Goal: Transaction & Acquisition: Purchase product/service

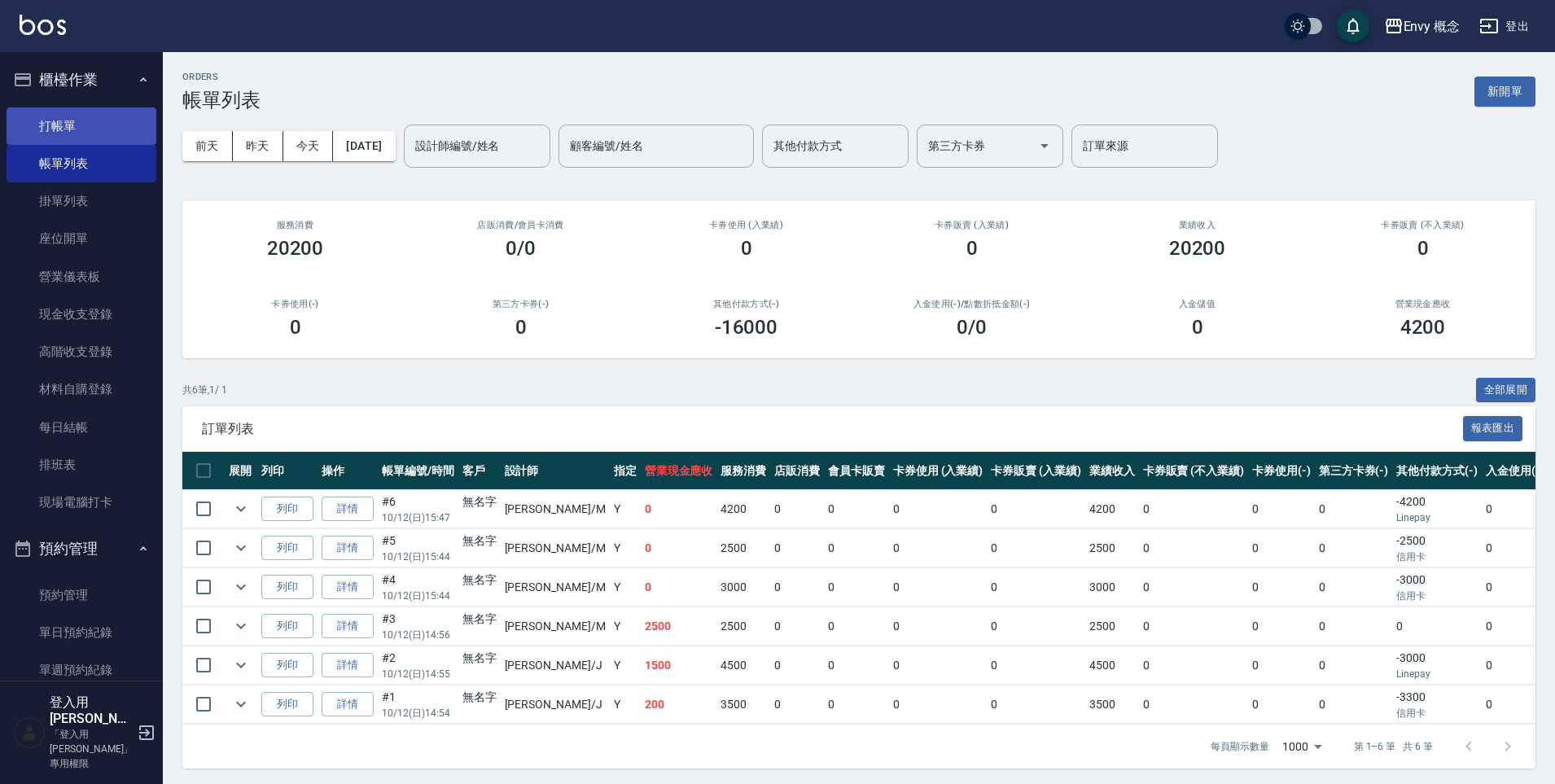
click at [72, 121] on link "打帳單" at bounding box center [82, 126] width 150 height 38
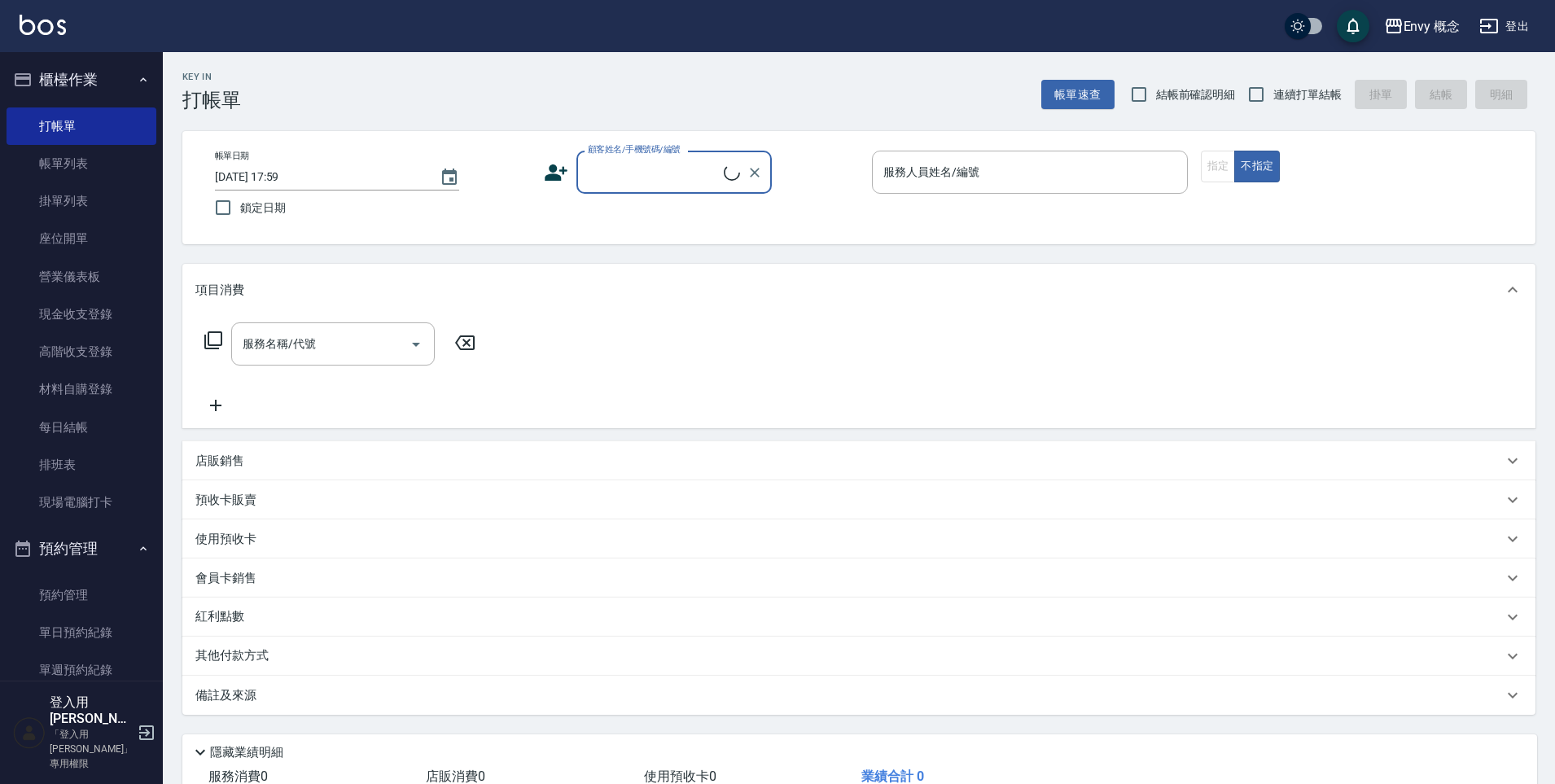
click at [675, 182] on input "顧客姓名/手機號碼/編號" at bounding box center [654, 172] width 140 height 29
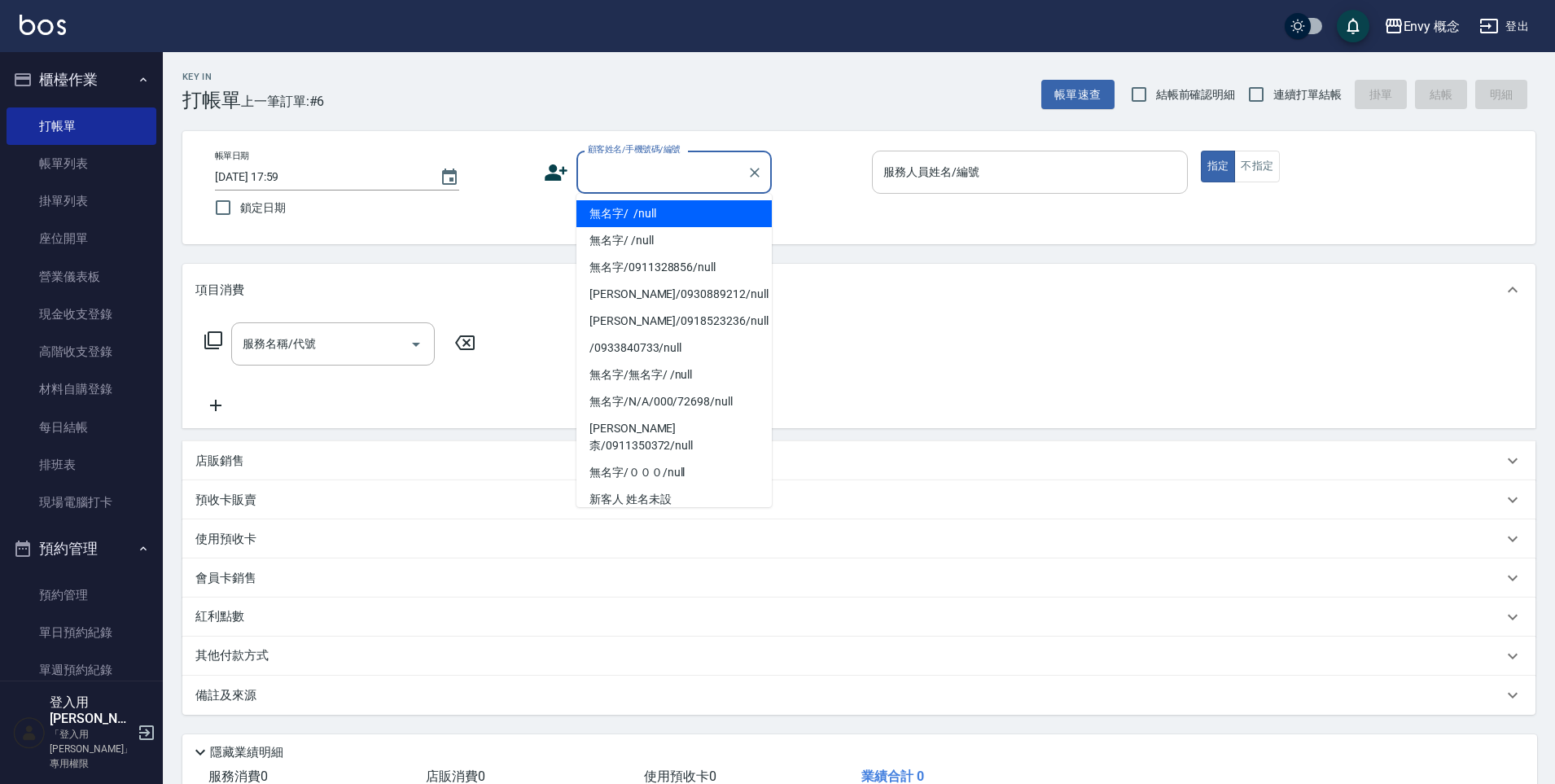
click at [669, 215] on li "無名字/ /null" at bounding box center [674, 214] width 195 height 27
type input "無名字/ /null"
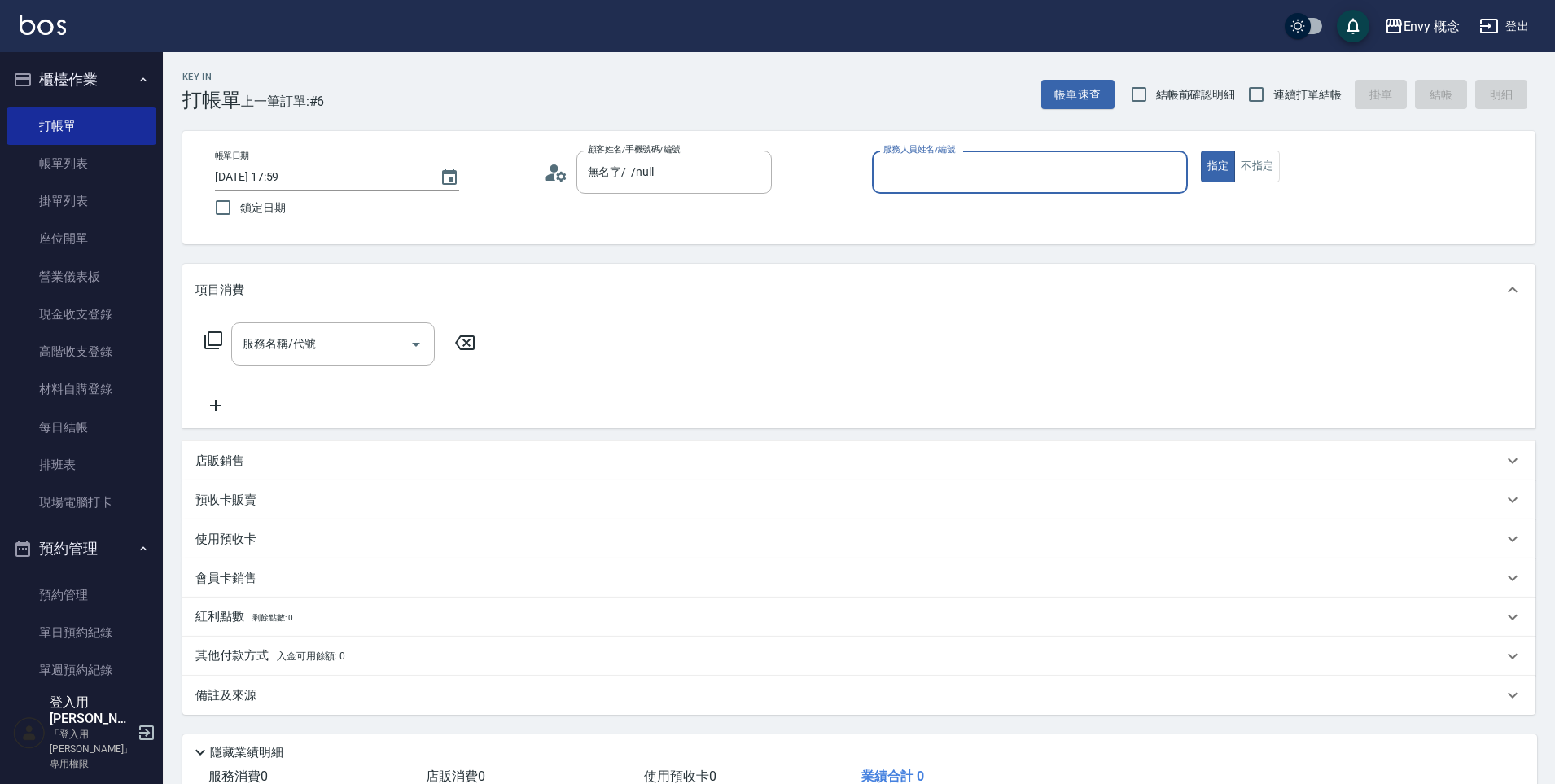
click at [933, 179] on input "服務人員姓名/編號" at bounding box center [1030, 172] width 301 height 29
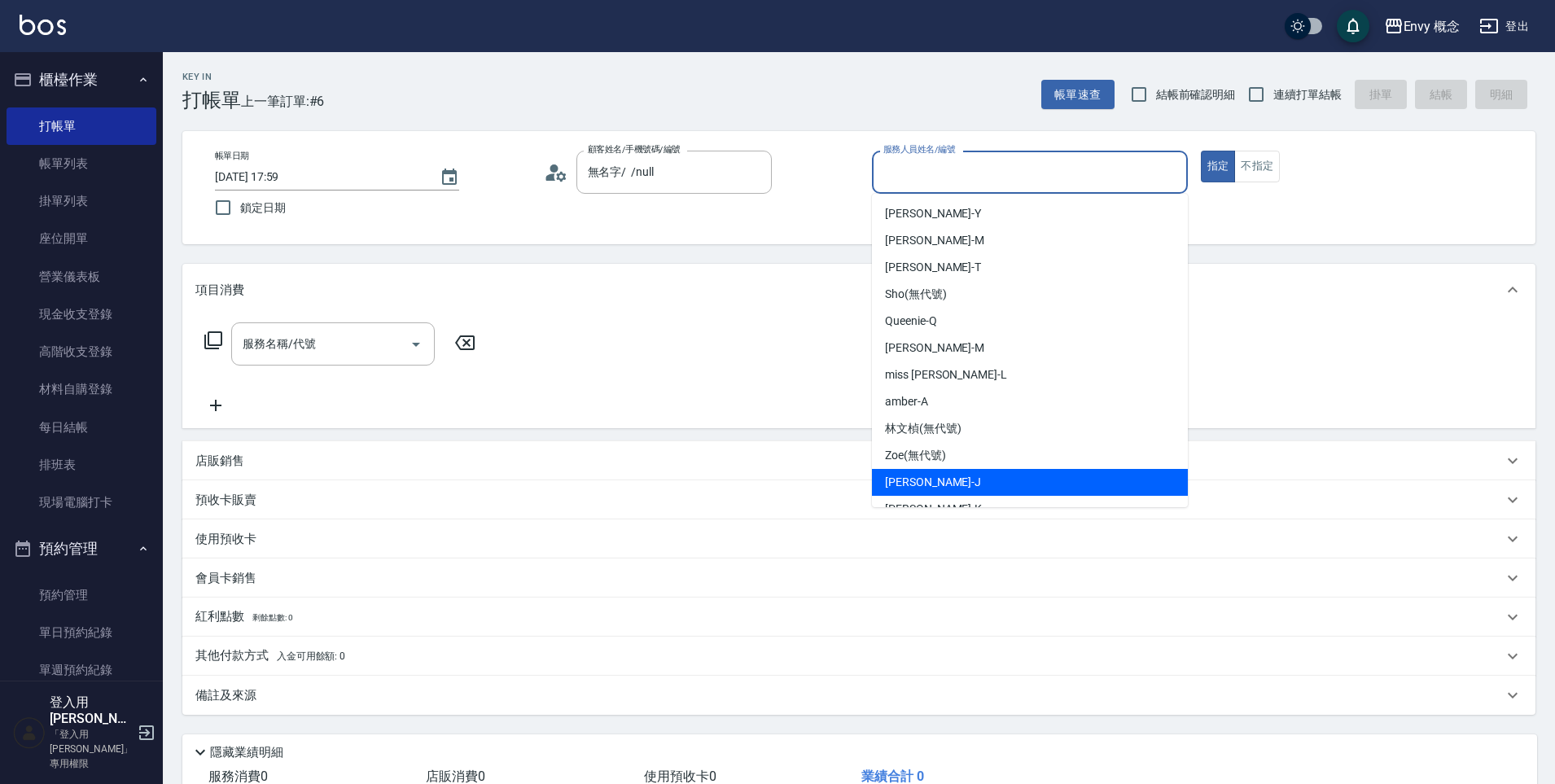
click at [938, 476] on div "[PERSON_NAME]" at bounding box center [1030, 482] width 316 height 27
type input "[PERSON_NAME]"
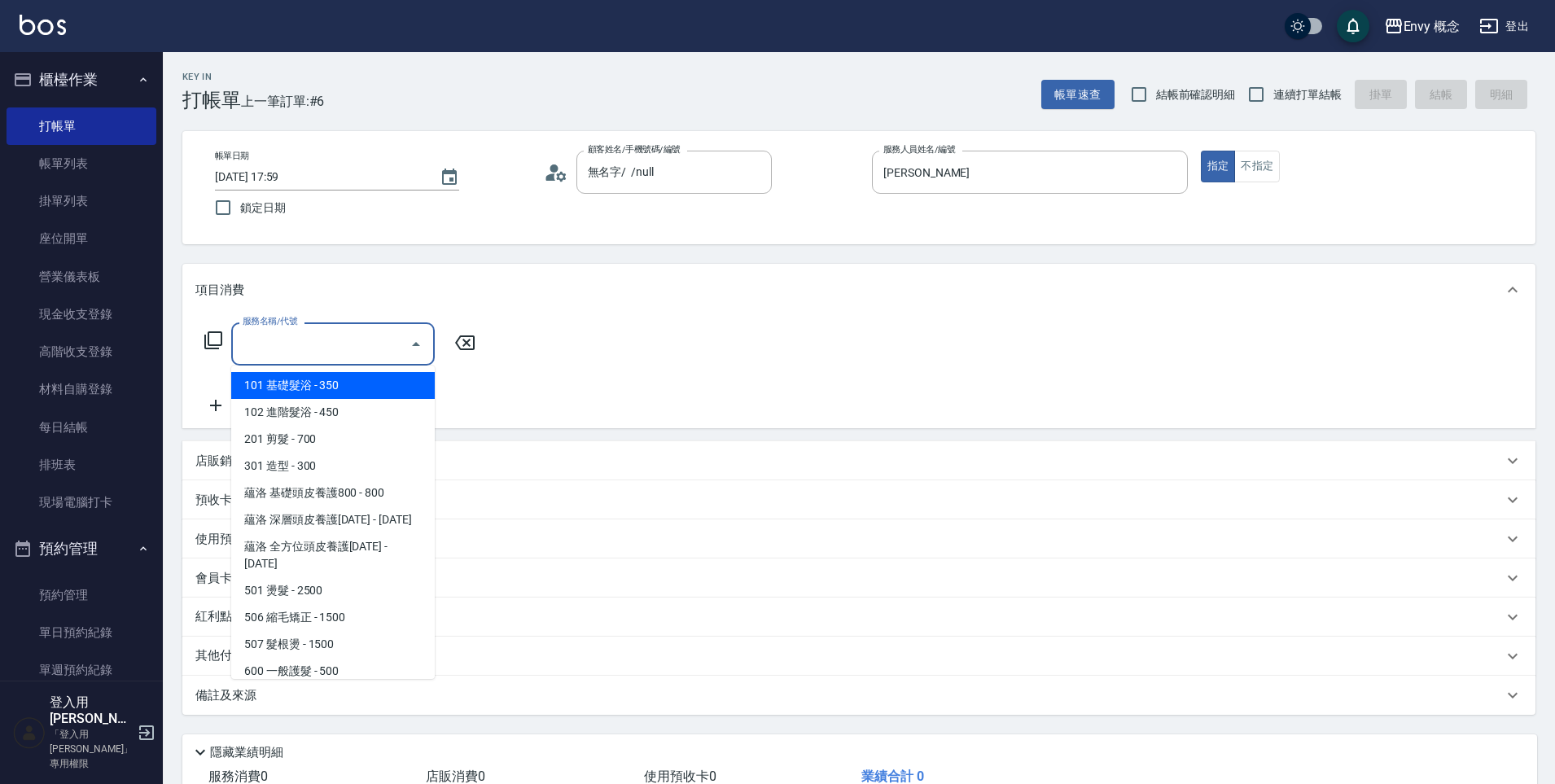
click at [366, 331] on input "服務名稱/代號" at bounding box center [320, 344] width 165 height 29
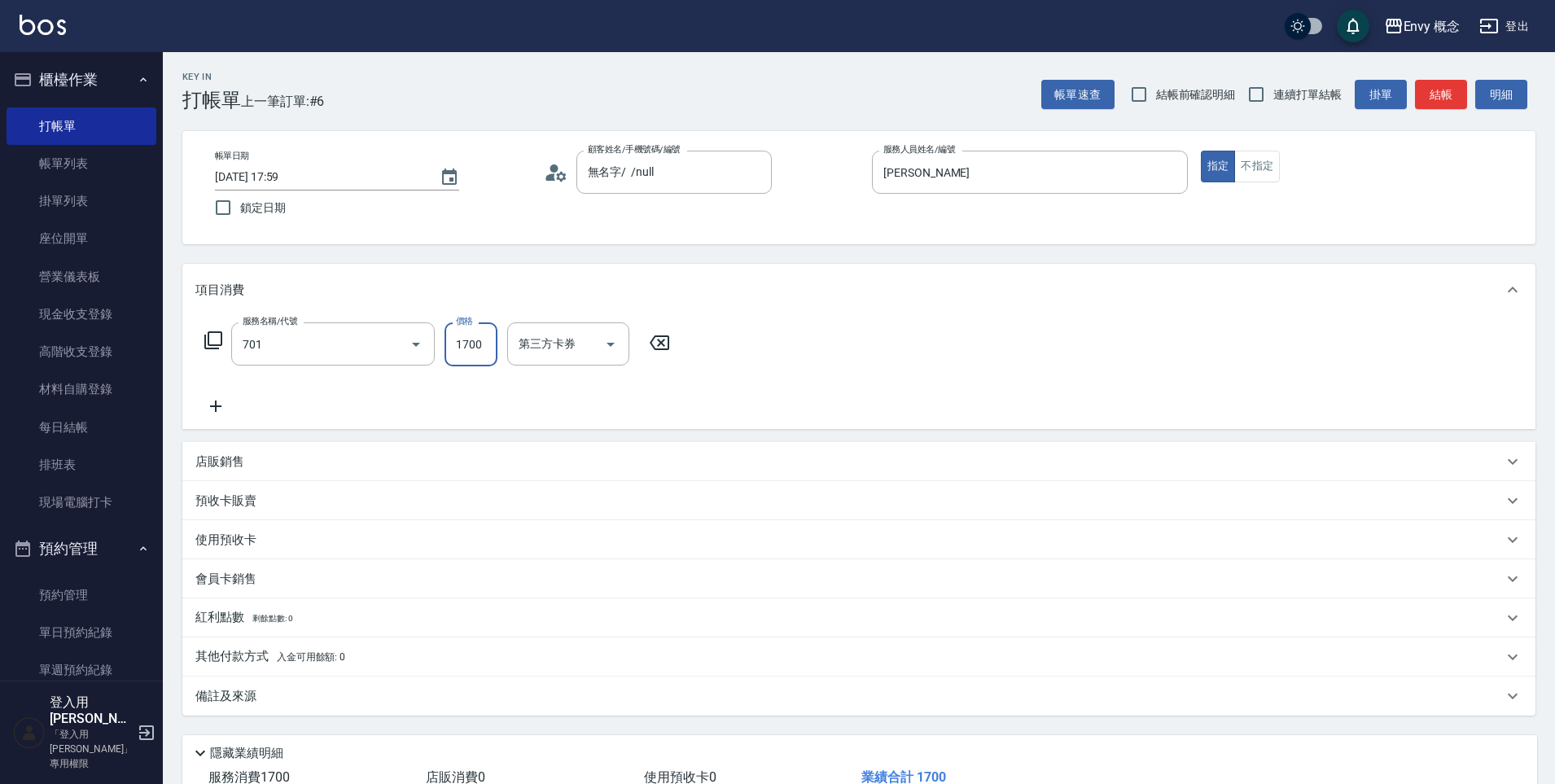
type input "701 染髮(701)"
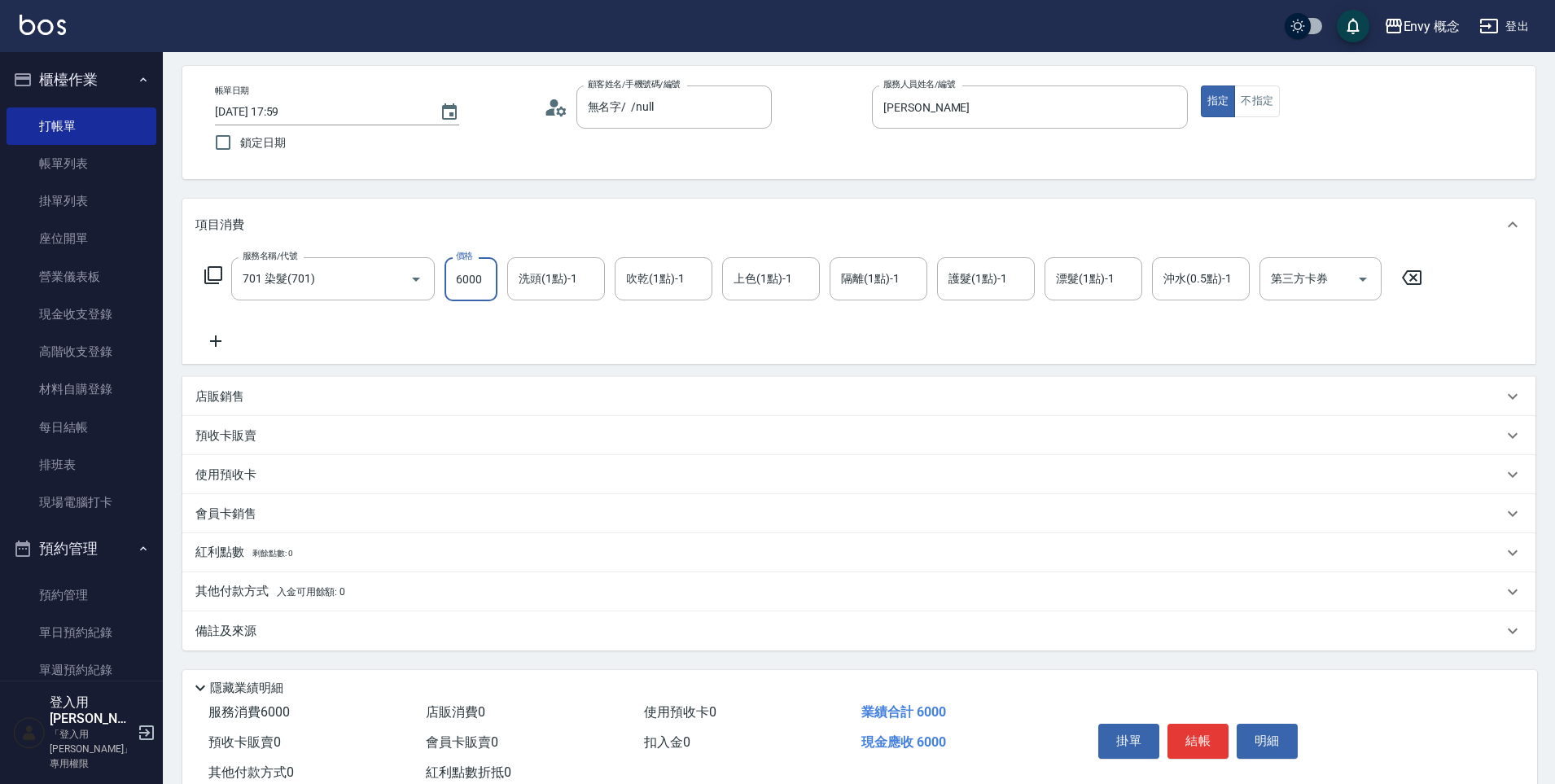
scroll to position [115, 0]
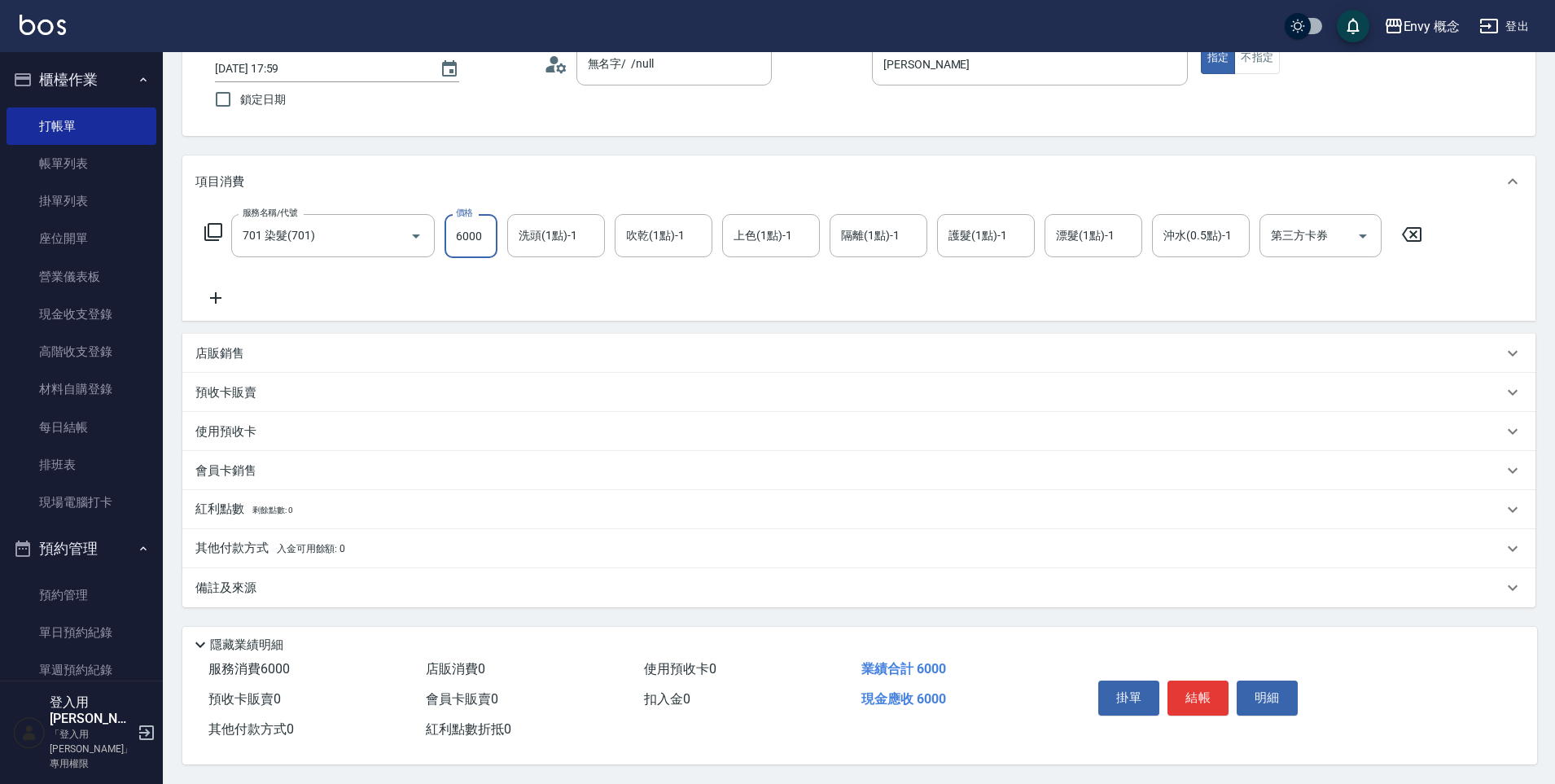
type input "6000"
click at [1204, 680] on button "結帳" at bounding box center [1197, 697] width 61 height 35
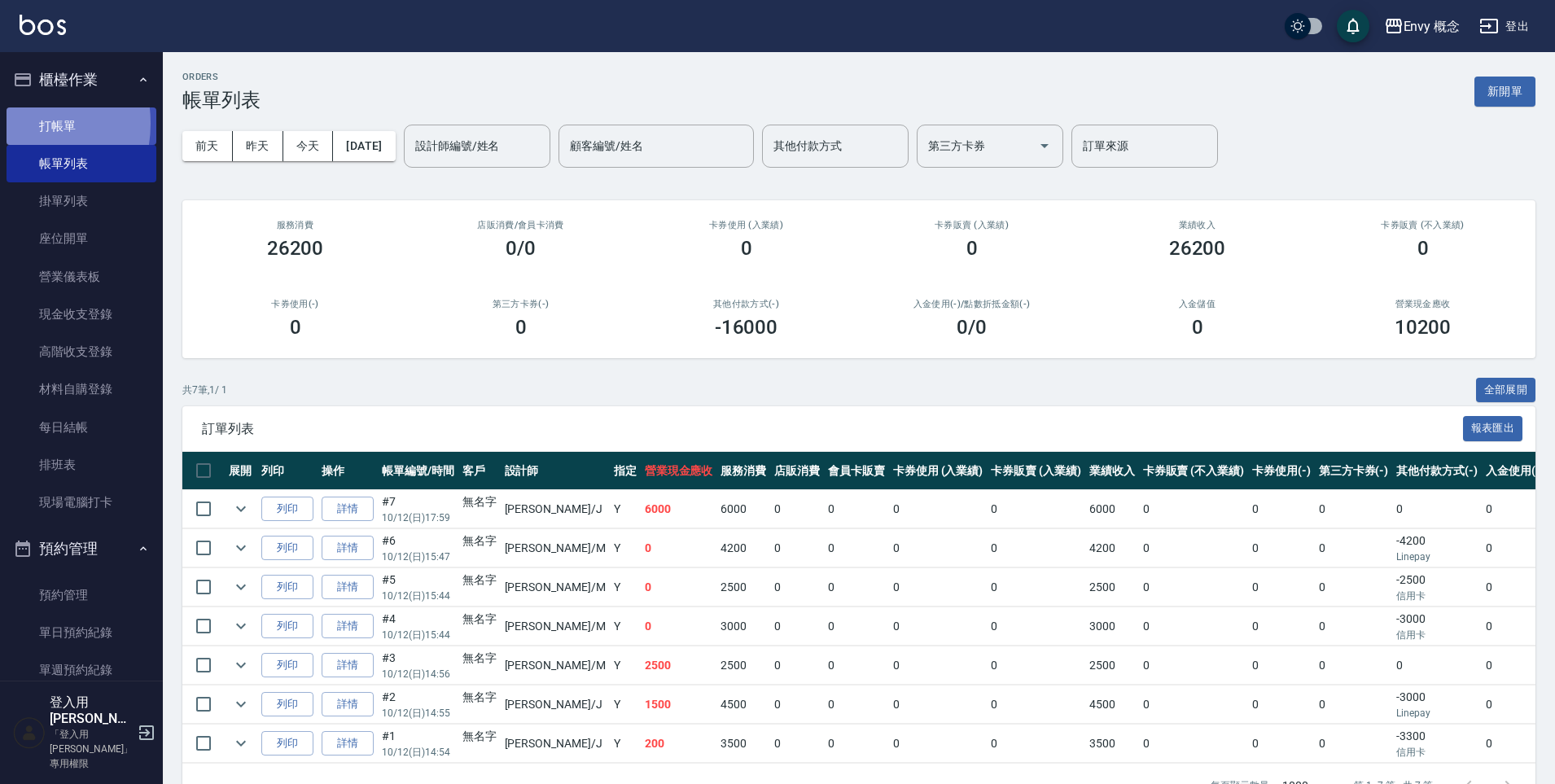
click at [13, 123] on link "打帳單" at bounding box center [82, 126] width 150 height 38
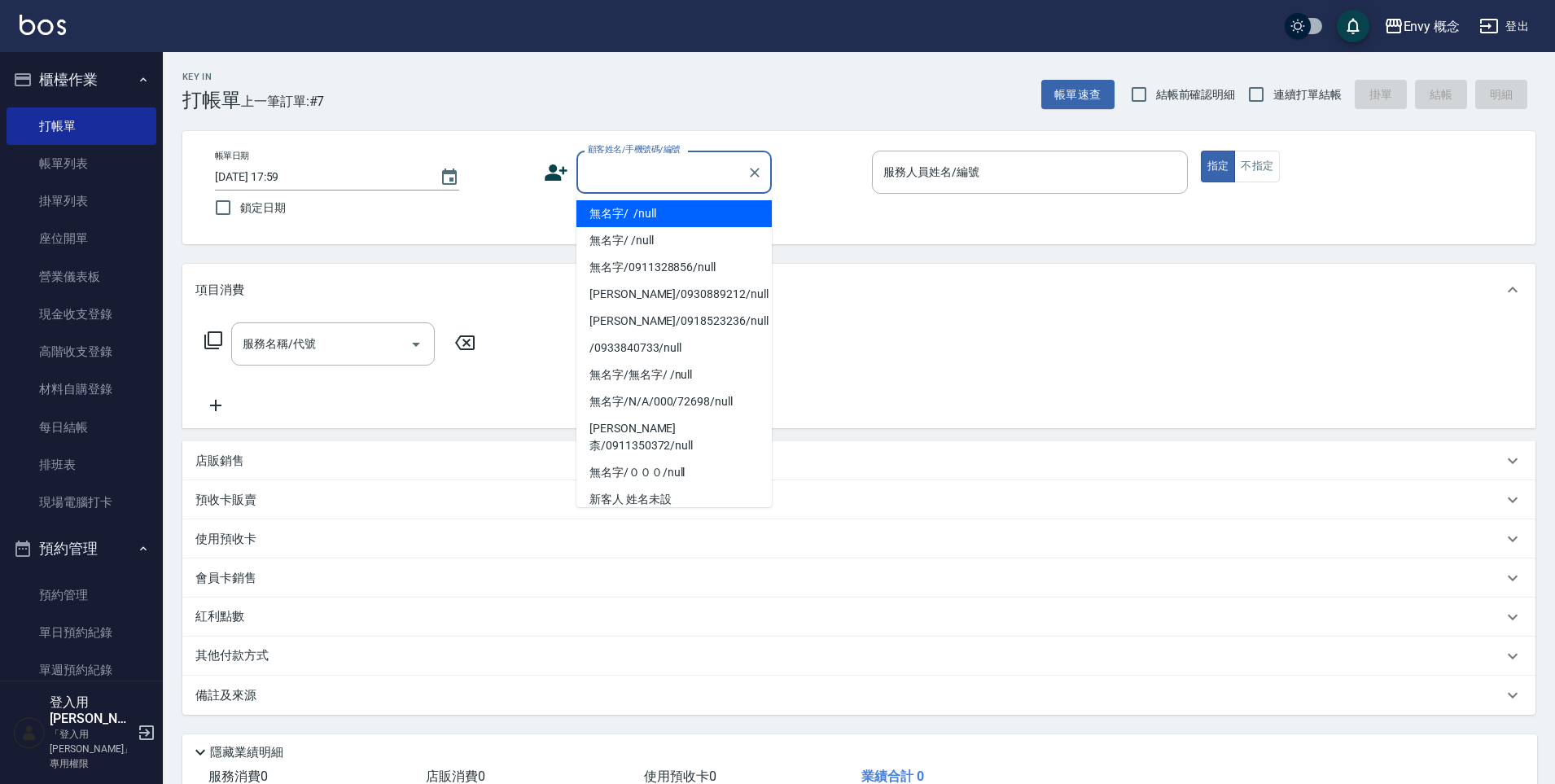
click at [676, 170] on input "顧客姓名/手機號碼/編號" at bounding box center [662, 172] width 156 height 29
click at [696, 196] on ul "無名字/ /null 無名字/ /null 無名字/0911328856/null [PERSON_NAME]/0930889212/null [PERSON…" at bounding box center [674, 350] width 195 height 314
click at [708, 211] on li "無名字/ /null" at bounding box center [674, 214] width 195 height 27
type input "無名字/ /null"
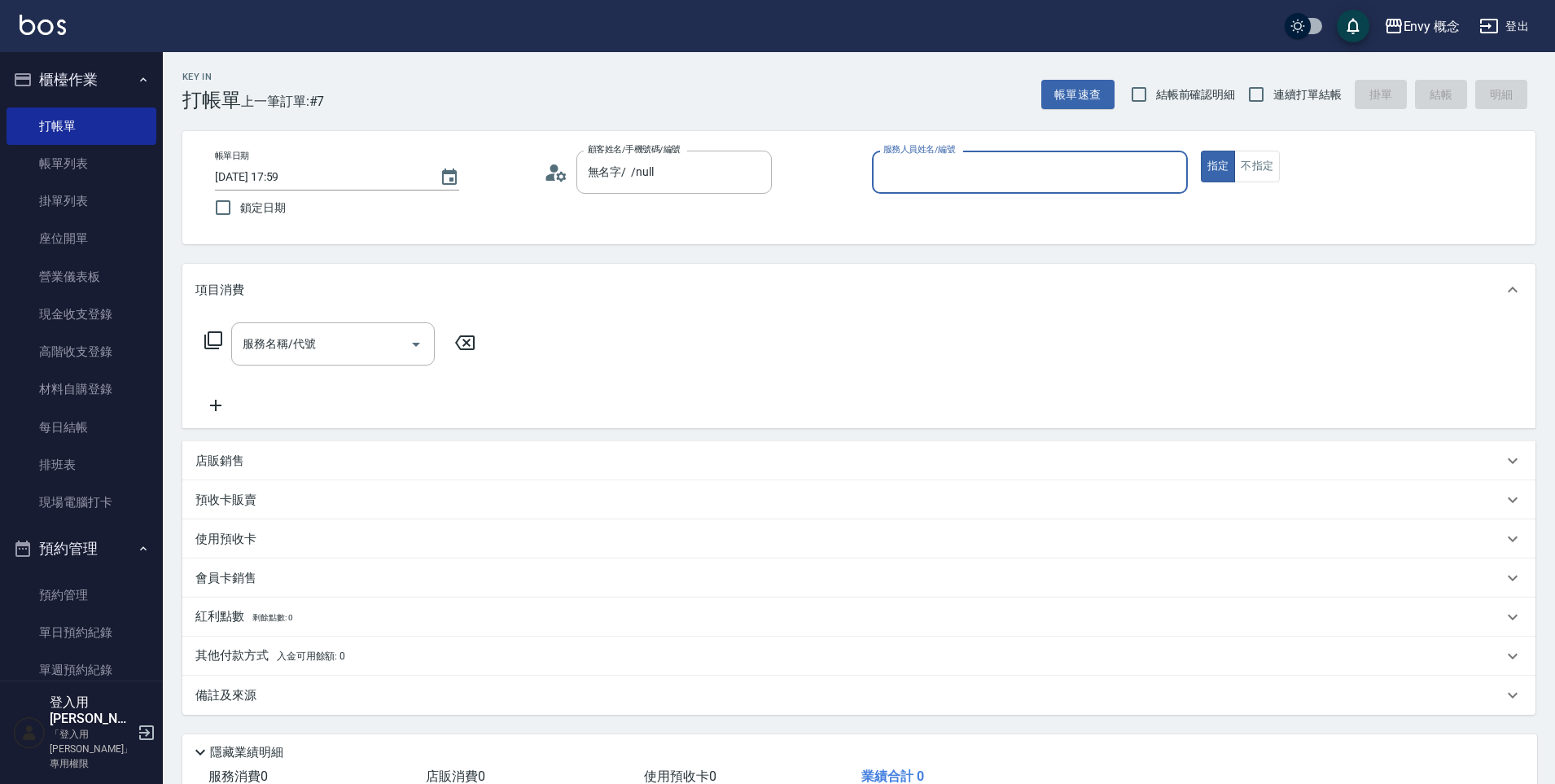
click at [943, 174] on input "服務人員姓名/編號" at bounding box center [1030, 172] width 301 height 29
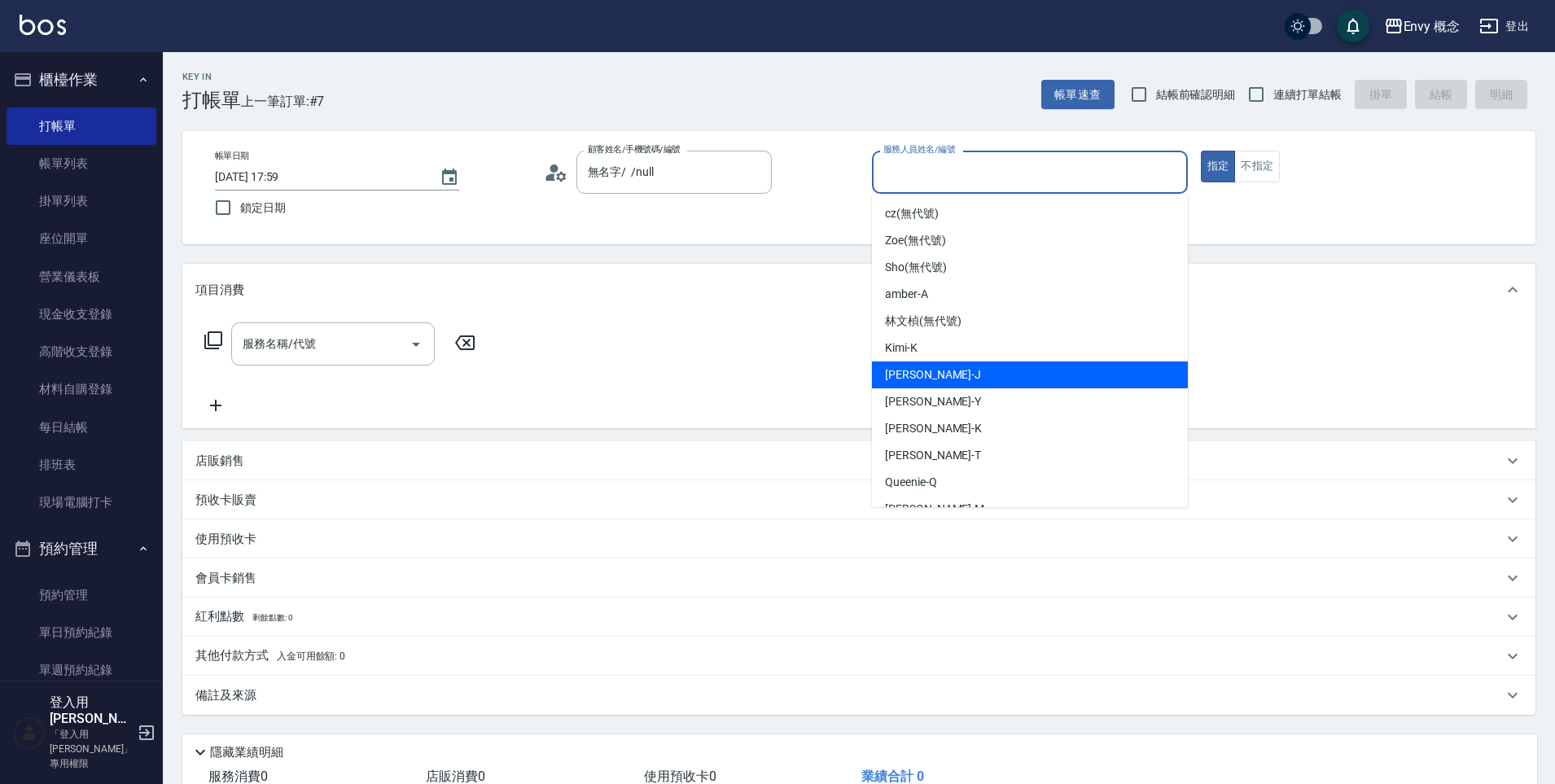
click at [963, 369] on div "[PERSON_NAME]" at bounding box center [1030, 375] width 316 height 27
type input "[PERSON_NAME]"
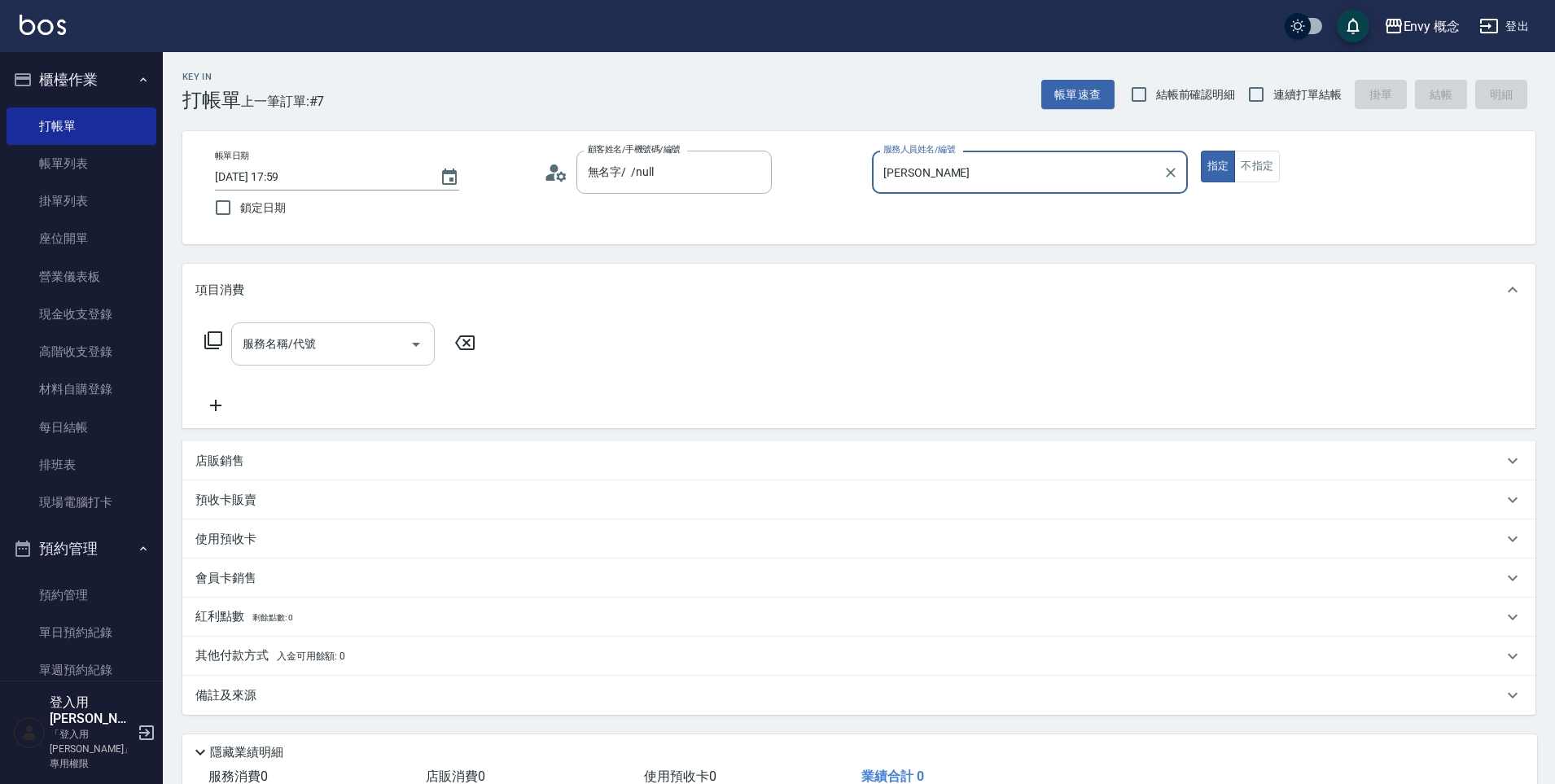
click at [344, 331] on input "服務名稱/代號" at bounding box center [320, 344] width 165 height 29
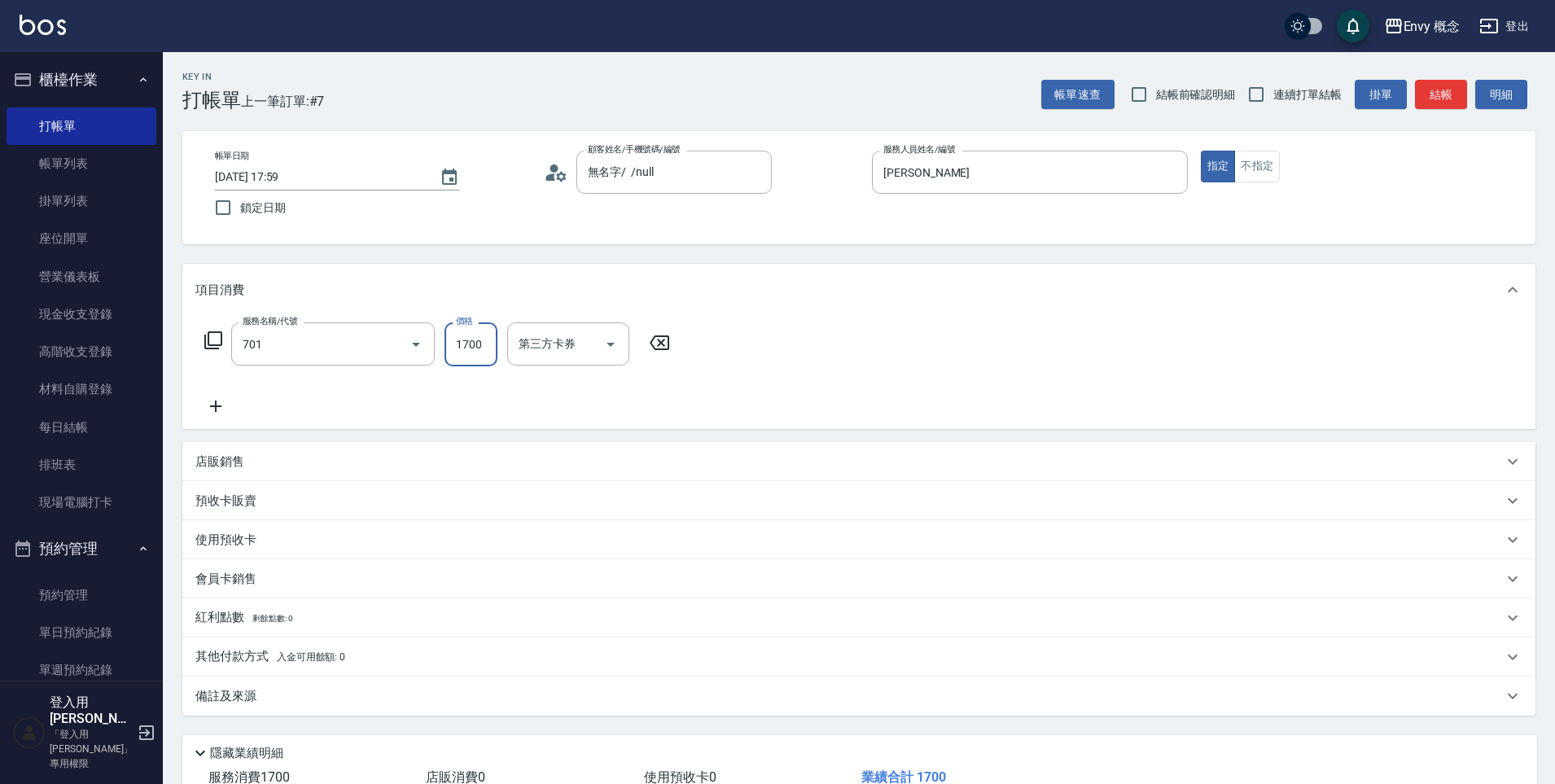
type input "701 染髮(701)"
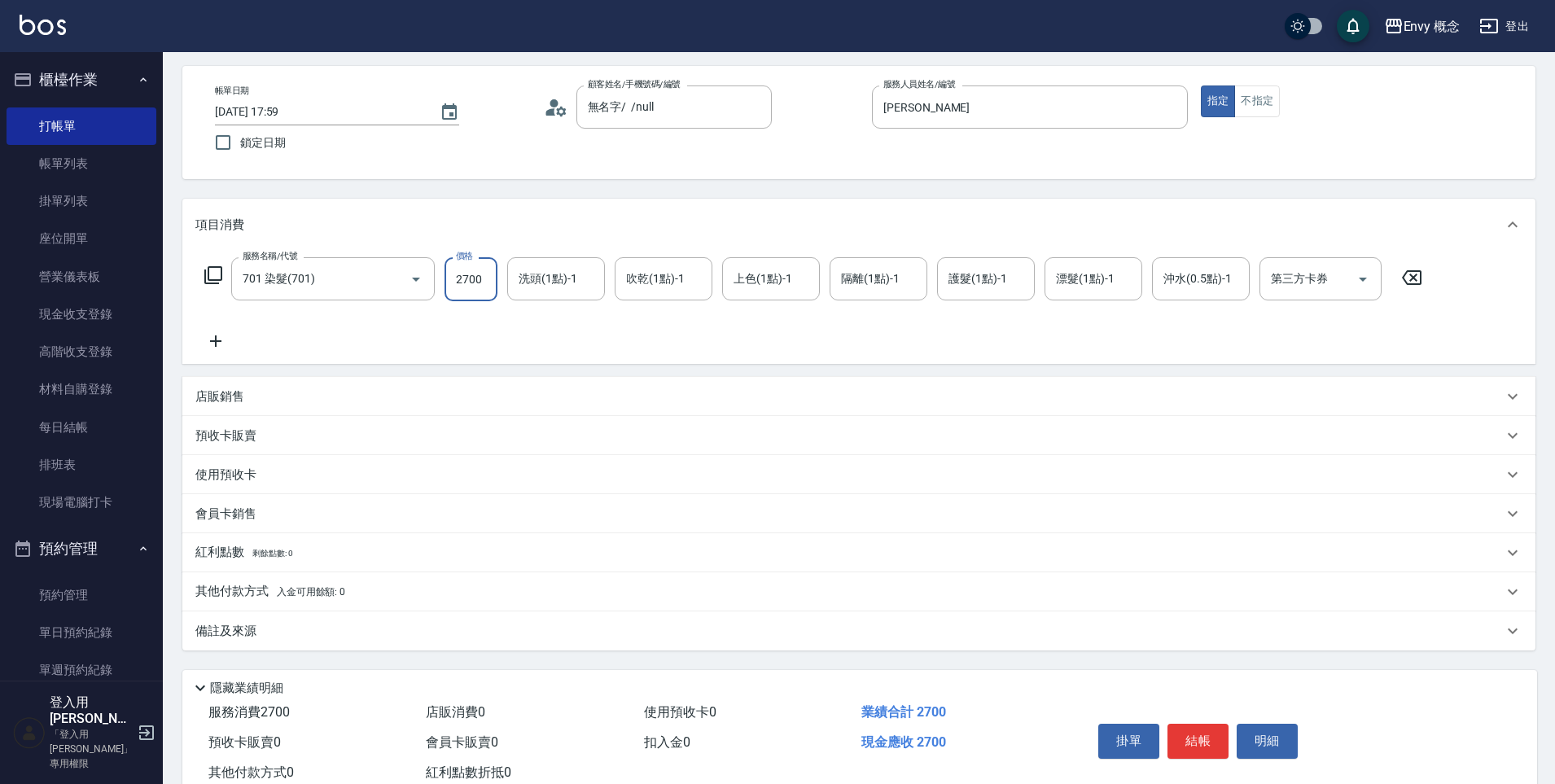
scroll to position [115, 0]
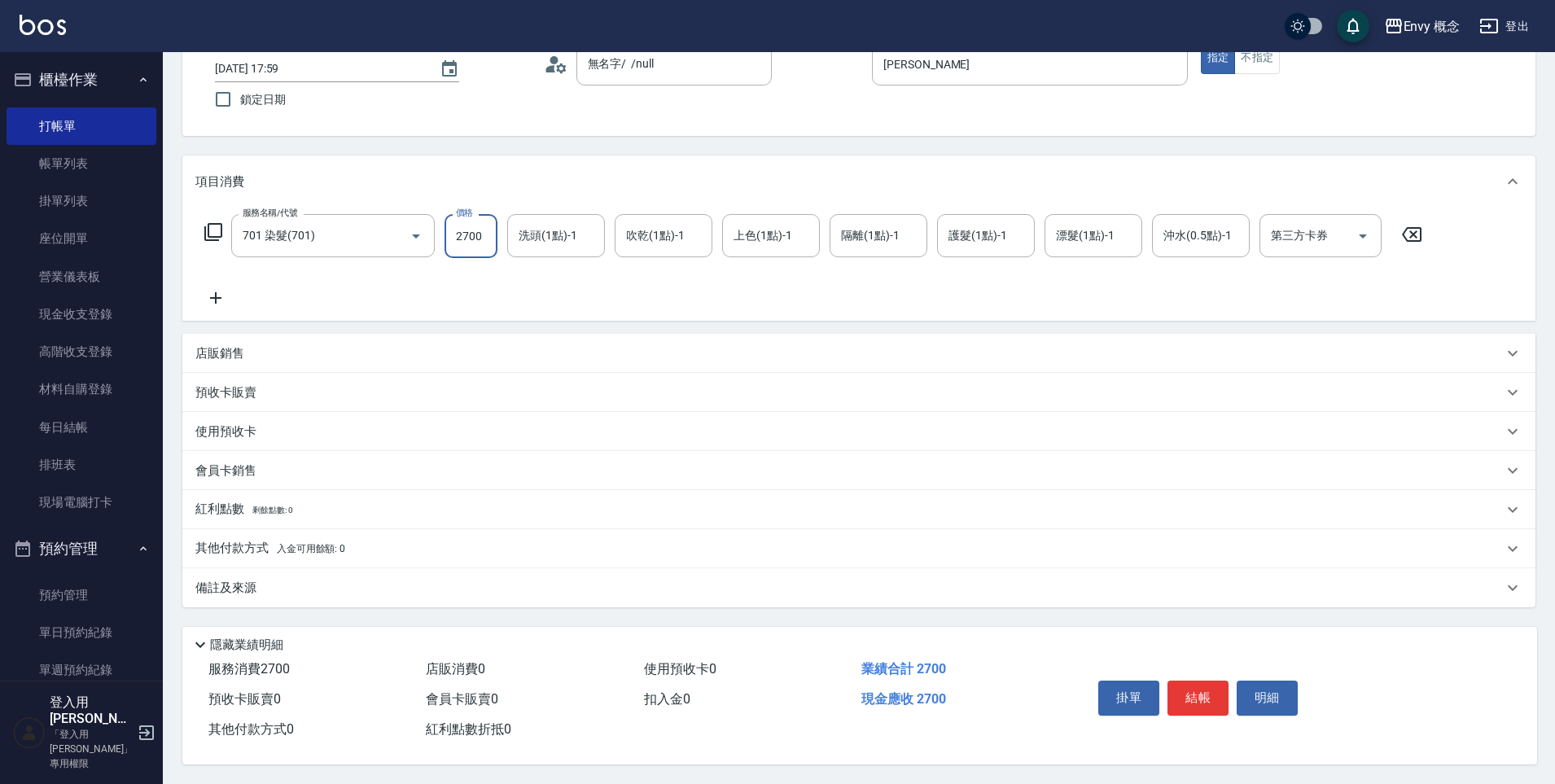
type input "2700"
click at [1180, 680] on button "結帳" at bounding box center [1197, 697] width 61 height 35
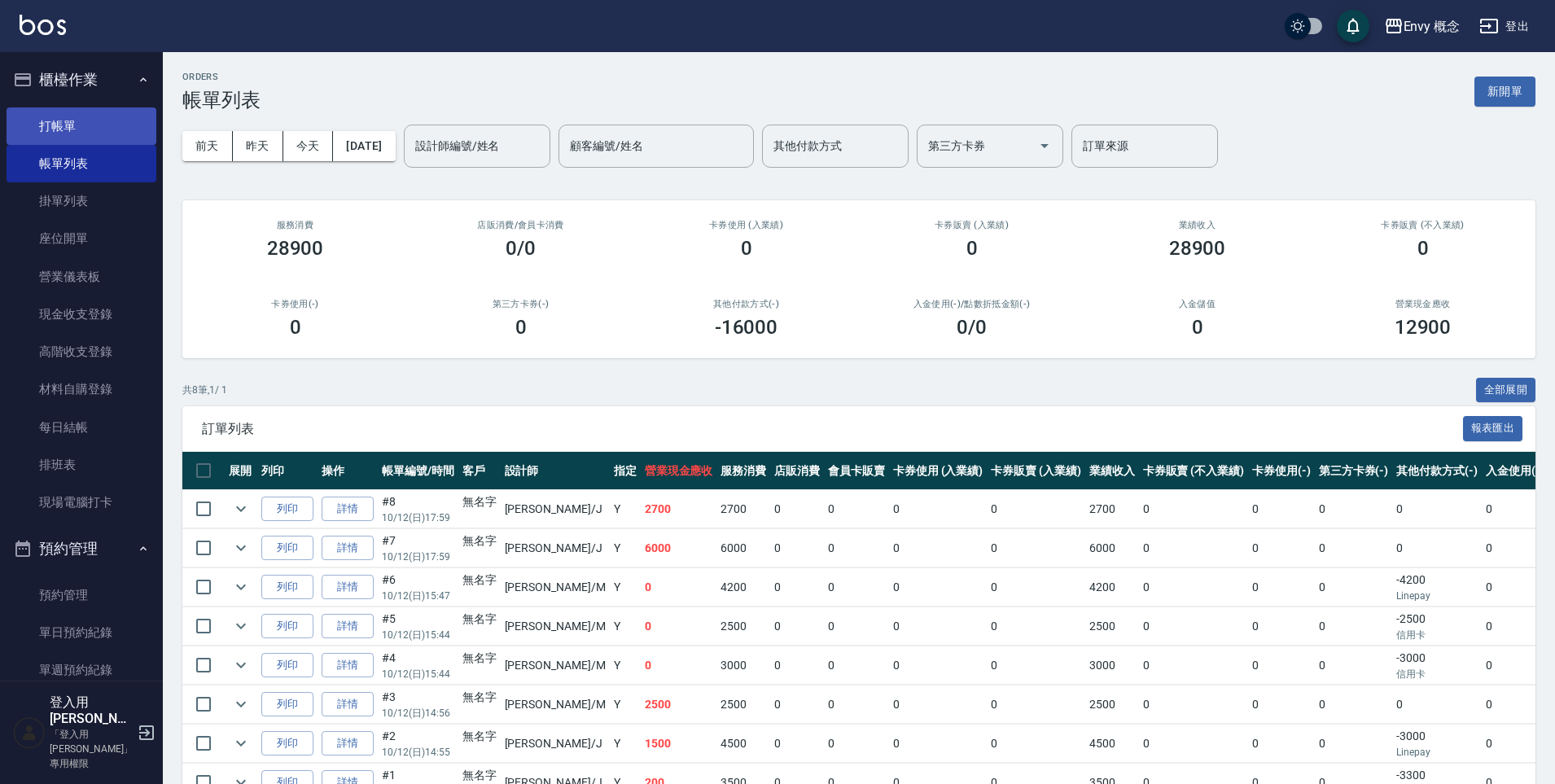
click at [61, 134] on link "打帳單" at bounding box center [82, 126] width 150 height 38
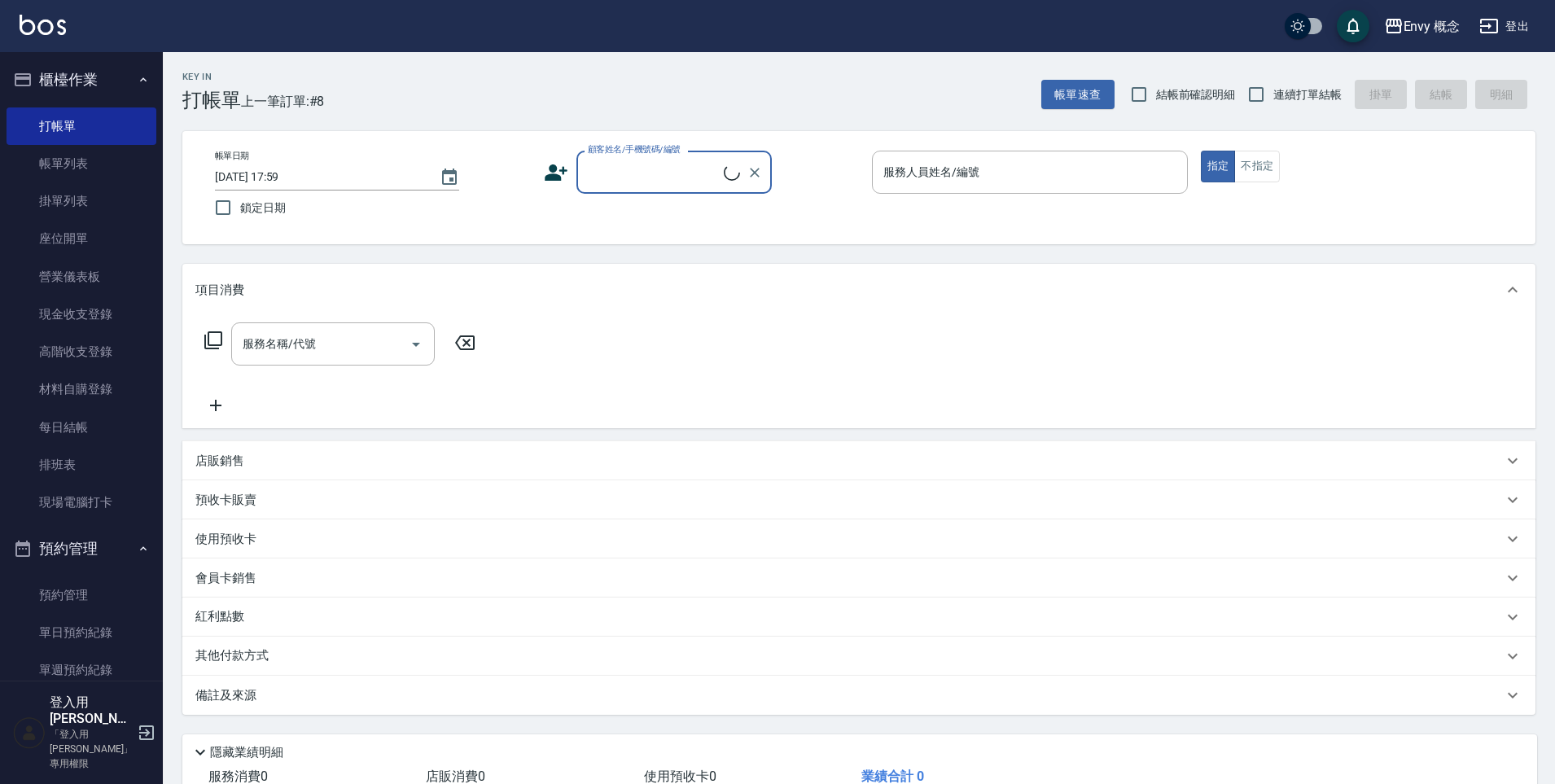
click at [702, 170] on input "顧客姓名/手機號碼/編號" at bounding box center [654, 172] width 140 height 29
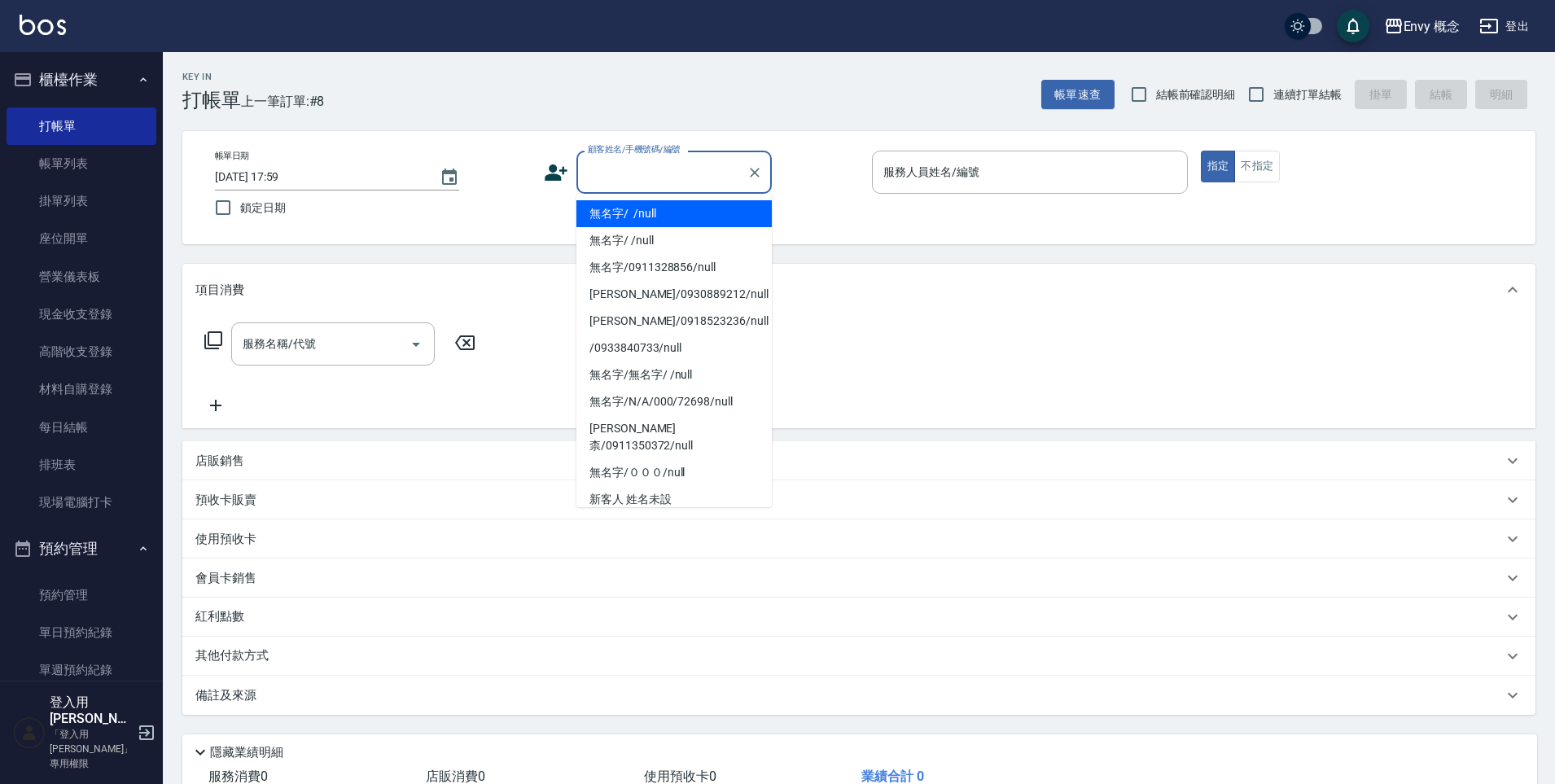
click at [722, 216] on li "無名字/ /null" at bounding box center [674, 214] width 195 height 27
type input "無名字/ /null"
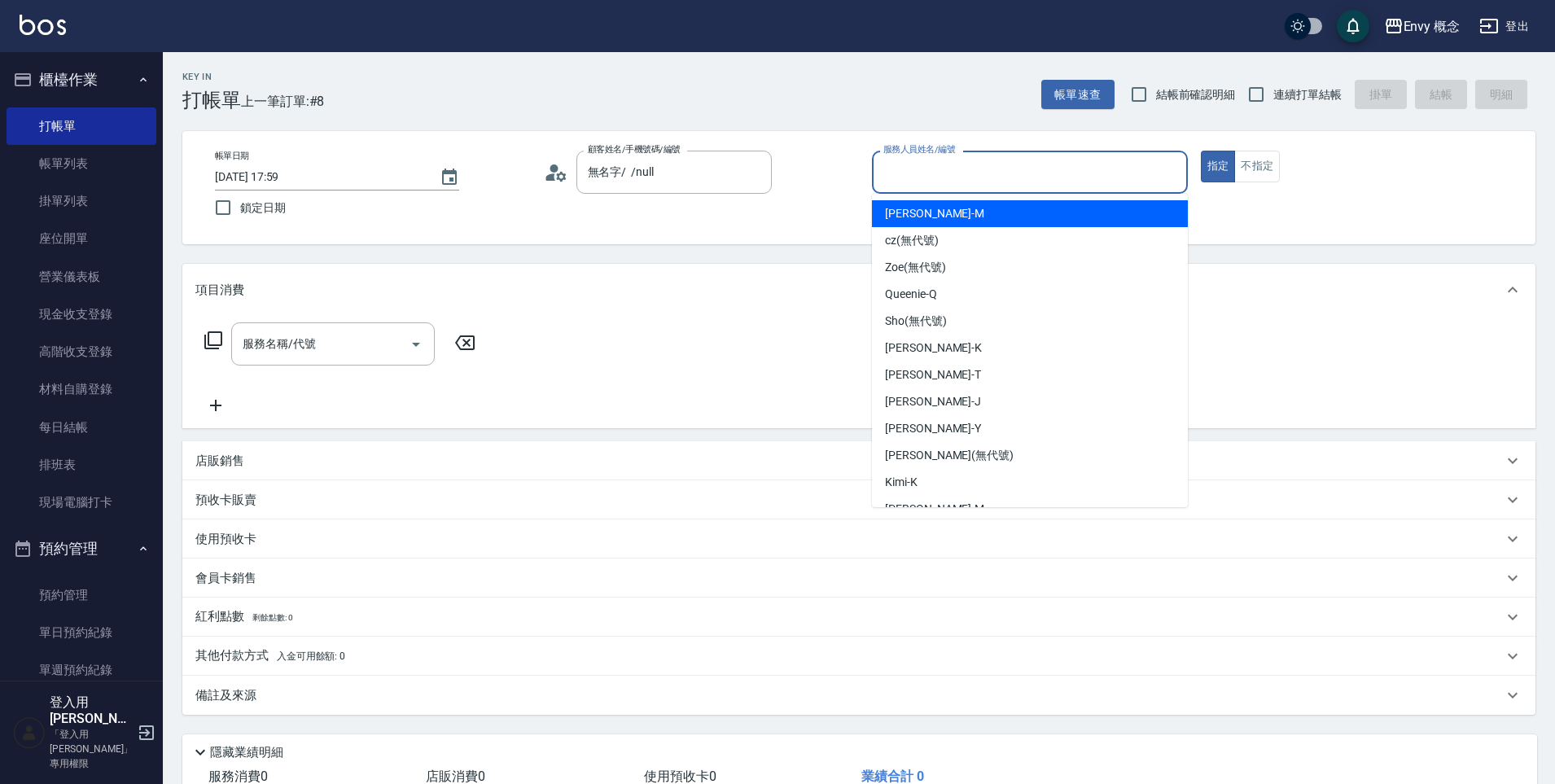
click at [946, 179] on input "服務人員姓名/編號" at bounding box center [1030, 172] width 301 height 29
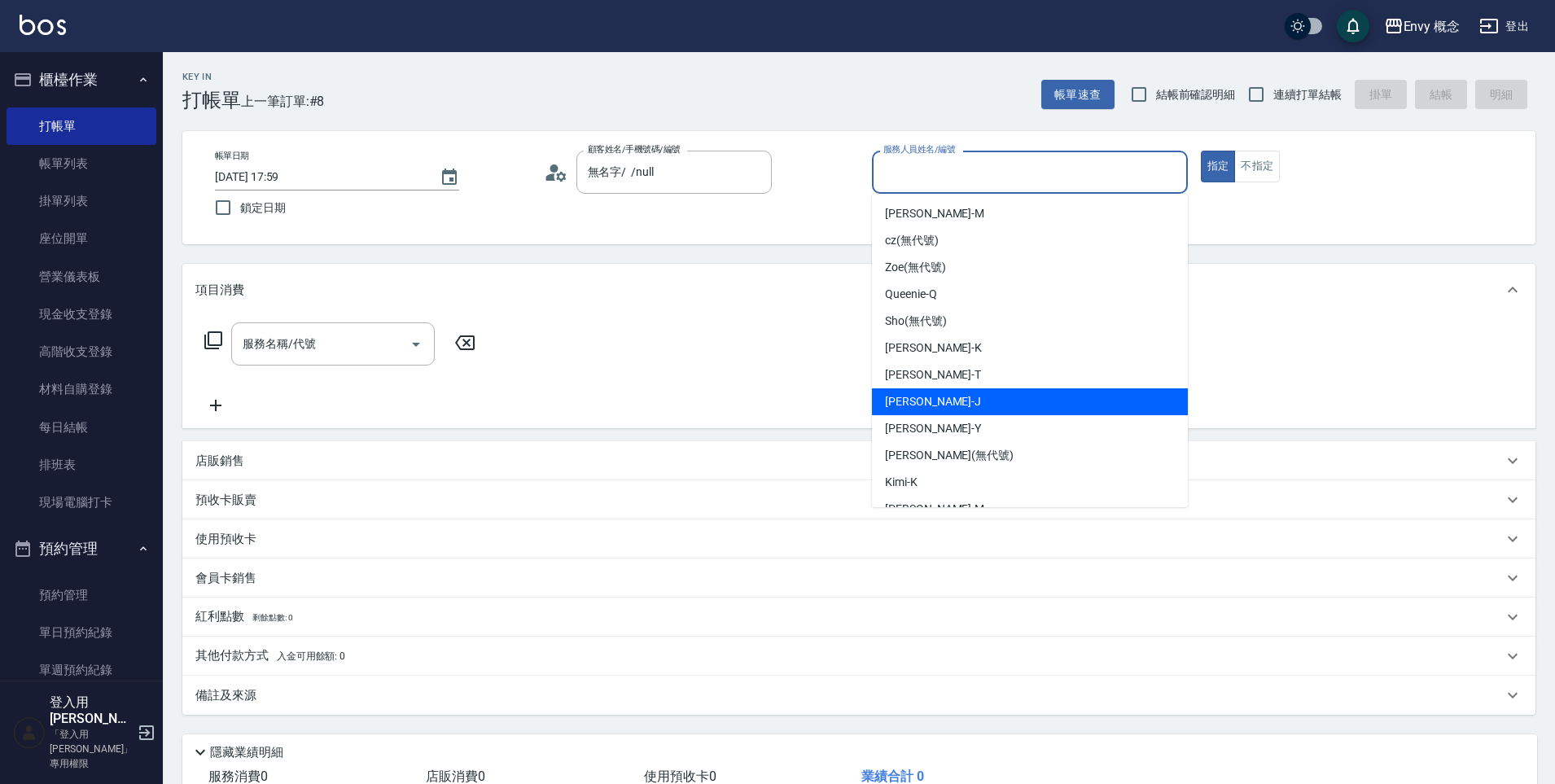
drag, startPoint x: 931, startPoint y: 401, endPoint x: 894, endPoint y: 390, distance: 38.6
click at [932, 401] on div "[PERSON_NAME]" at bounding box center [1030, 402] width 316 height 27
type input "[PERSON_NAME]"
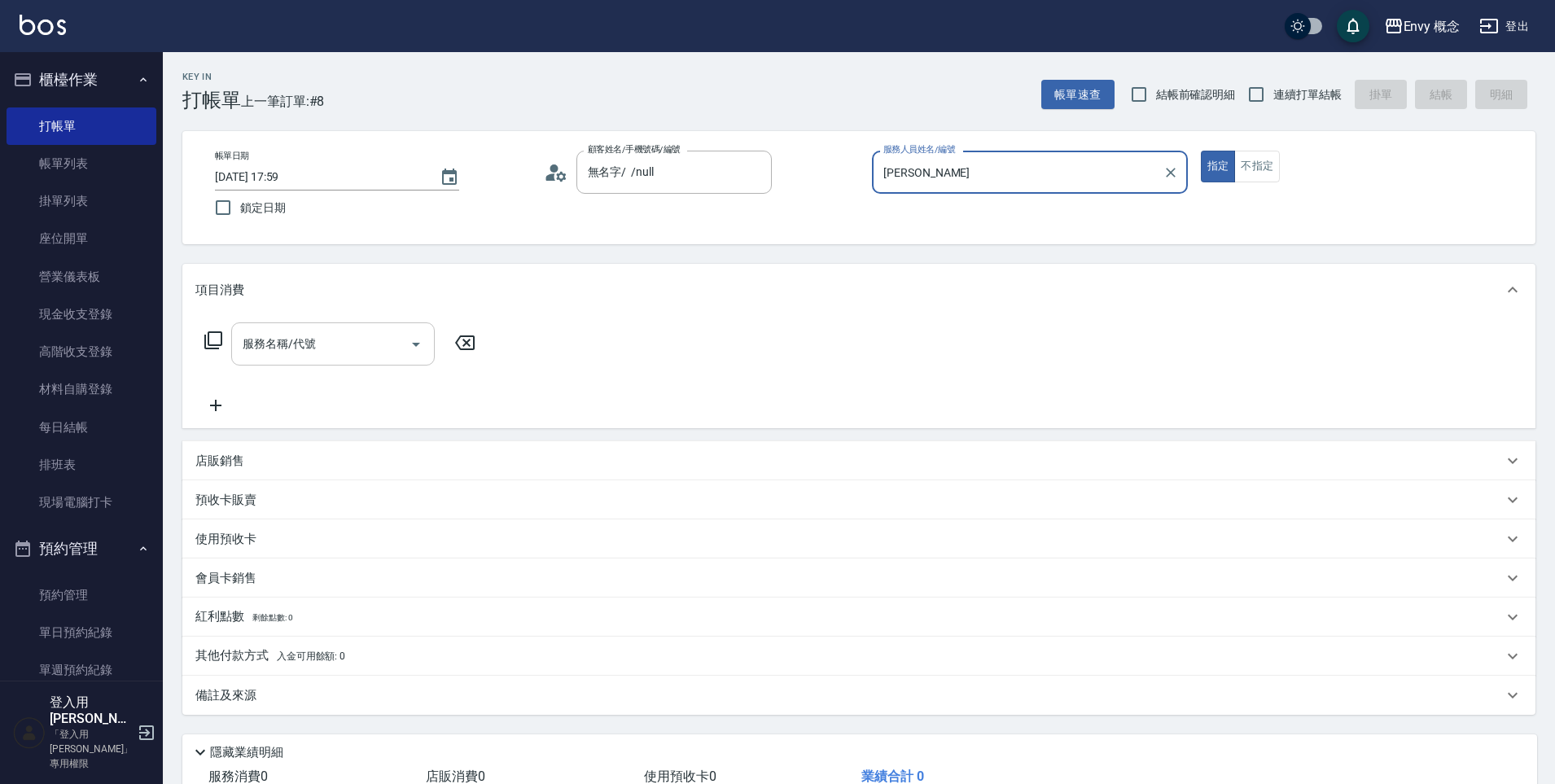
click at [338, 335] on input "服務名稱/代號" at bounding box center [320, 344] width 165 height 29
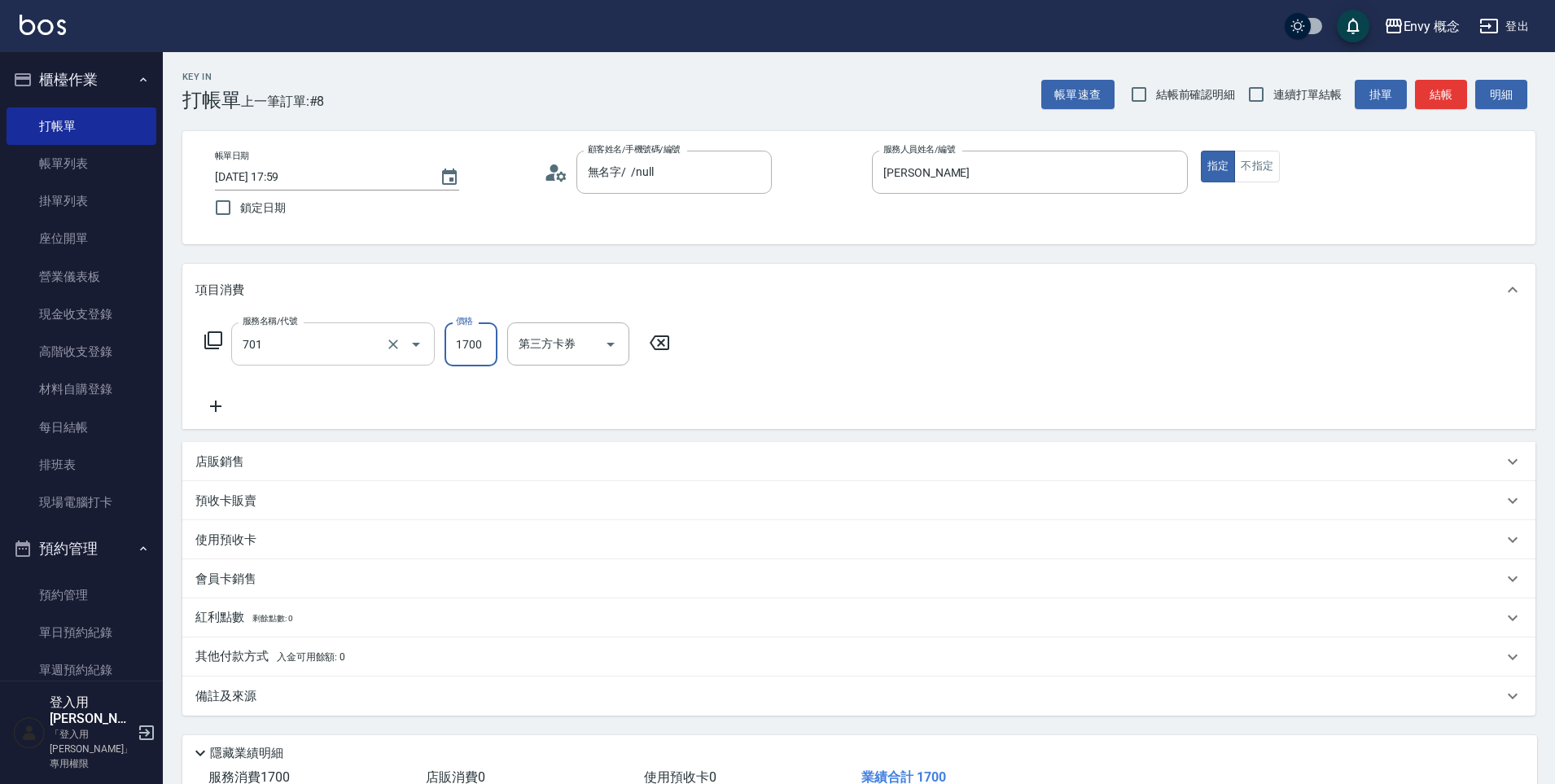
type input "701 染髮(701)"
type input "3000"
click at [263, 665] on p "其他付款方式 入金可用餘額: 0" at bounding box center [270, 657] width 150 height 18
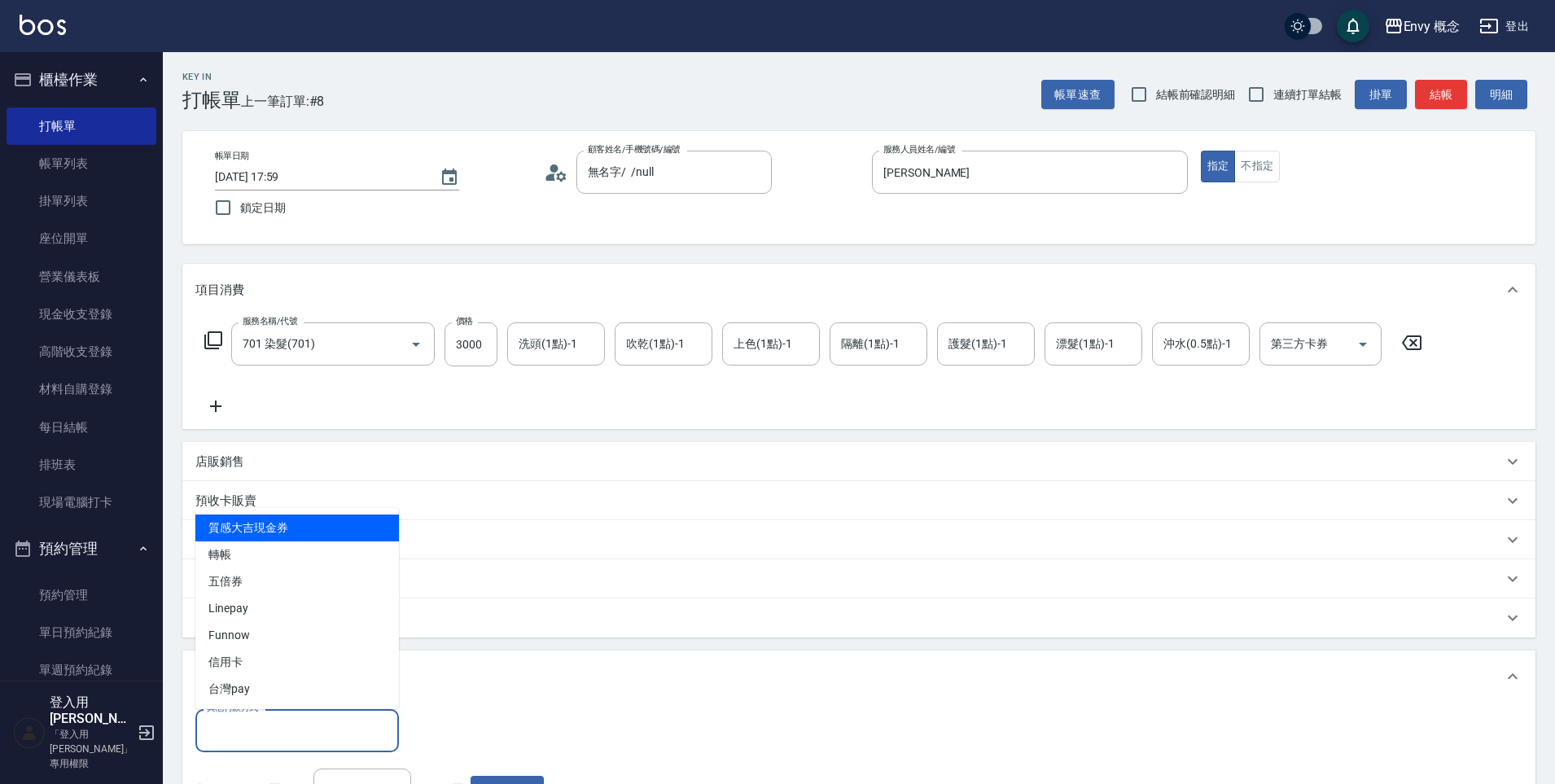
click at [256, 721] on input "其他付款方式" at bounding box center [297, 731] width 189 height 29
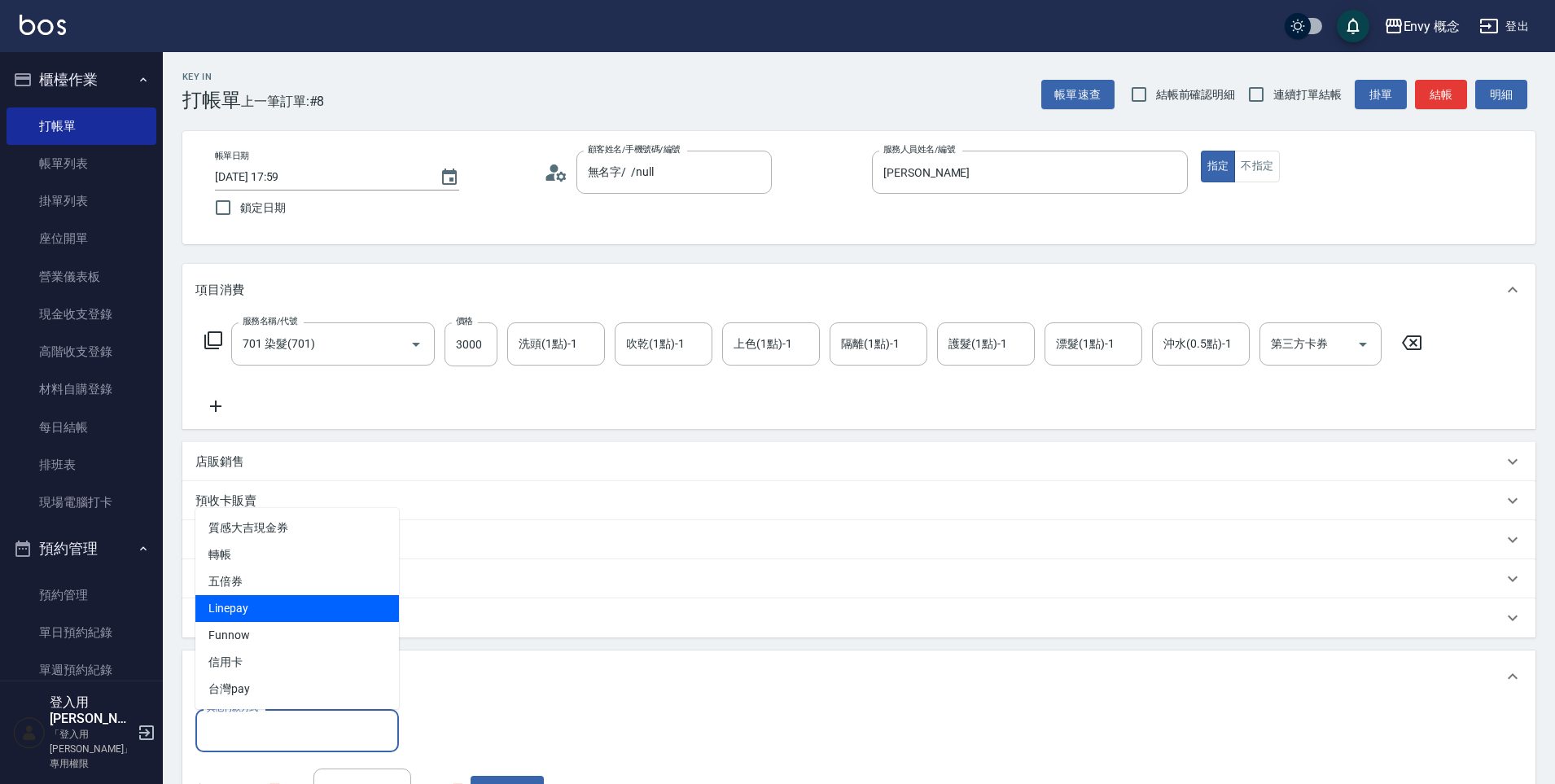
click at [251, 602] on span "Linepay" at bounding box center [297, 609] width 204 height 27
type input "Linepay"
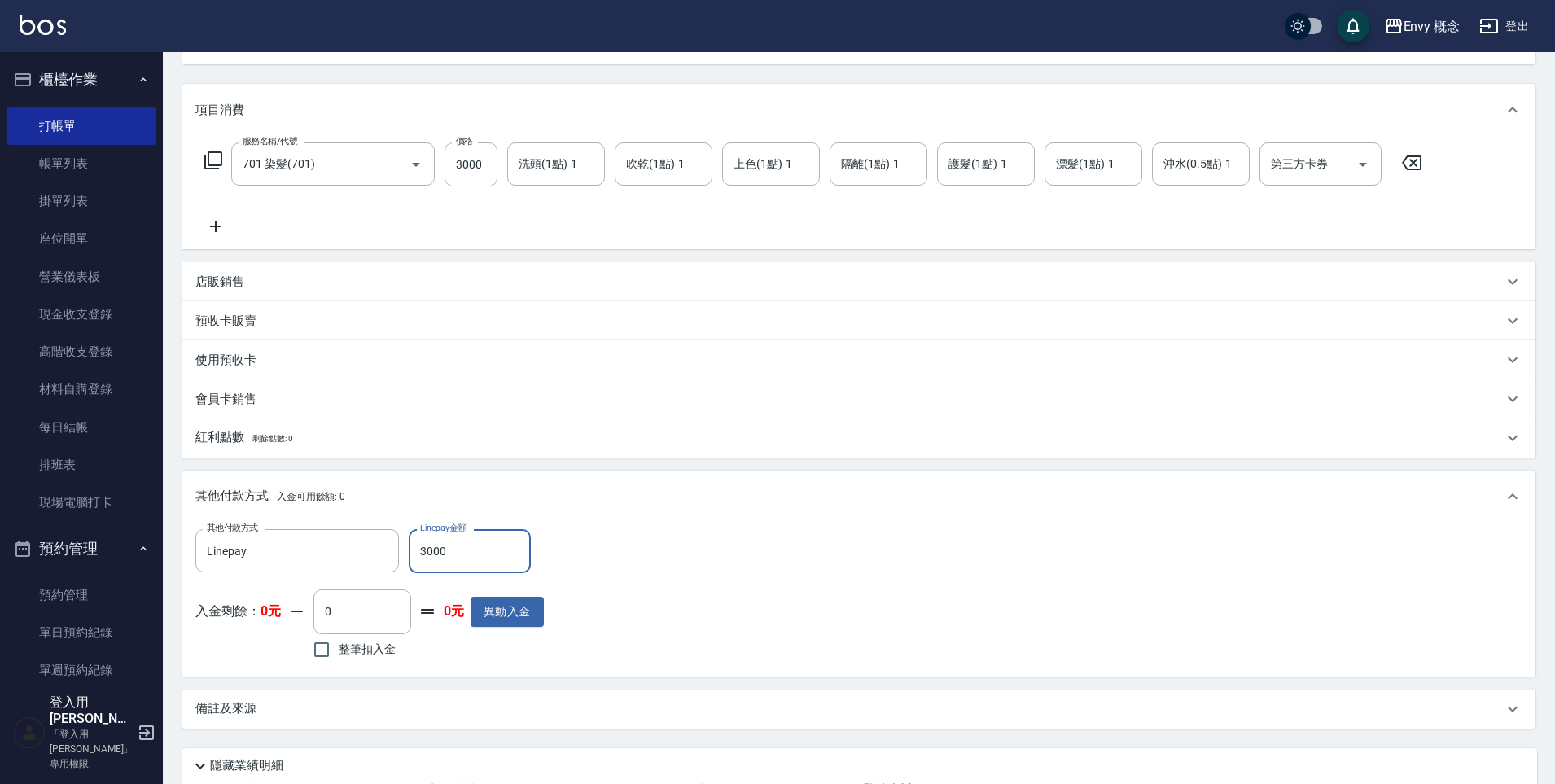
scroll to position [309, 0]
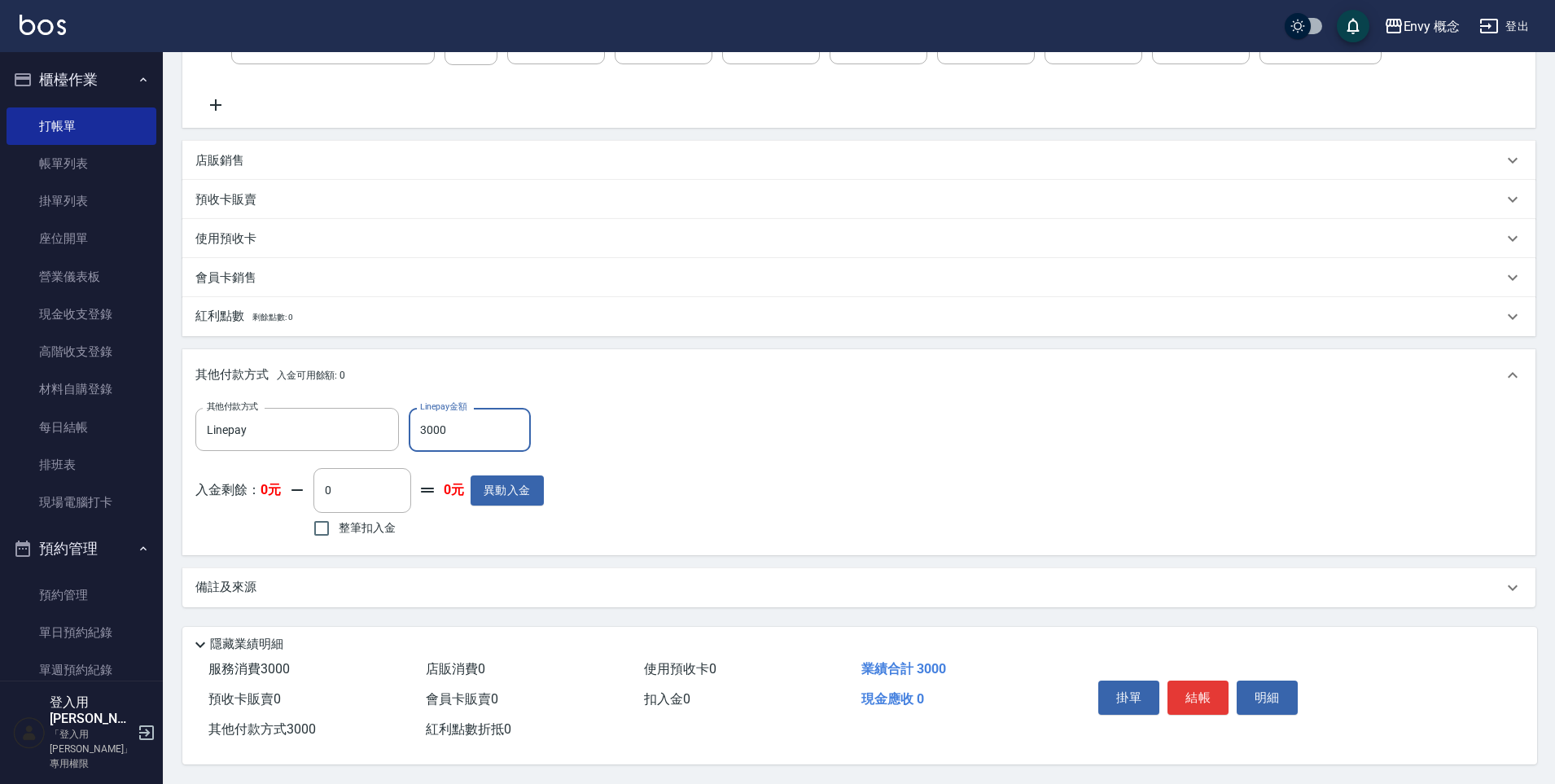
type input "3000"
click at [1195, 682] on button "結帳" at bounding box center [1197, 697] width 61 height 35
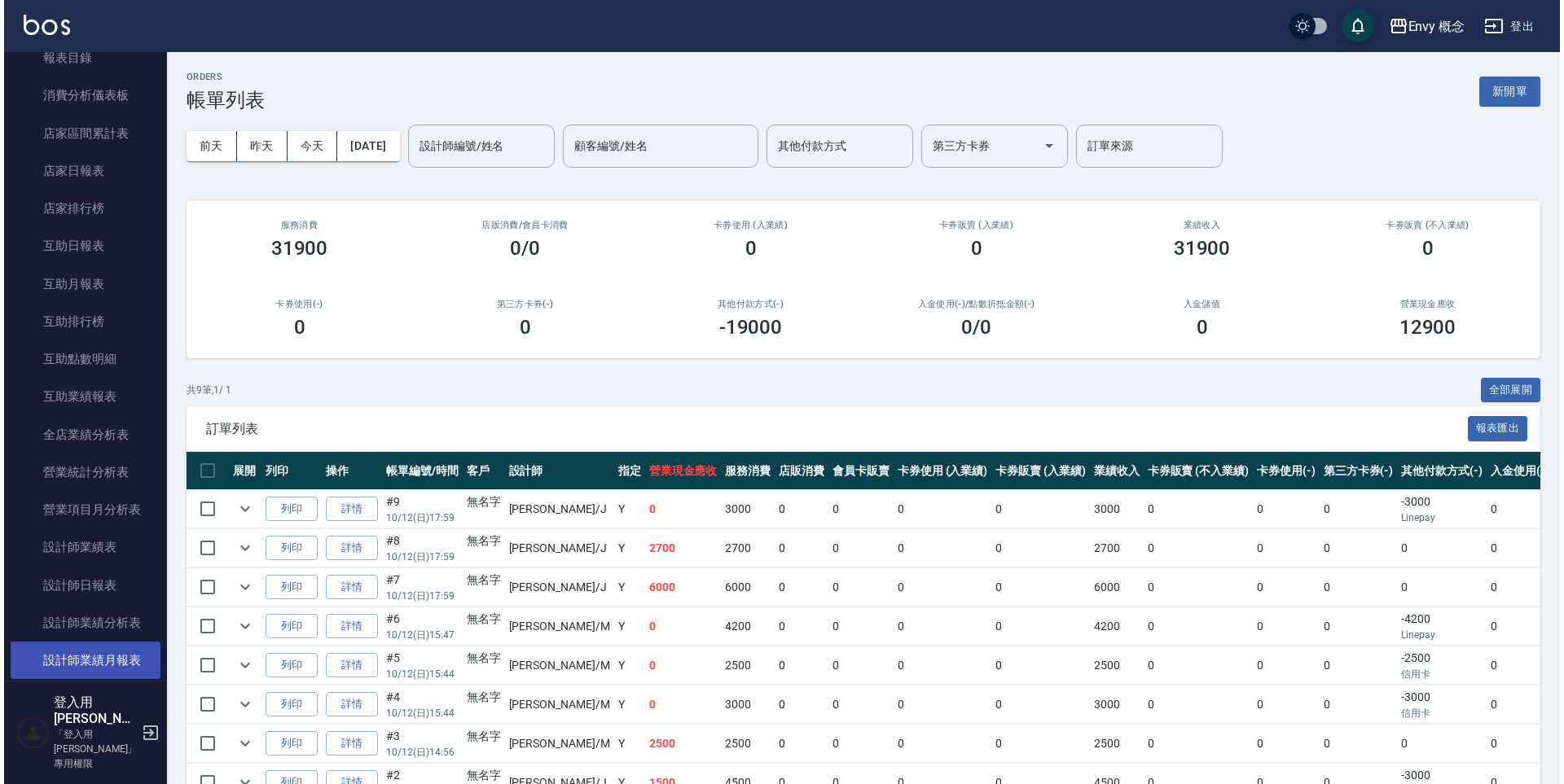
scroll to position [880, 0]
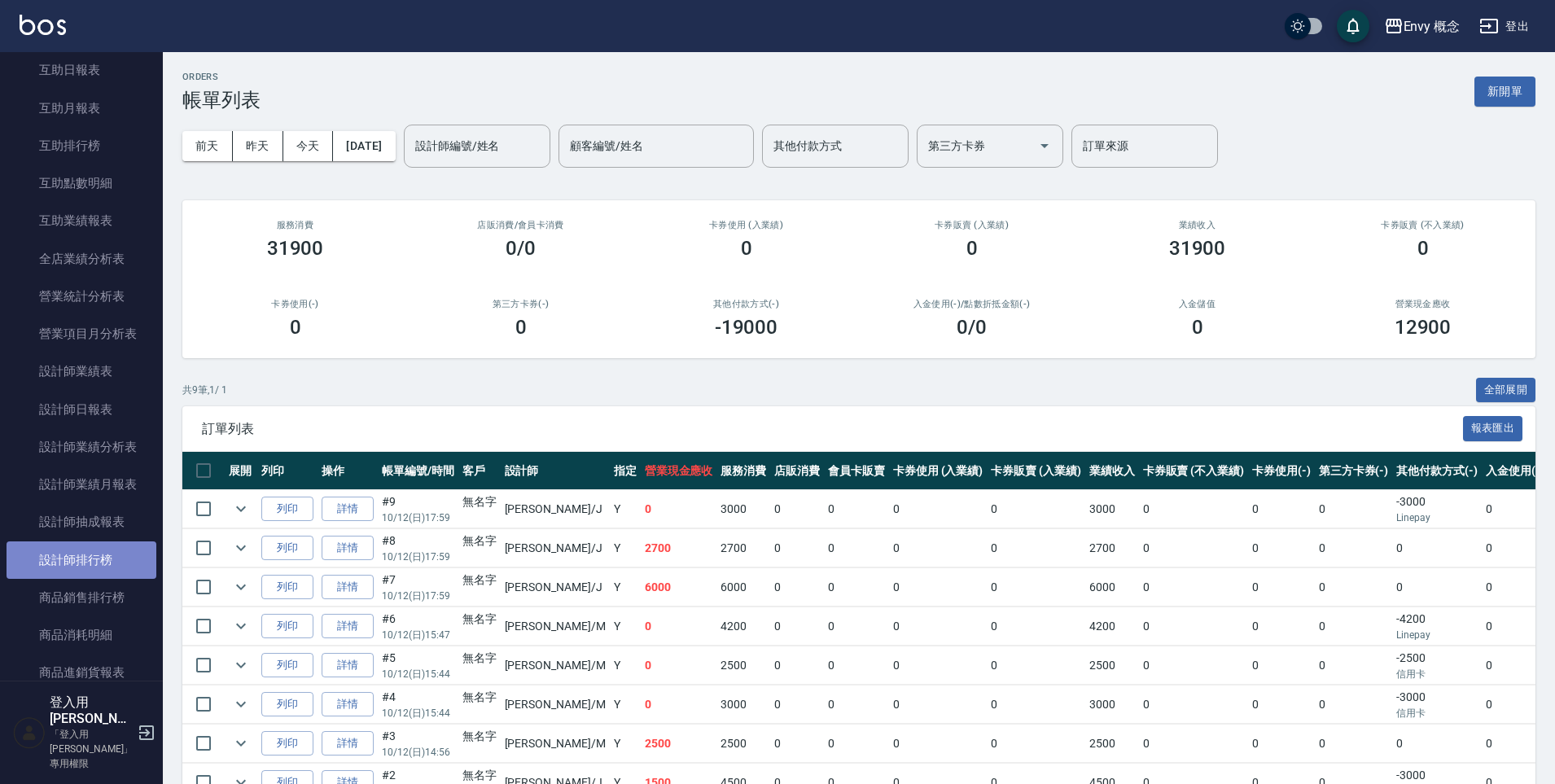
click at [93, 558] on link "設計師排行榜" at bounding box center [82, 560] width 150 height 38
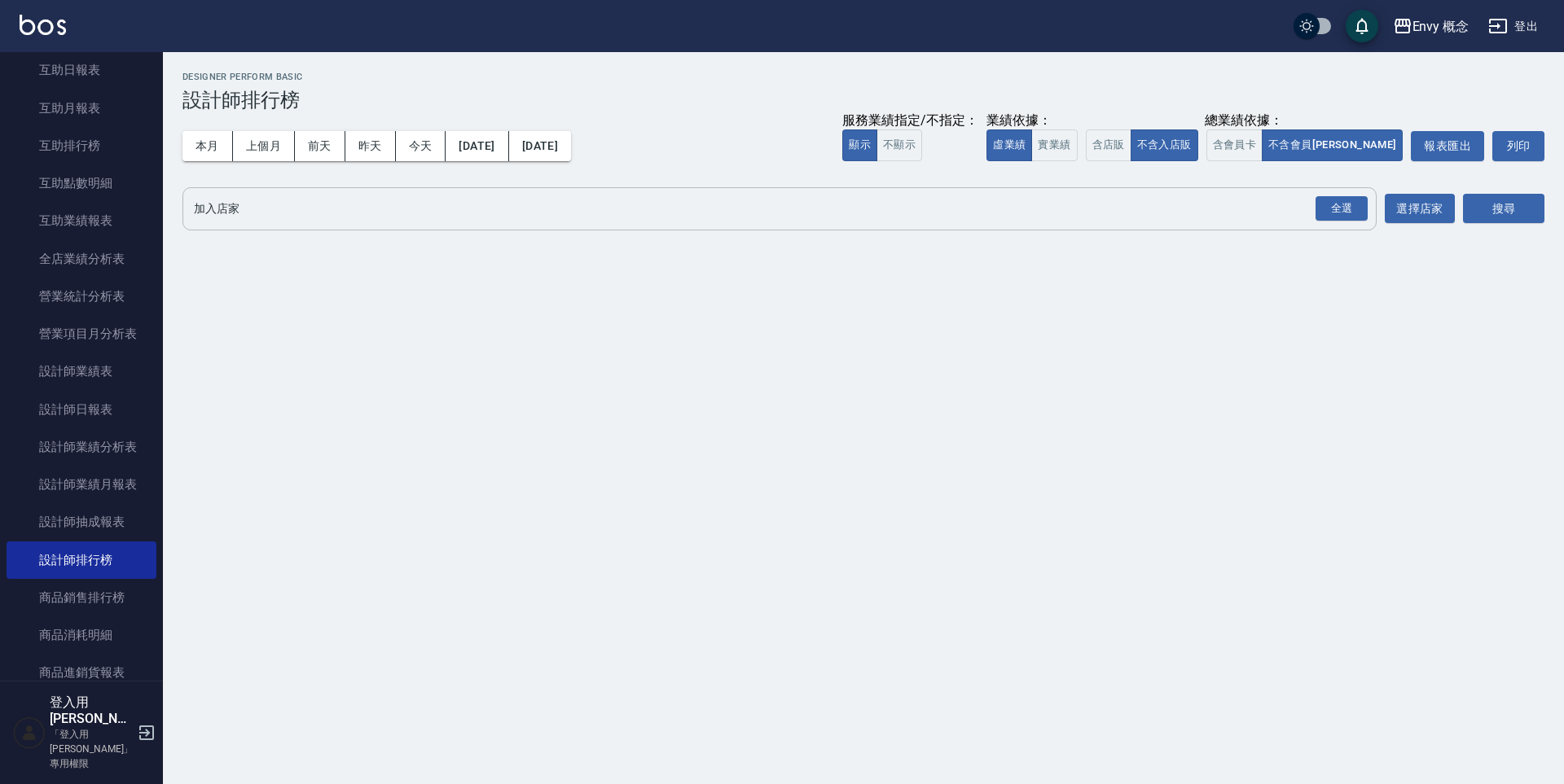
click at [278, 219] on input "加入店家" at bounding box center [767, 209] width 1155 height 29
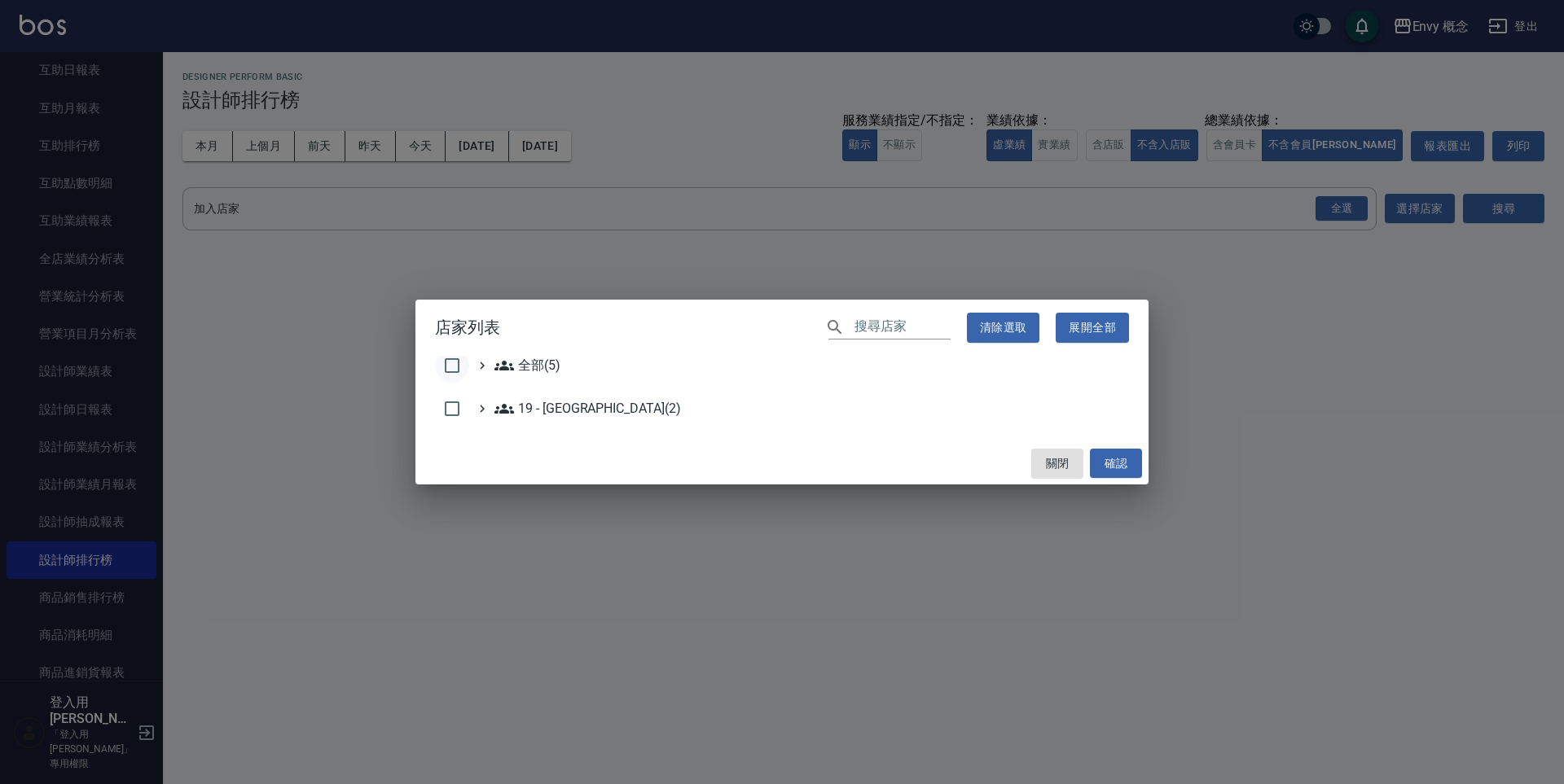
click at [464, 368] on input "checkbox" at bounding box center [452, 366] width 35 height 35
checkbox input "true"
click at [1128, 473] on button "確認" at bounding box center [1115, 463] width 52 height 30
checkbox input "false"
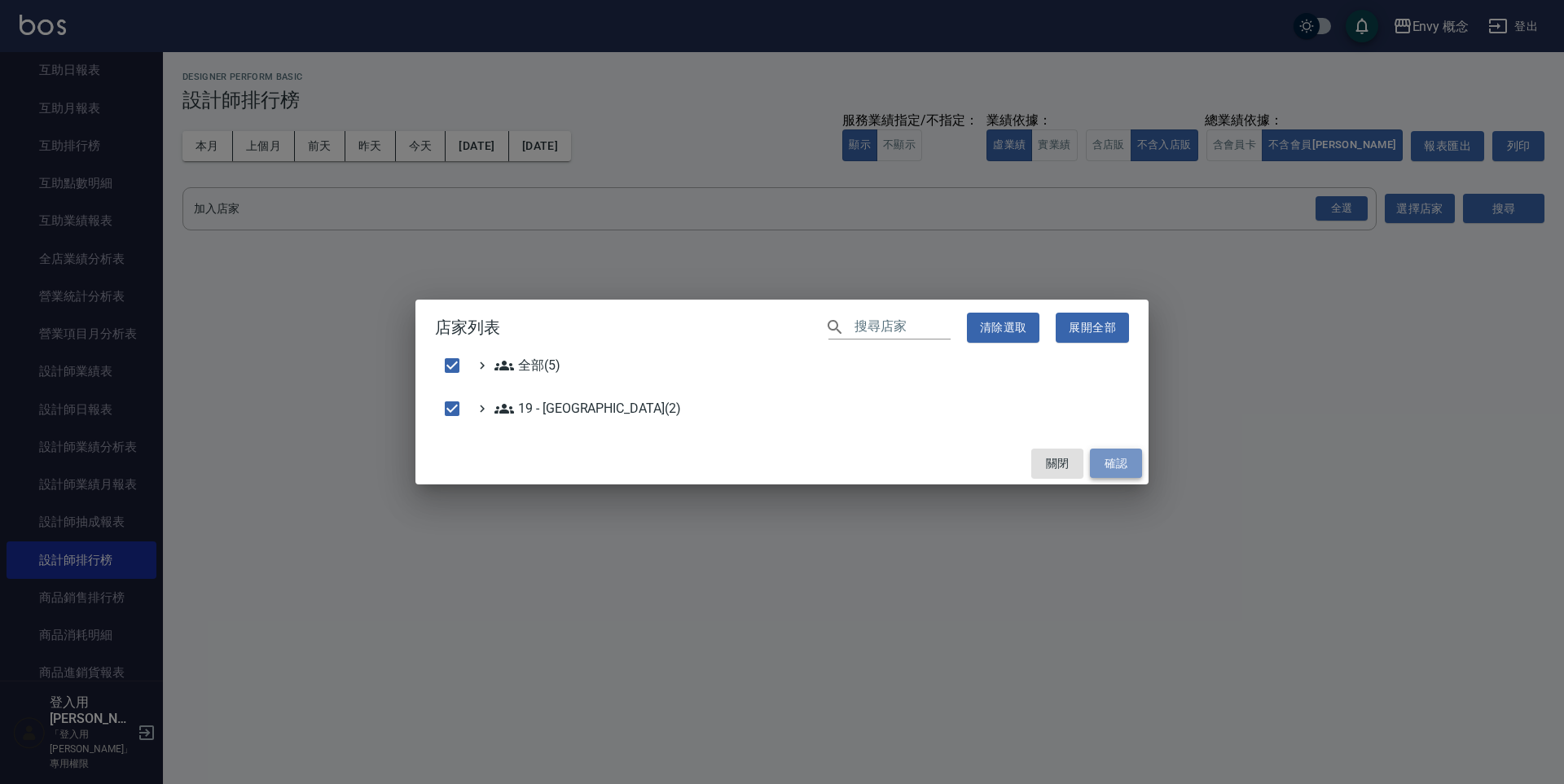
checkbox input "false"
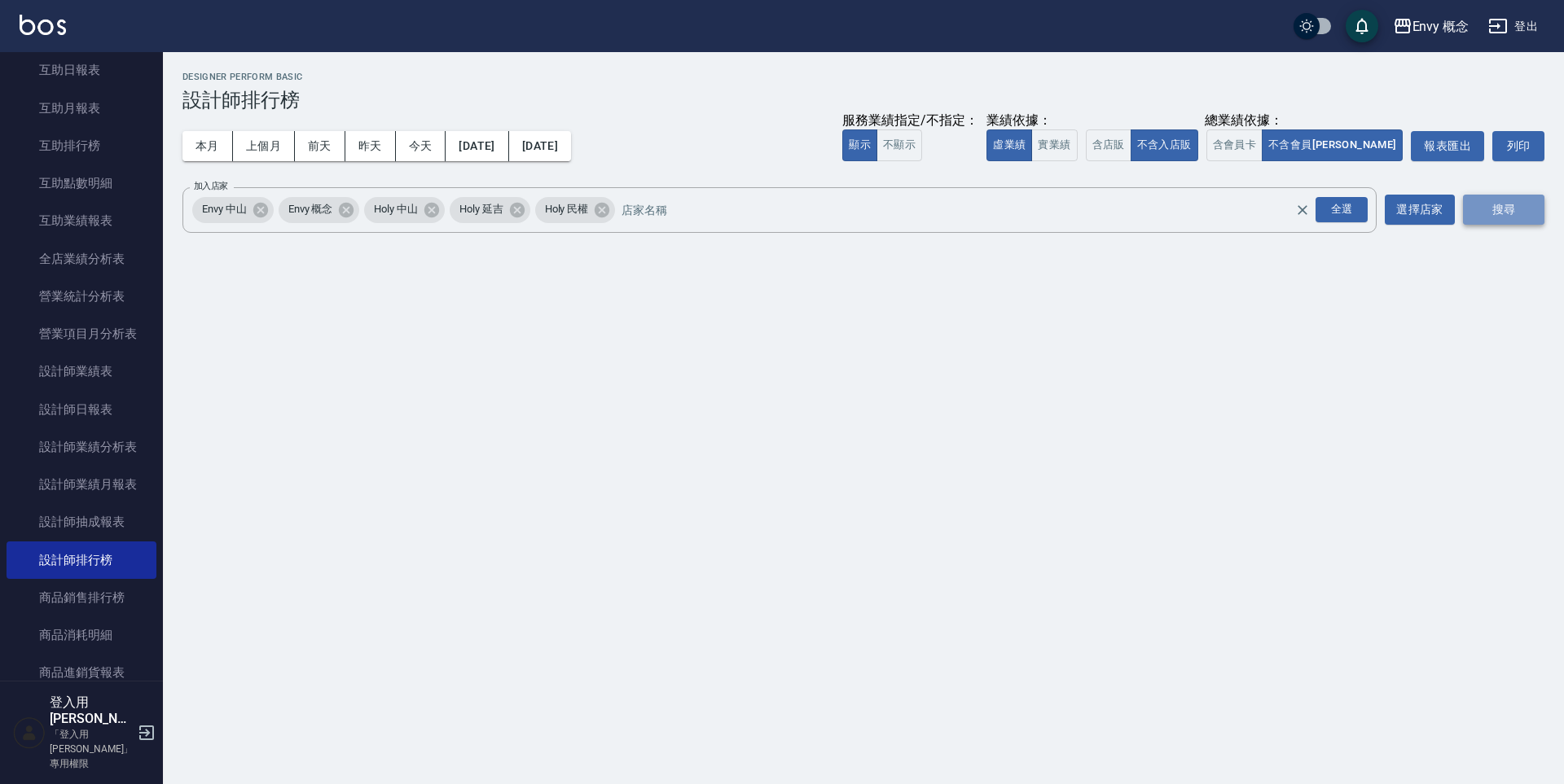
click at [1516, 205] on button "搜尋" at bounding box center [1503, 209] width 82 height 30
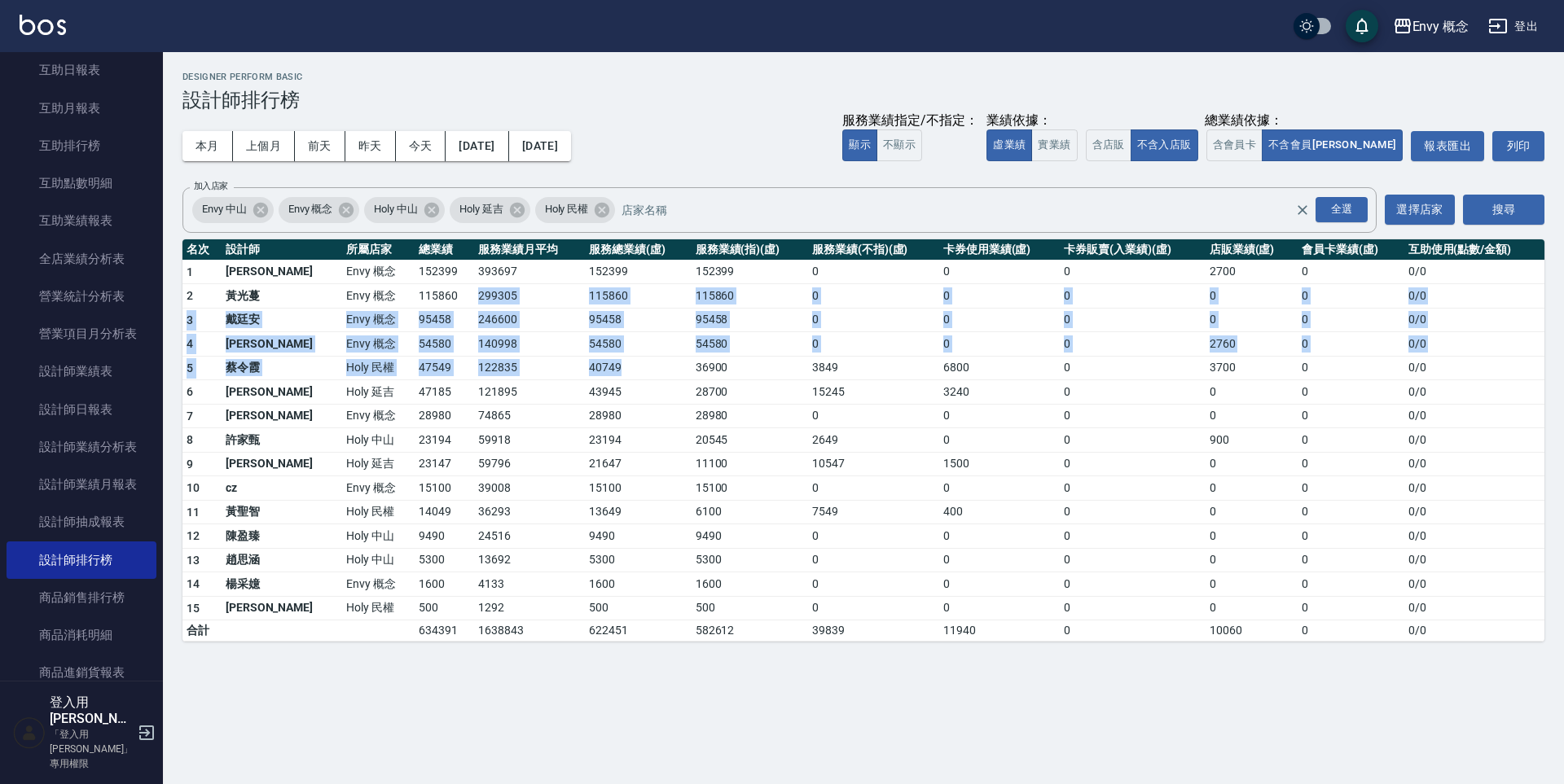
drag, startPoint x: 423, startPoint y: 299, endPoint x: 630, endPoint y: 371, distance: 219.2
click at [630, 371] on tbody "1 王文嘉 Envy 概念 152399 393697 152399 152399 0 0 0 2700 0 0 / 0 2 [PERSON_NAME]Env…" at bounding box center [863, 450] width 1362 height 382
click at [630, 371] on td "40749" at bounding box center [638, 367] width 107 height 24
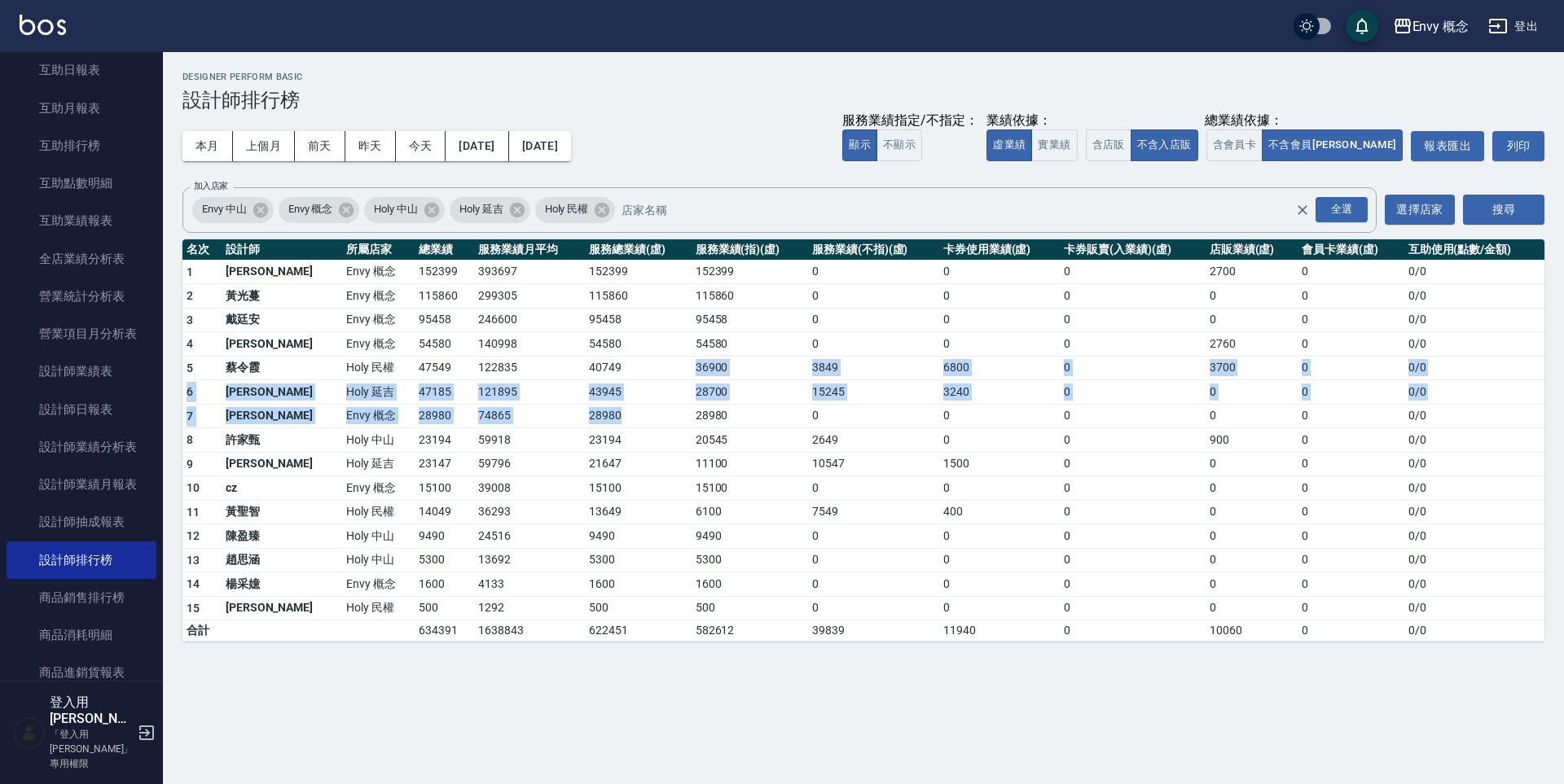
drag, startPoint x: 630, startPoint y: 371, endPoint x: 555, endPoint y: 422, distance: 90.7
click at [558, 421] on tbody "1 王文嘉 Envy 概念 152399 393697 152399 152399 0 0 0 2700 0 0 / 0 2 [PERSON_NAME]Env…" at bounding box center [863, 450] width 1362 height 382
click at [585, 422] on td "28980" at bounding box center [638, 416] width 107 height 24
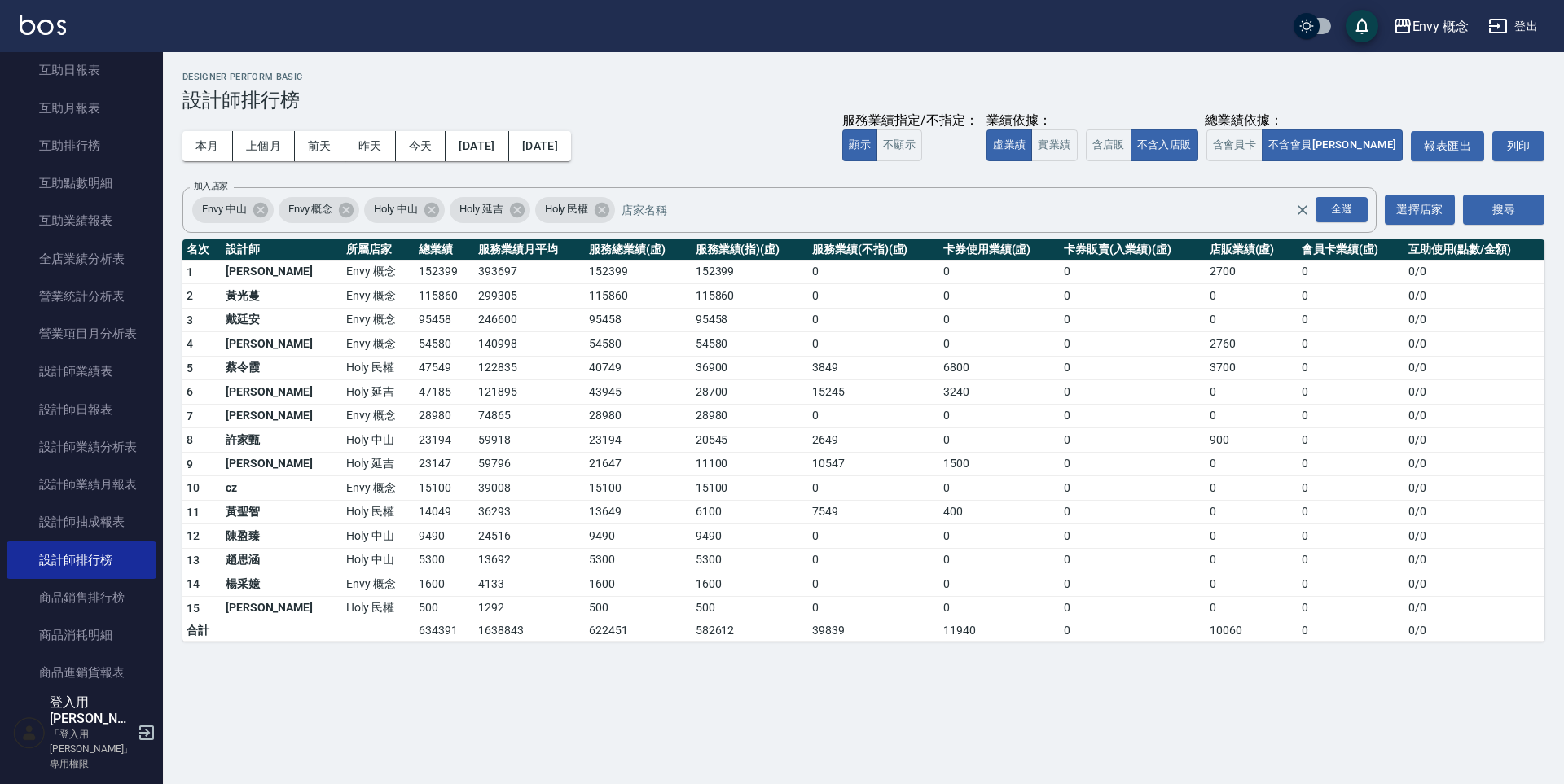
drag, startPoint x: 552, startPoint y: 420, endPoint x: 421, endPoint y: 386, distance: 135.3
click at [519, 414] on tr "7 [PERSON_NAME]憲 Envy 概念 28980 74865 28980 28980 0 0 0 0 0 0 / 0" at bounding box center [863, 416] width 1362 height 24
drag, startPoint x: 407, startPoint y: 384, endPoint x: 352, endPoint y: 341, distance: 69.8
click at [381, 369] on tbody "1 王文嘉 Envy 概念 152399 393697 152399 152399 0 0 0 2700 0 0 / 0 2 [PERSON_NAME]Env…" at bounding box center [863, 450] width 1362 height 382
drag, startPoint x: 352, startPoint y: 341, endPoint x: 345, endPoint y: 330, distance: 13.0
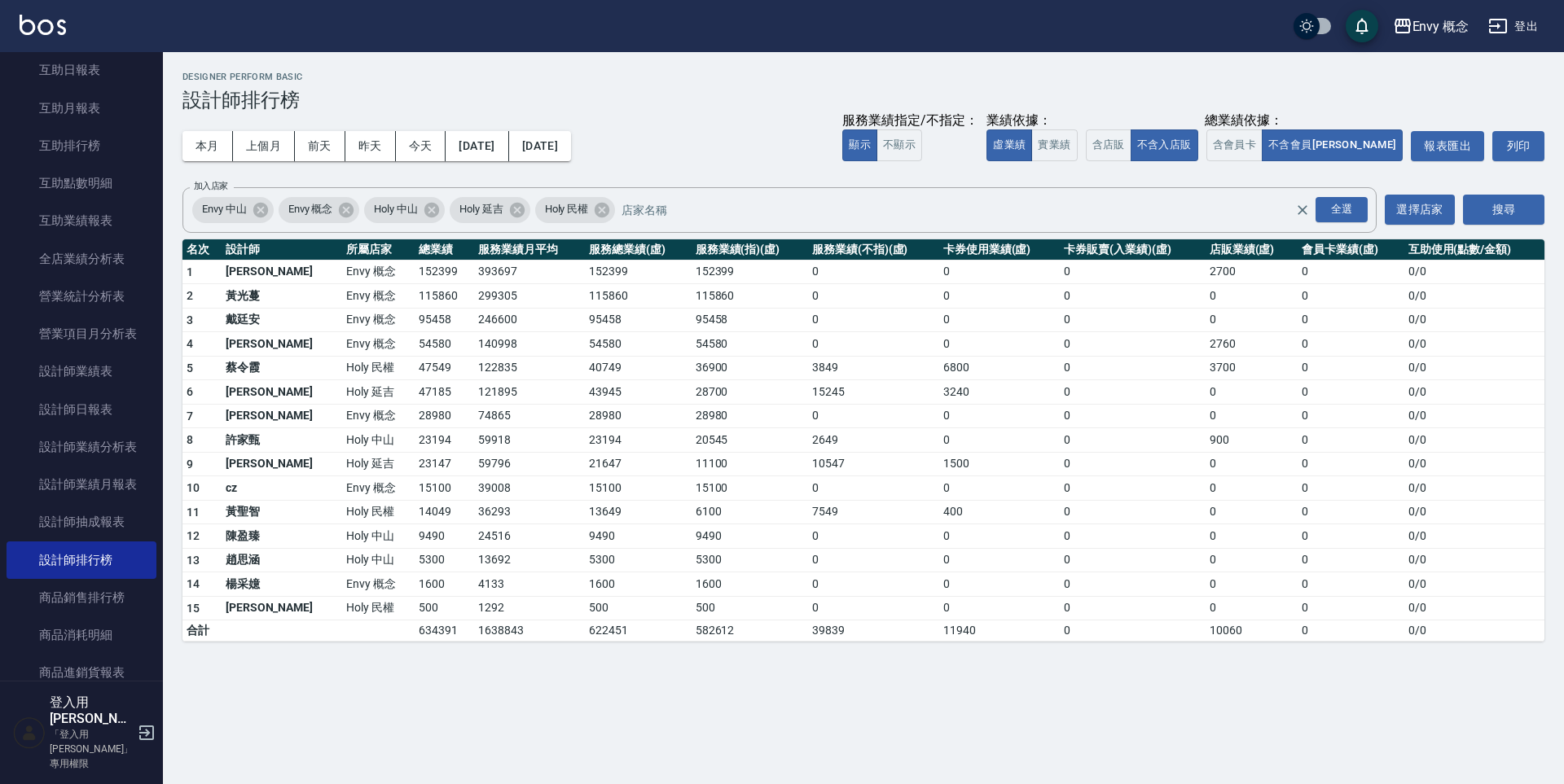
click at [350, 340] on td "Envy 概念" at bounding box center [377, 343] width 72 height 24
click at [342, 318] on td "Envy 概念" at bounding box center [377, 319] width 72 height 24
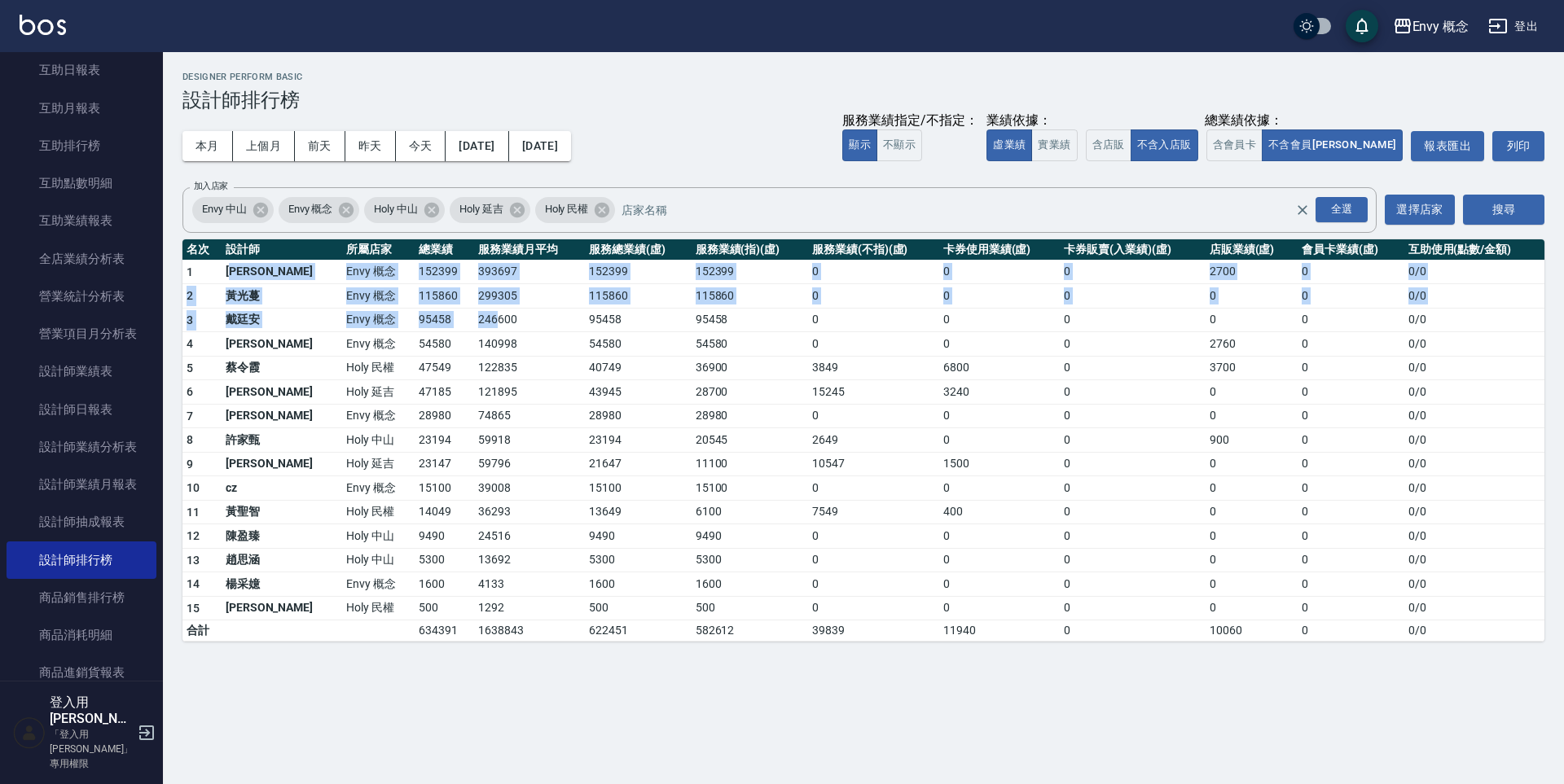
drag, startPoint x: 246, startPoint y: 277, endPoint x: 502, endPoint y: 305, distance: 257.5
click at [495, 307] on tbody "1 王文嘉 Envy 概念 152399 393697 152399 152399 0 0 0 2700 0 0 / 0 2 [PERSON_NAME]Env…" at bounding box center [863, 450] width 1362 height 382
drag, startPoint x: 522, startPoint y: 294, endPoint x: 509, endPoint y: 291, distance: 13.3
click at [522, 293] on td "299305" at bounding box center [528, 295] width 111 height 24
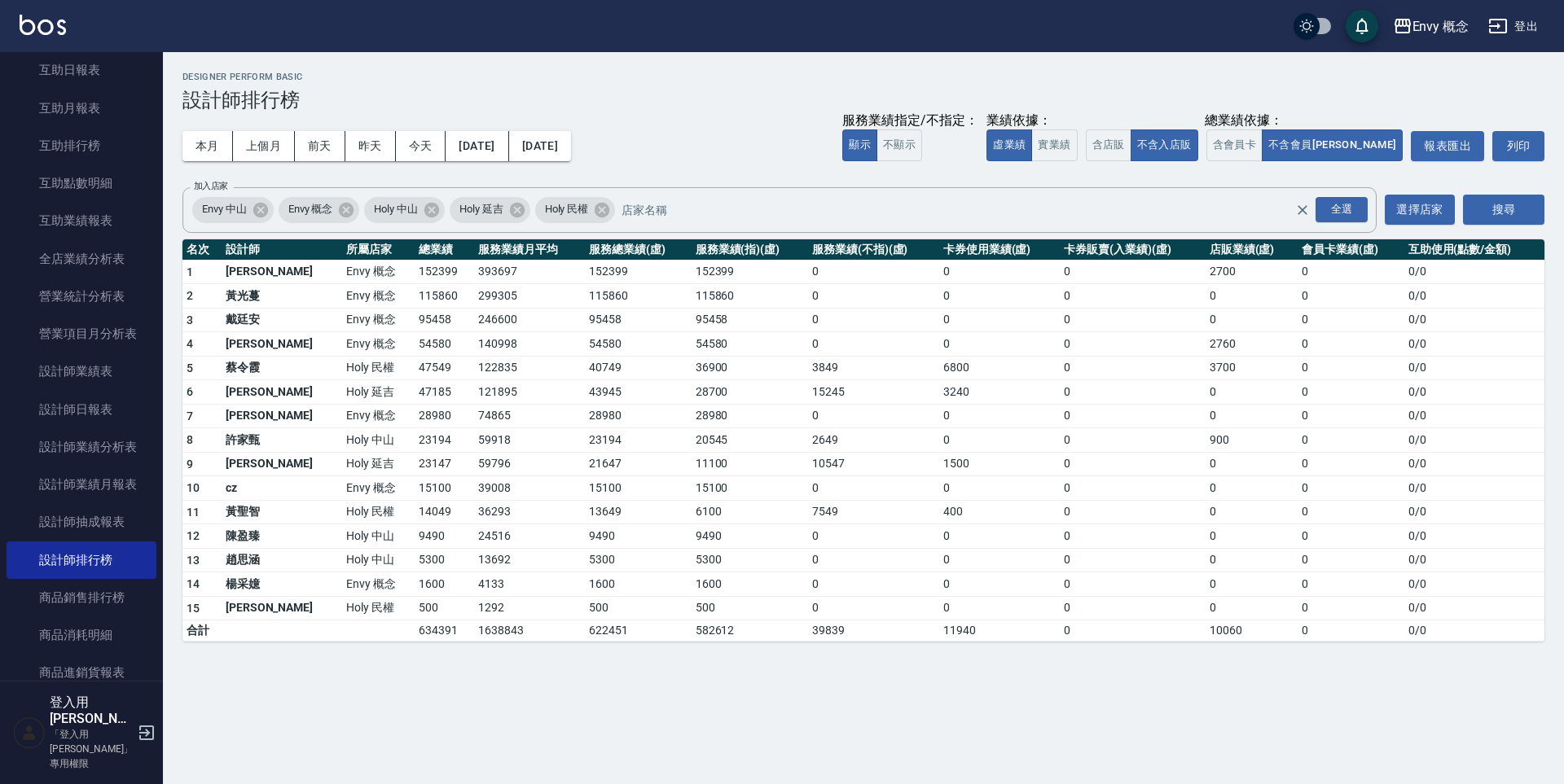
click at [506, 291] on td "299305" at bounding box center [528, 295] width 111 height 24
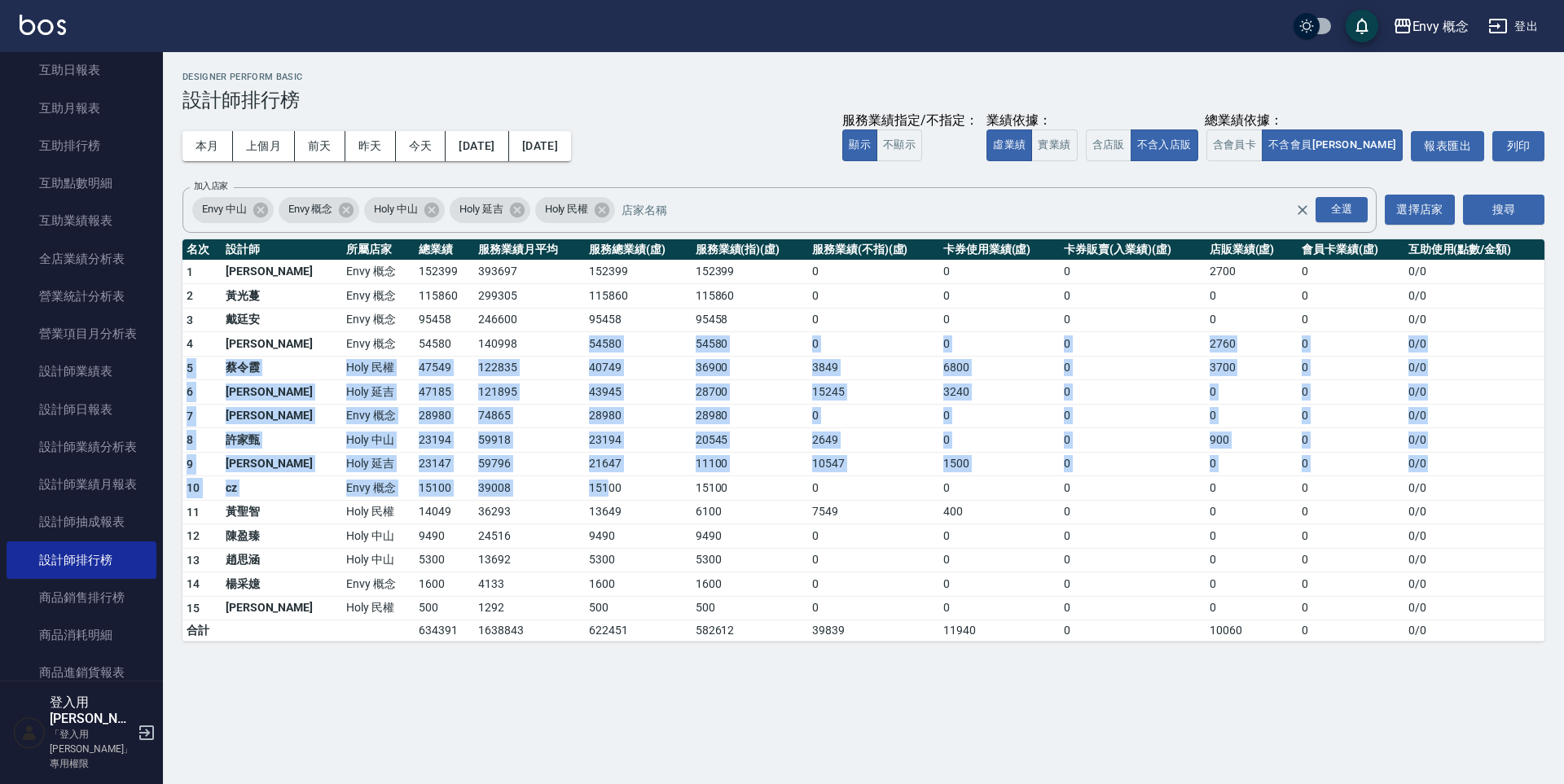
drag, startPoint x: 462, startPoint y: 356, endPoint x: 554, endPoint y: 494, distance: 165.9
click at [554, 494] on tbody "1 王文嘉 Envy 概念 152399 393697 152399 152399 0 0 0 2700 0 0 / 0 2 [PERSON_NAME]Env…" at bounding box center [863, 450] width 1362 height 382
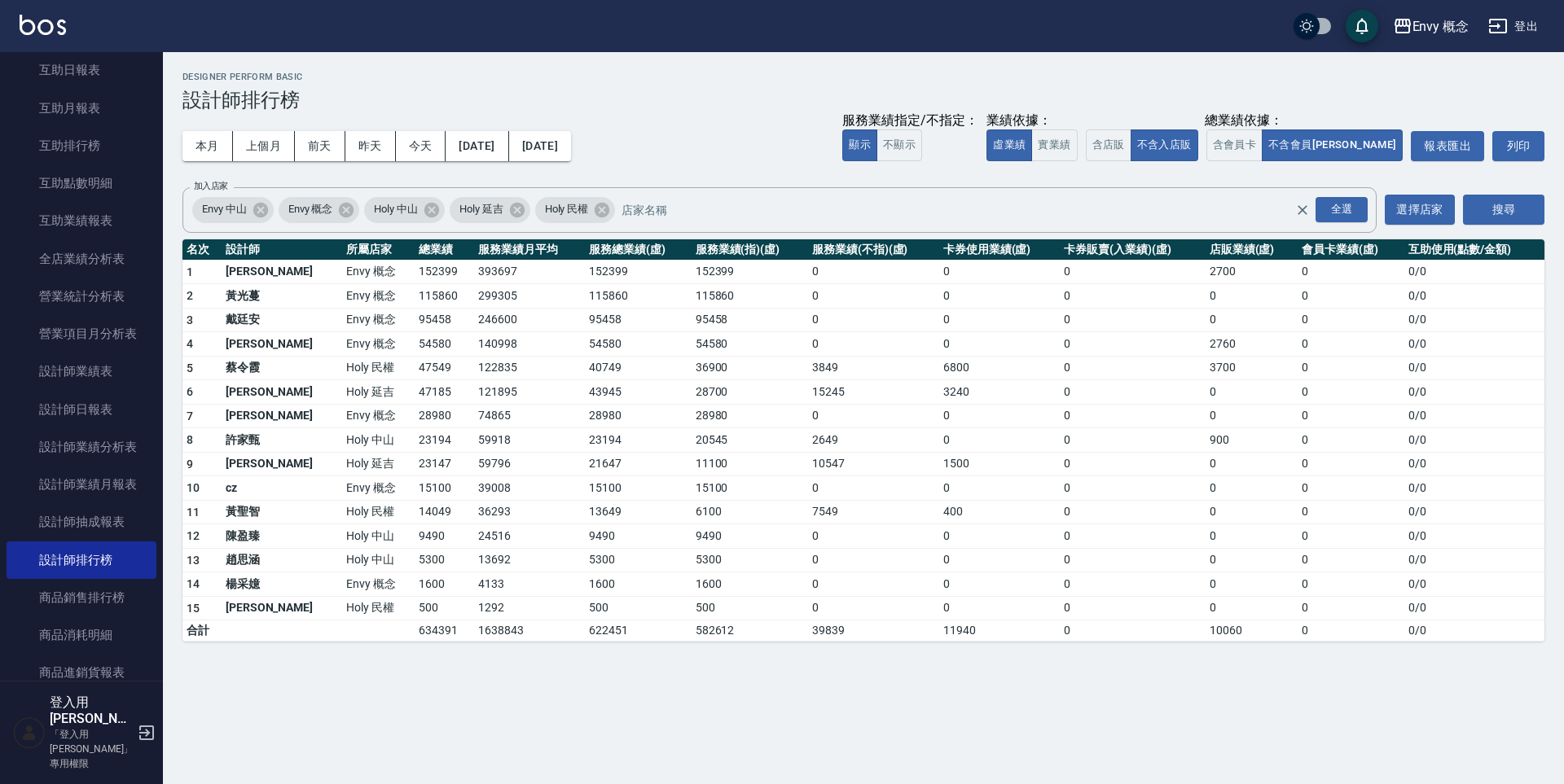
click at [585, 490] on td "15100" at bounding box center [638, 488] width 107 height 24
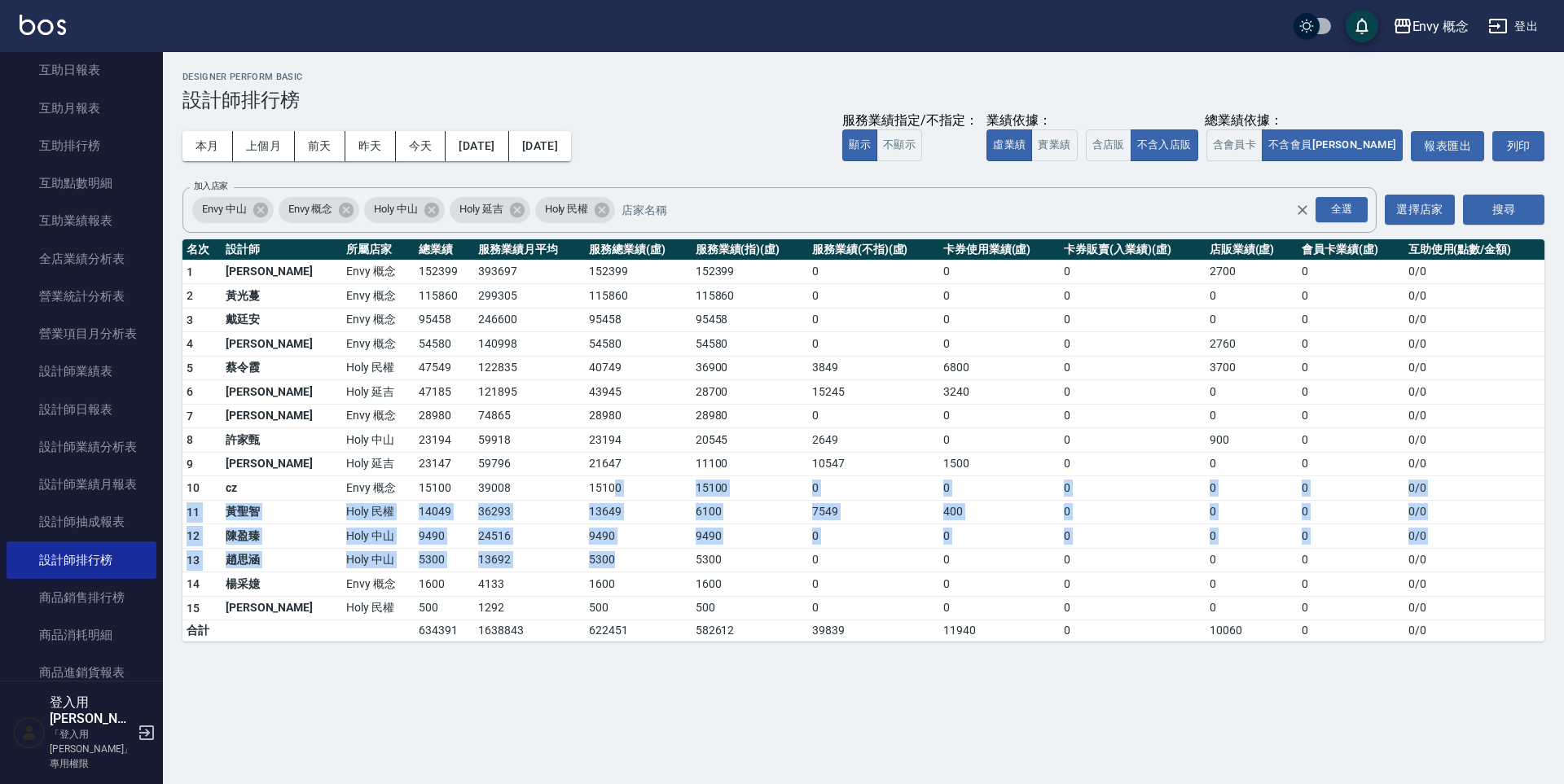
drag, startPoint x: 561, startPoint y: 481, endPoint x: 577, endPoint y: 545, distance: 66.0
click at [577, 547] on tbody "1 王文嘉 Envy 概念 152399 393697 152399 152399 0 0 0 2700 0 0 / 0 2 [PERSON_NAME]Env…" at bounding box center [863, 450] width 1362 height 382
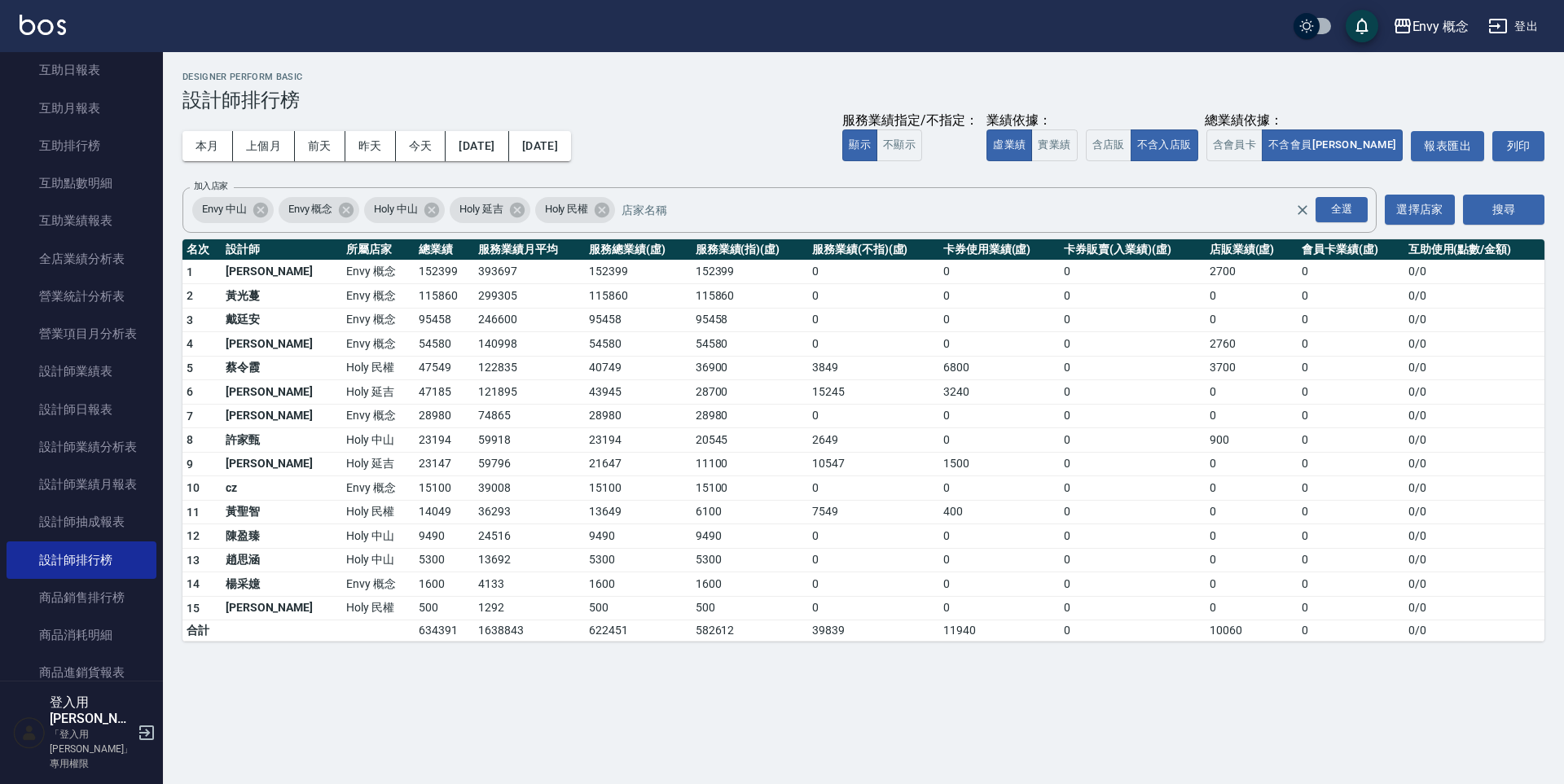
drag, startPoint x: 577, startPoint y: 543, endPoint x: 575, endPoint y: 529, distance: 14.1
click at [585, 543] on td "9490" at bounding box center [638, 536] width 107 height 24
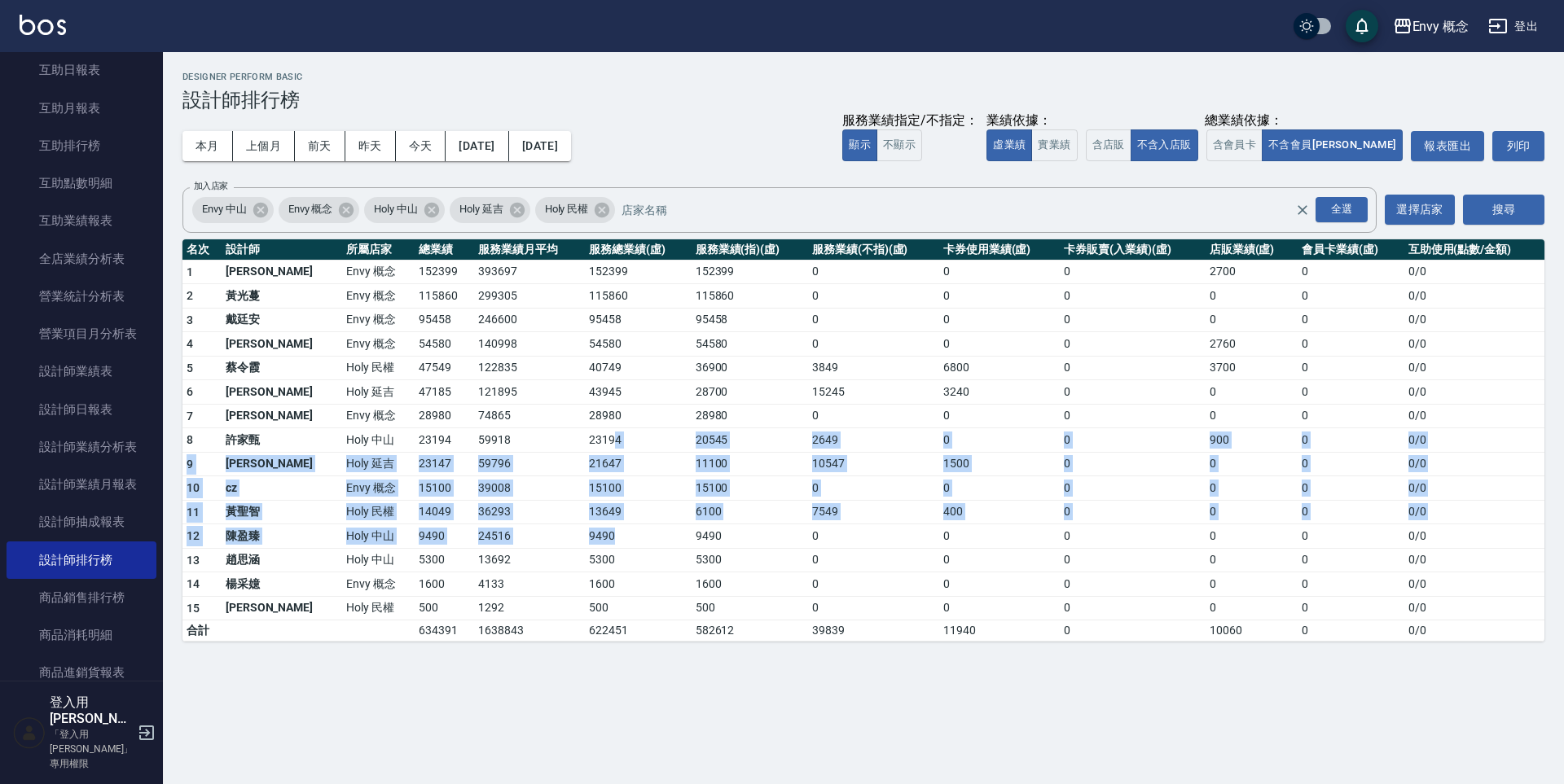
drag, startPoint x: 575, startPoint y: 529, endPoint x: 567, endPoint y: 432, distance: 97.3
click at [567, 434] on tbody "1 王文嘉 Envy 概念 152399 393697 152399 152399 0 0 0 2700 0 0 / 0 2 [PERSON_NAME]Env…" at bounding box center [863, 450] width 1362 height 382
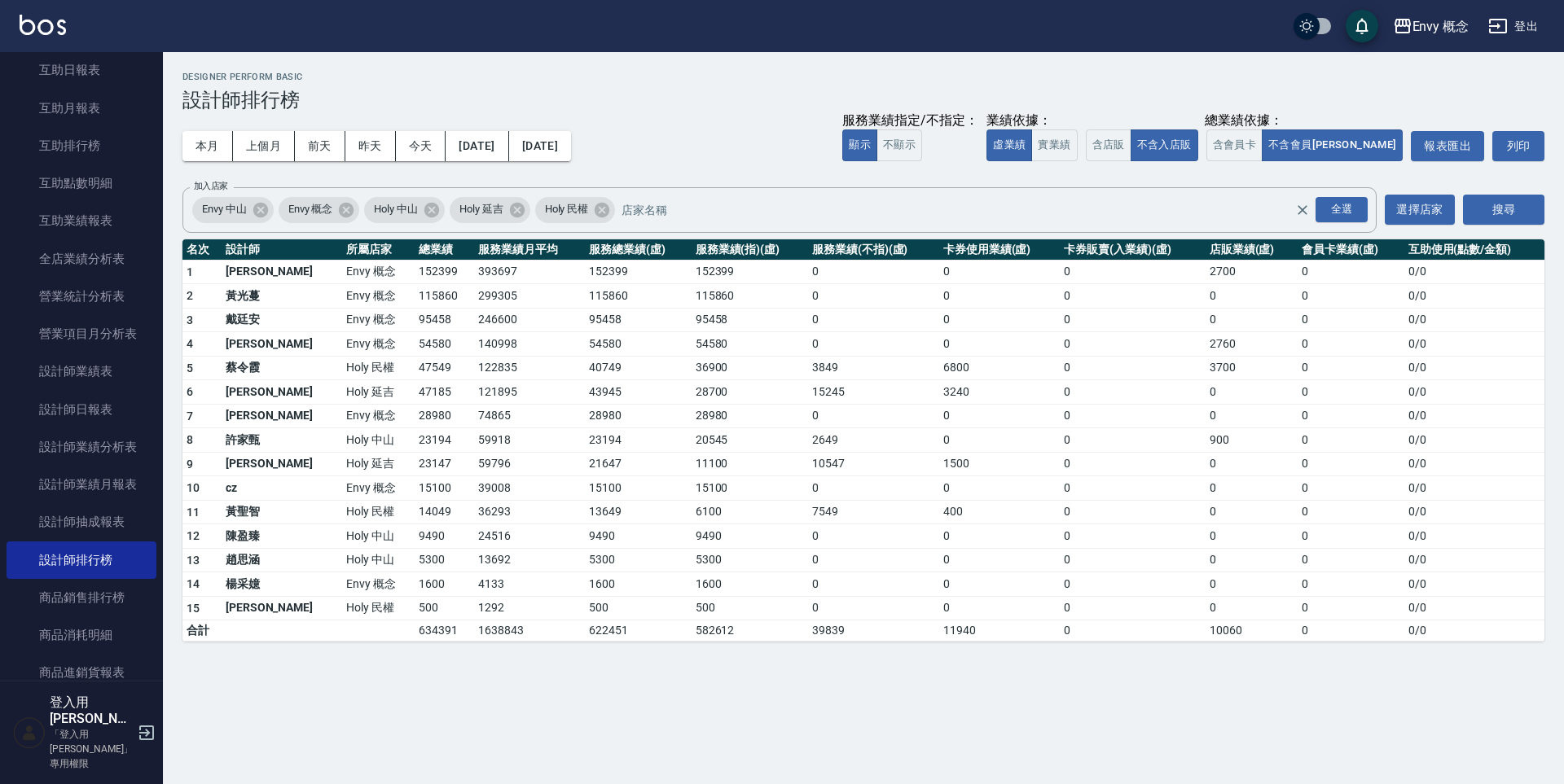
click at [585, 432] on td "23194" at bounding box center [638, 440] width 107 height 24
drag, startPoint x: 553, startPoint y: 447, endPoint x: 532, endPoint y: 464, distance: 27.0
click at [532, 464] on tbody "1 王文嘉 Envy 概念 152399 393697 152399 152399 0 0 0 2700 0 0 / 0 2 [PERSON_NAME]Env…" at bounding box center [863, 450] width 1362 height 382
click at [532, 464] on td "59796" at bounding box center [528, 464] width 111 height 24
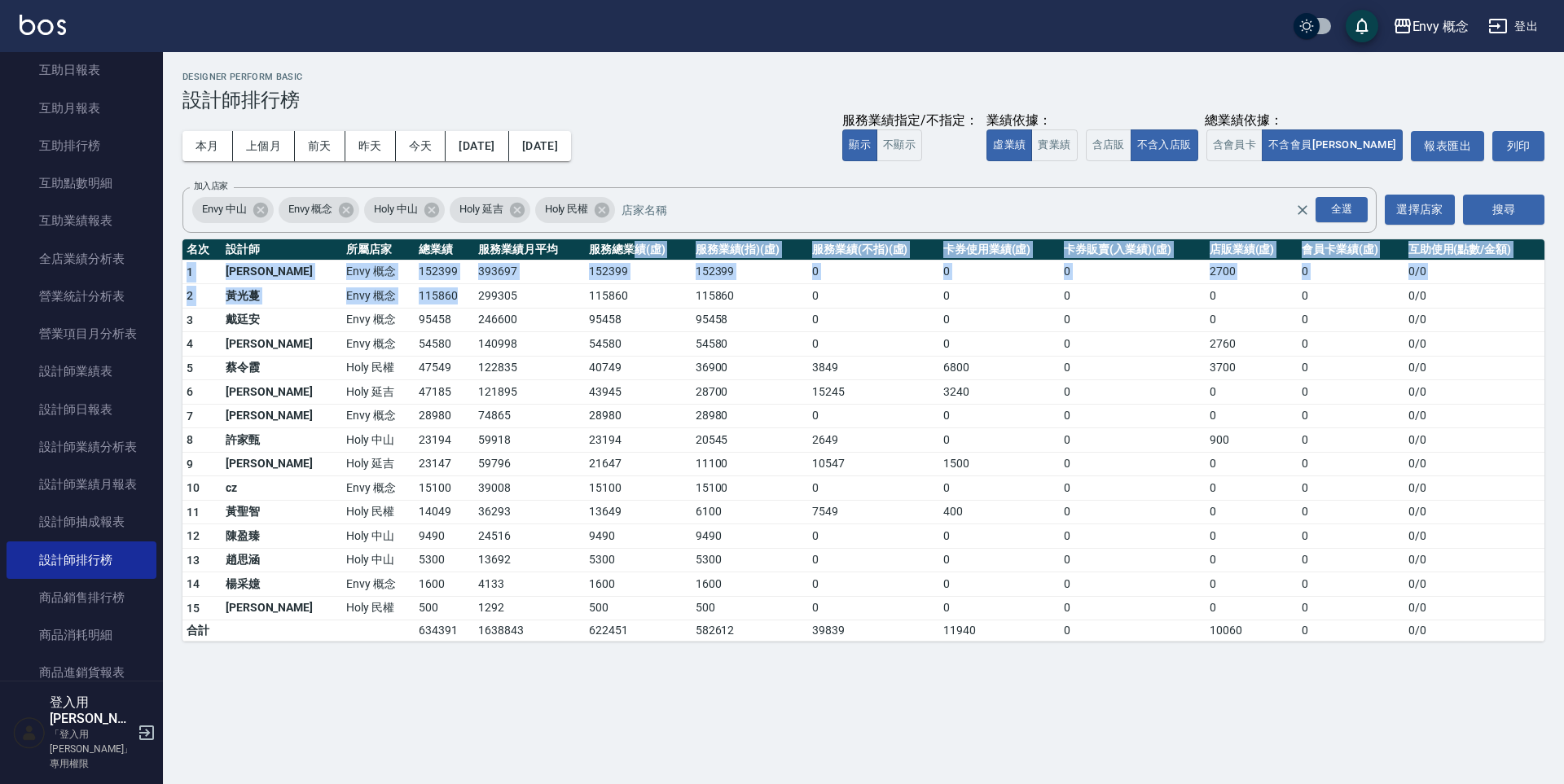
drag, startPoint x: 413, startPoint y: 304, endPoint x: 586, endPoint y: 241, distance: 184.1
click at [586, 241] on table "名次 設計師 所屬店家 總業績 服務業績月平均 服務總業績(虛) 服務業績(指)(虛) 服務業績(不指)(虛) 卡券使用業績(虛) 卡券販賣(入業績)(虛) …" at bounding box center [863, 441] width 1362 height 403
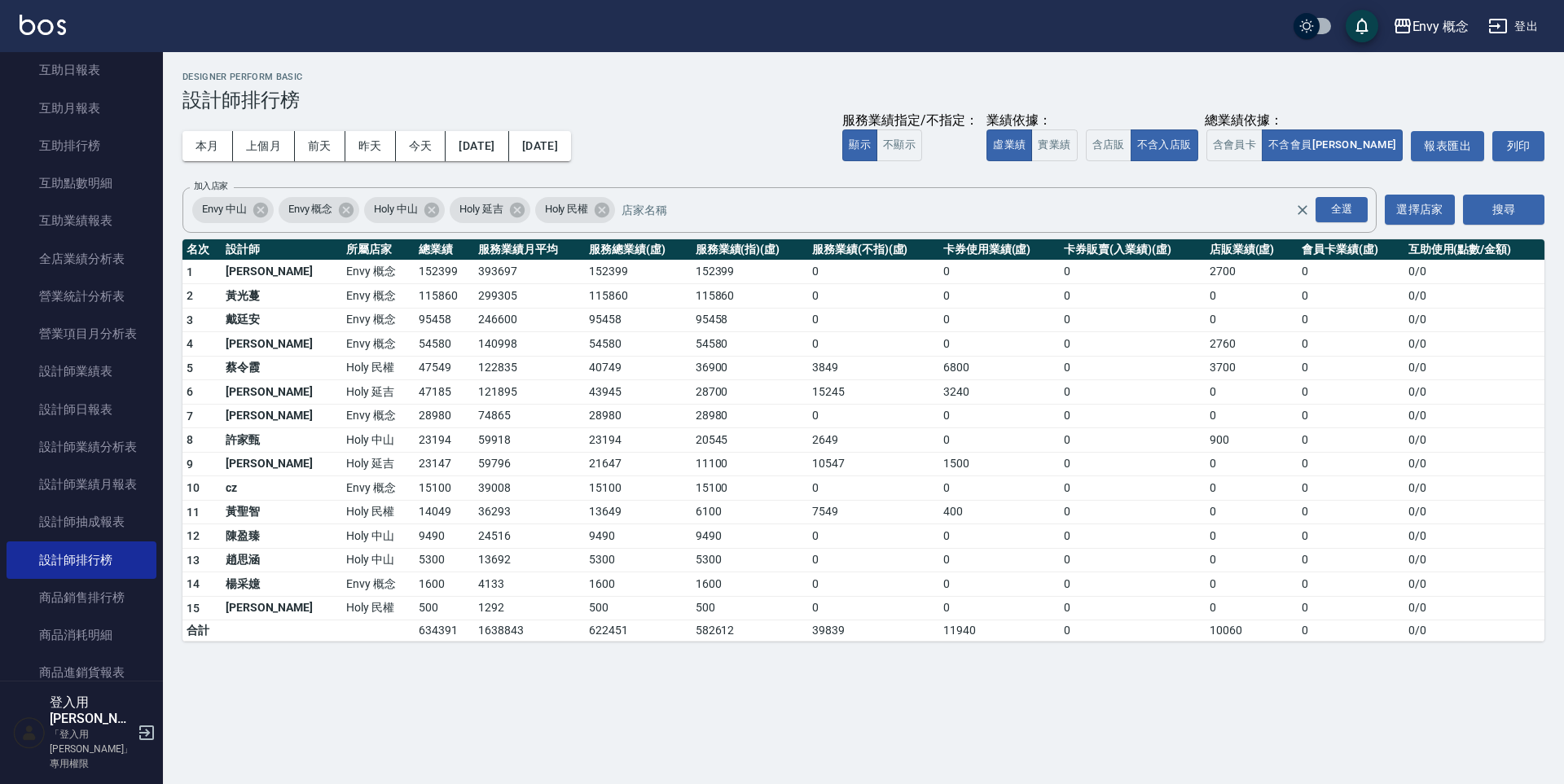
click at [585, 287] on td "115860" at bounding box center [638, 295] width 107 height 24
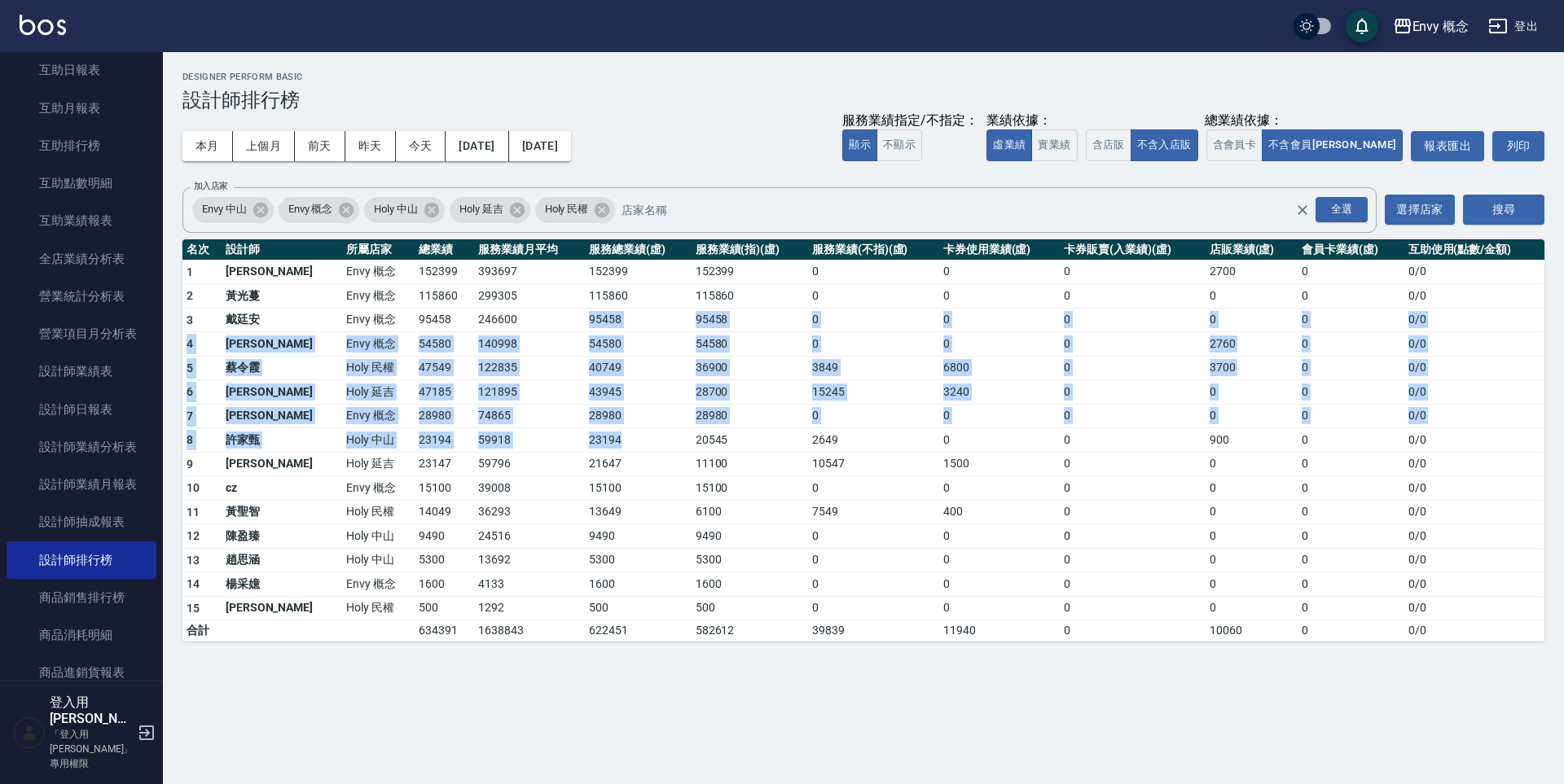
drag, startPoint x: 570, startPoint y: 341, endPoint x: 602, endPoint y: 437, distance: 101.2
click at [601, 437] on tbody "1 王文嘉 Envy 概念 152399 393697 152399 152399 0 0 0 2700 0 0 / 0 2 [PERSON_NAME]Env…" at bounding box center [863, 450] width 1362 height 382
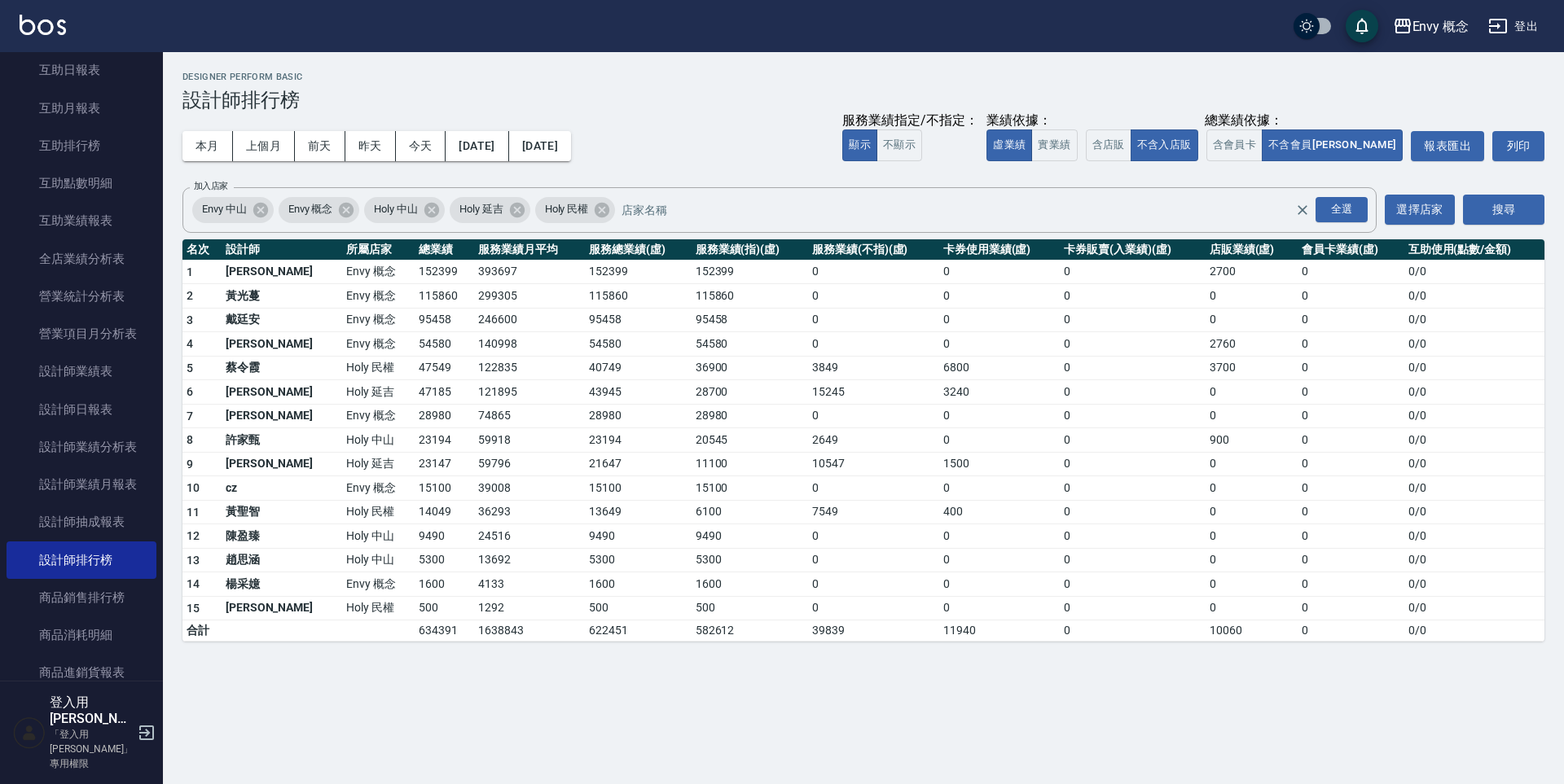
click at [602, 438] on td "23194" at bounding box center [638, 440] width 107 height 24
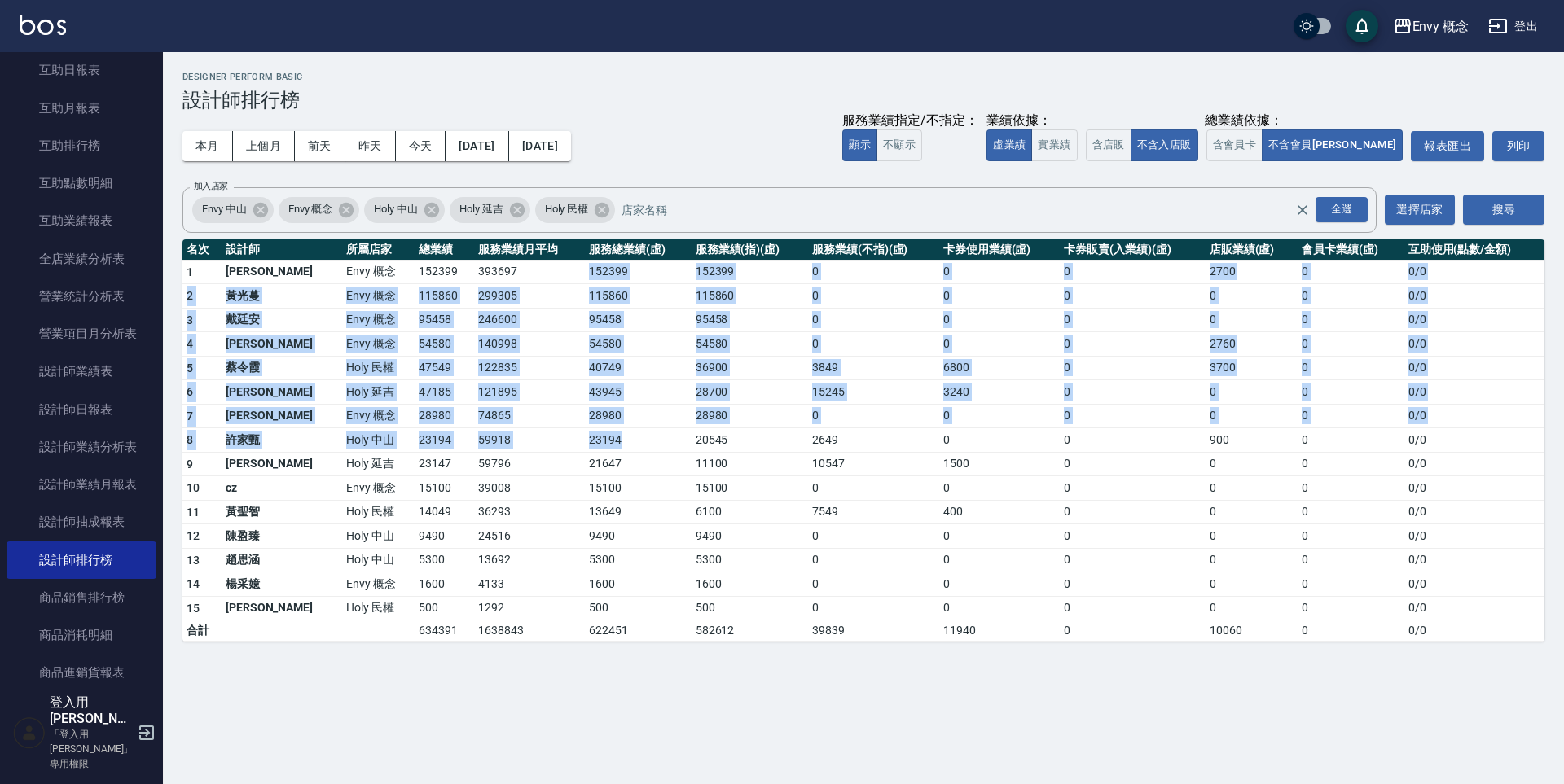
drag, startPoint x: 602, startPoint y: 438, endPoint x: 463, endPoint y: 262, distance: 224.3
click at [463, 262] on tbody "1 王文嘉 Envy 概念 152399 393697 152399 152399 0 0 0 2700 0 0 / 0 2 [PERSON_NAME]Env…" at bounding box center [863, 450] width 1362 height 382
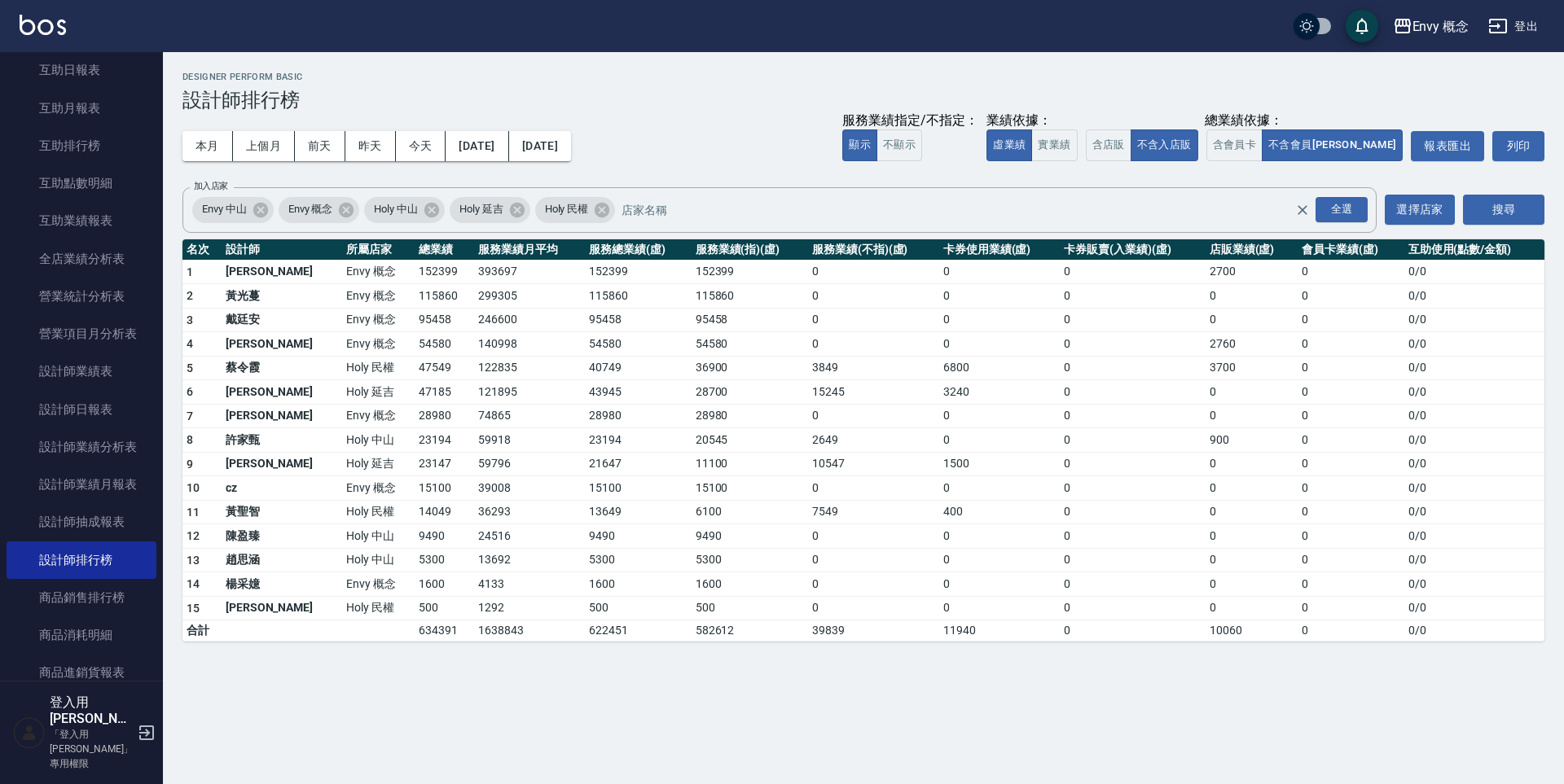
click at [474, 262] on td "393697" at bounding box center [528, 271] width 111 height 24
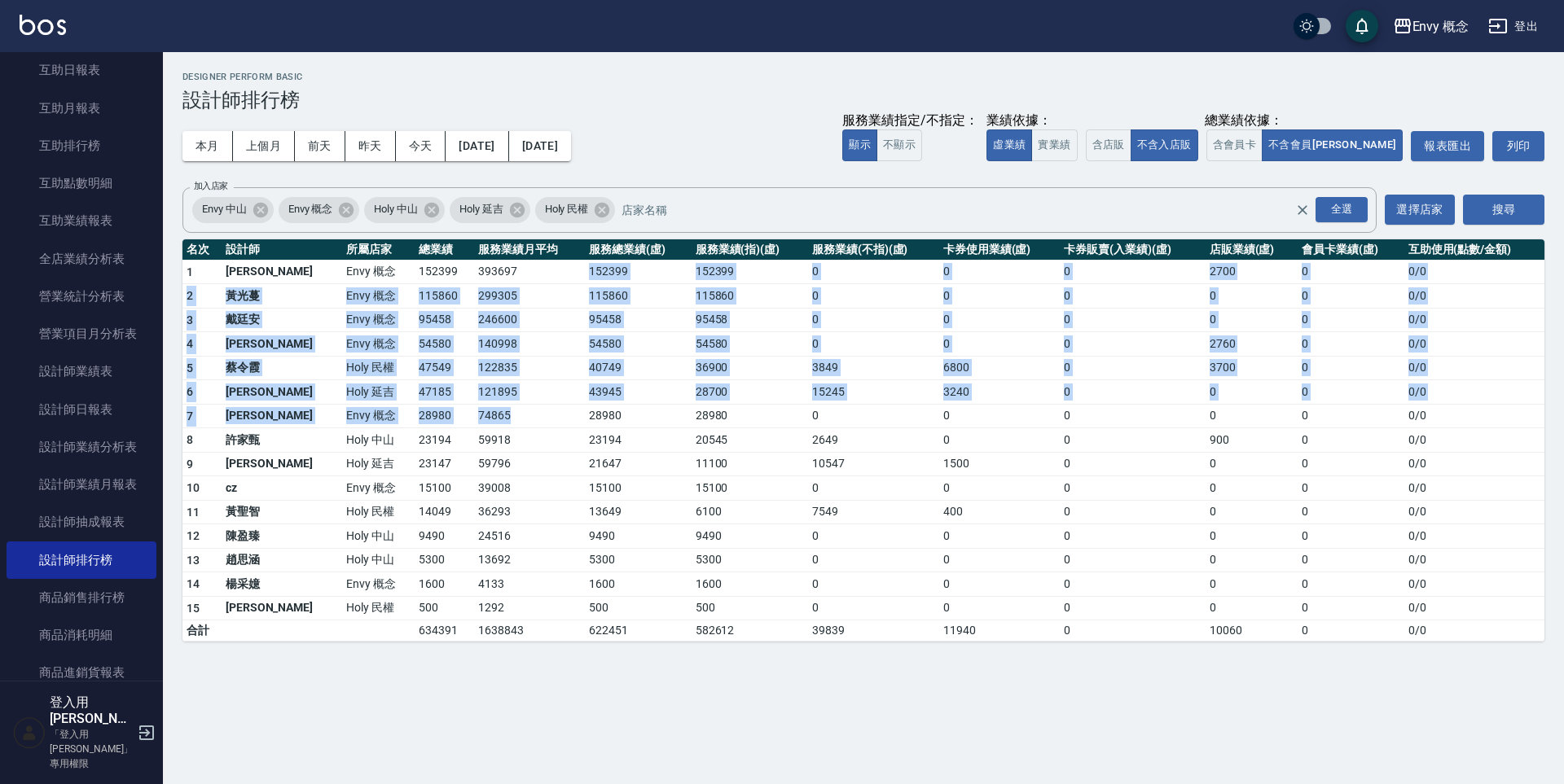
drag, startPoint x: 463, startPoint y: 266, endPoint x: 522, endPoint y: 423, distance: 167.7
click at [522, 423] on tbody "1 王文嘉 Envy 概念 152399 393697 152399 152399 0 0 0 2700 0 0 / 0 2 [PERSON_NAME]Env…" at bounding box center [863, 450] width 1362 height 382
click at [523, 423] on td "74865" at bounding box center [528, 416] width 111 height 24
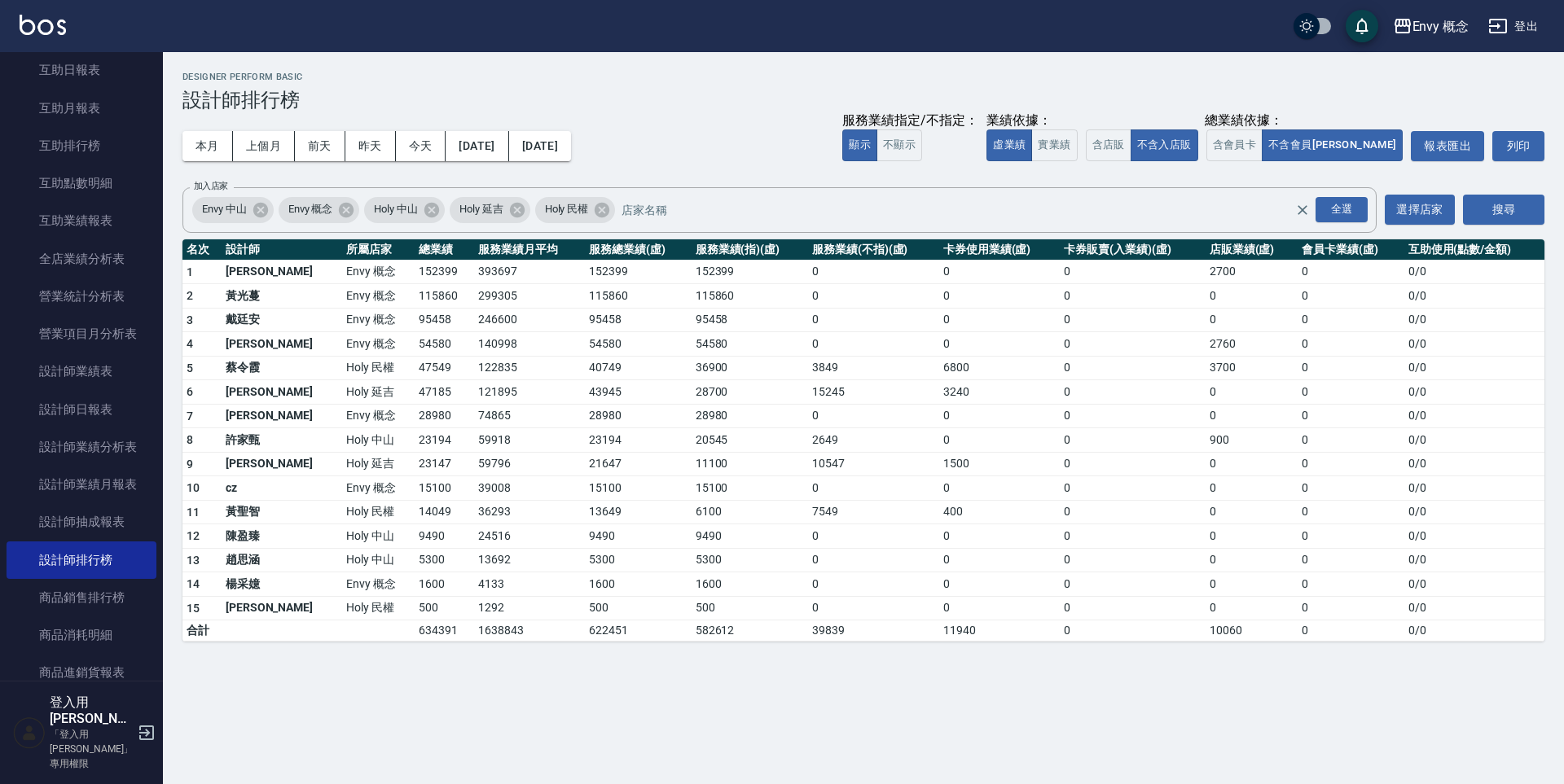
drag, startPoint x: 486, startPoint y: 397, endPoint x: 394, endPoint y: 310, distance: 126.6
click at [474, 384] on td "121895" at bounding box center [528, 392] width 111 height 24
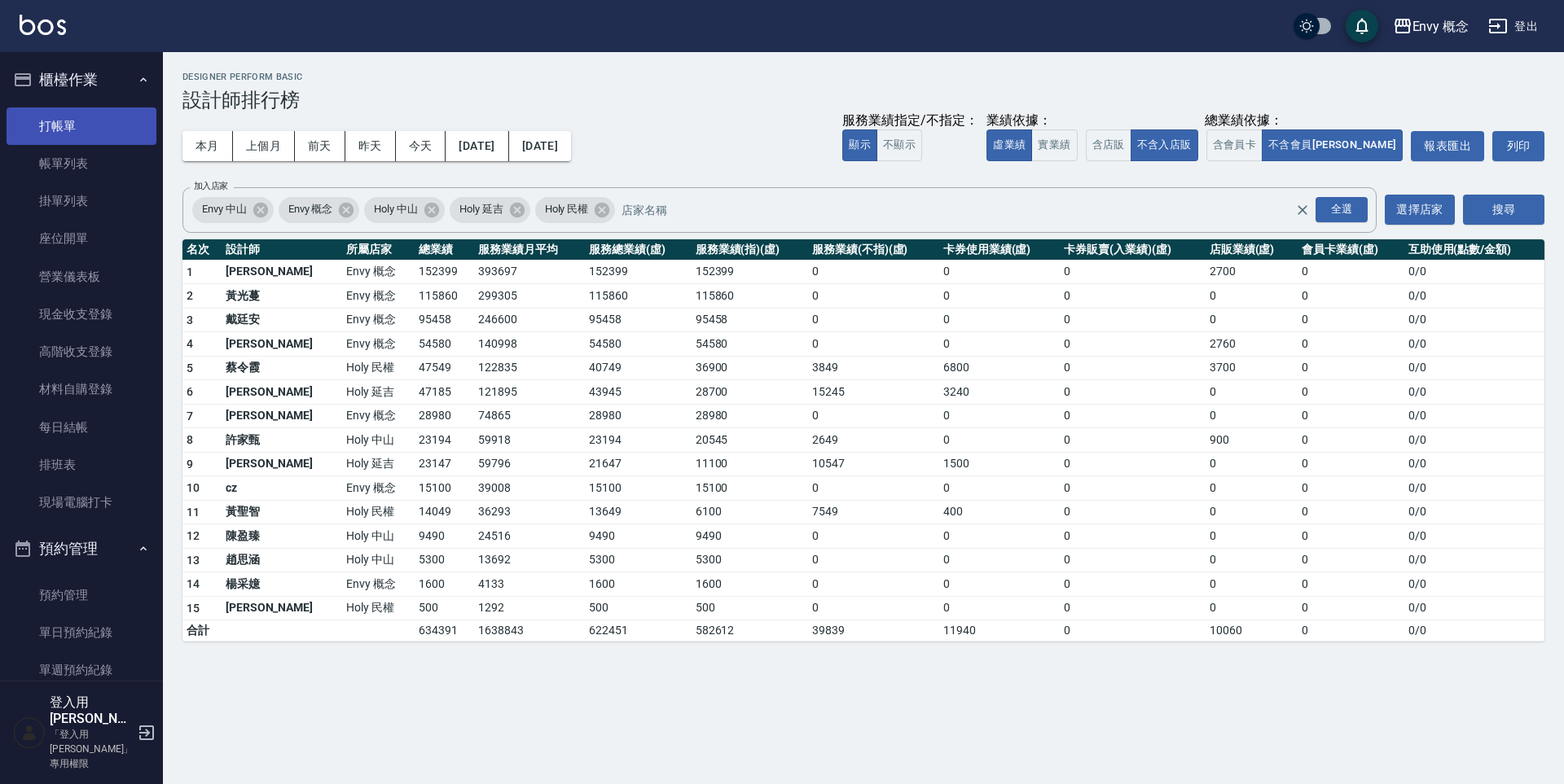
click at [119, 131] on link "打帳單" at bounding box center [82, 126] width 150 height 38
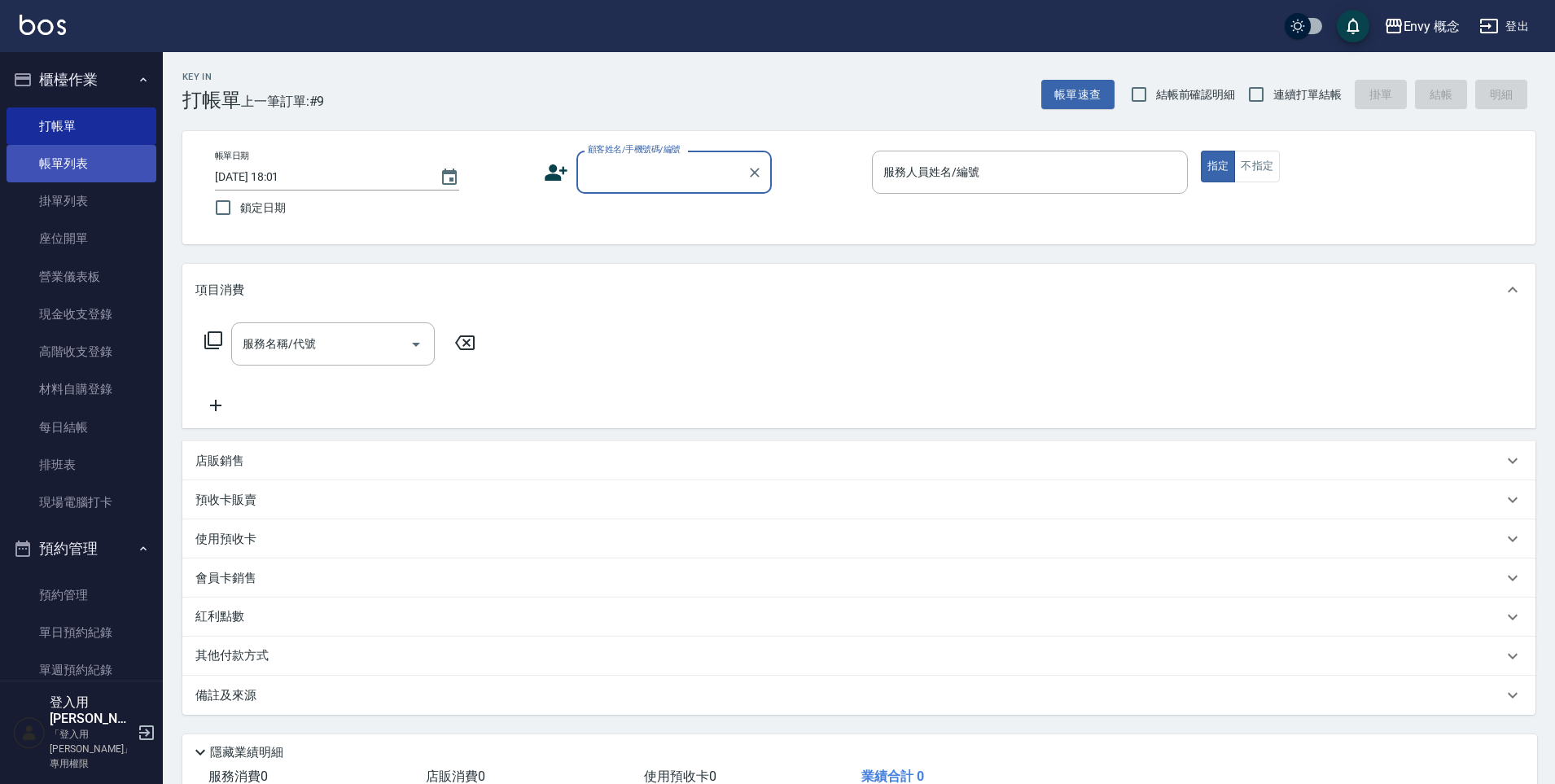
click at [94, 172] on link "帳單列表" at bounding box center [82, 164] width 150 height 38
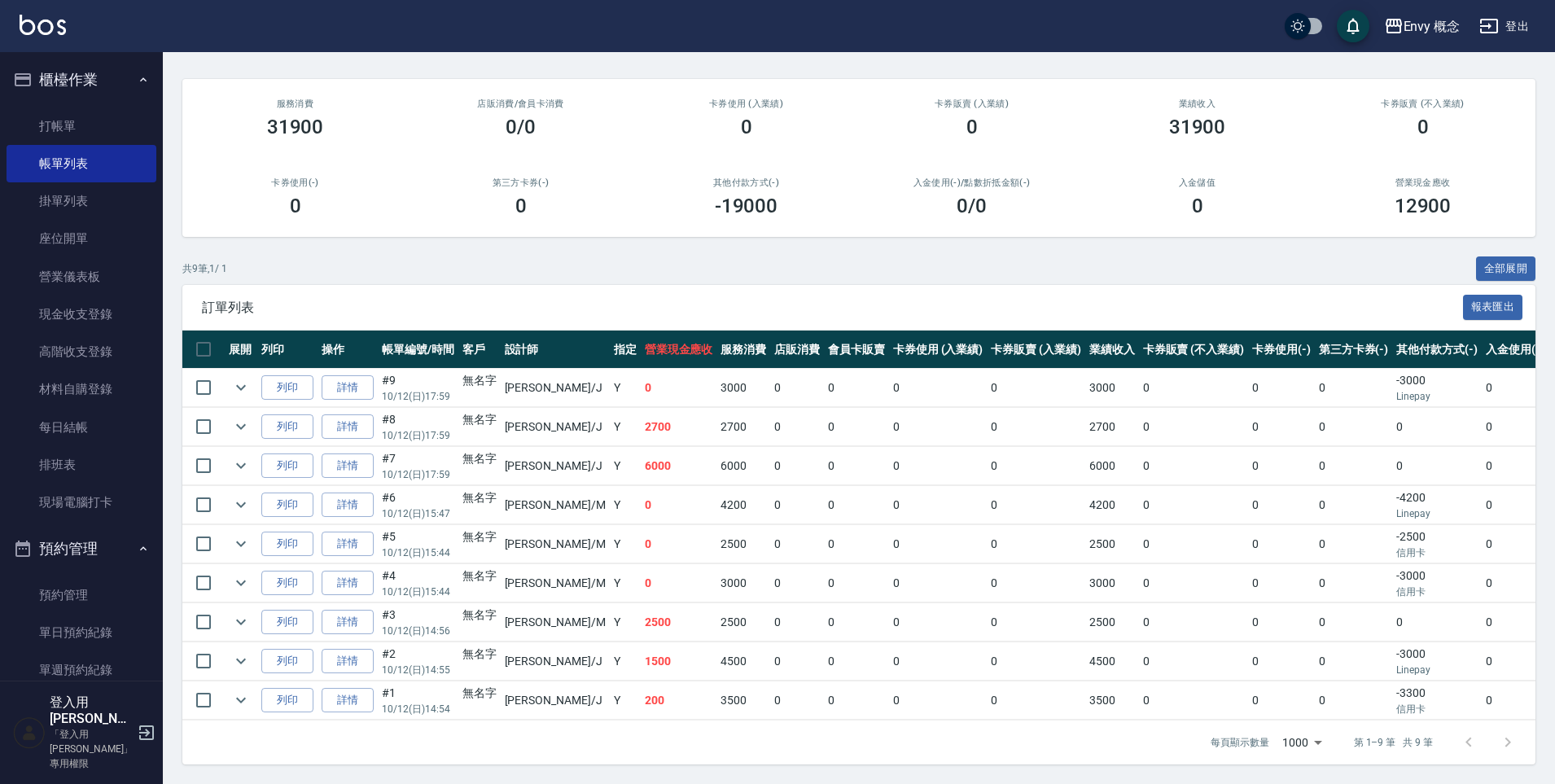
scroll to position [134, 0]
